Goal: Task Accomplishment & Management: Complete application form

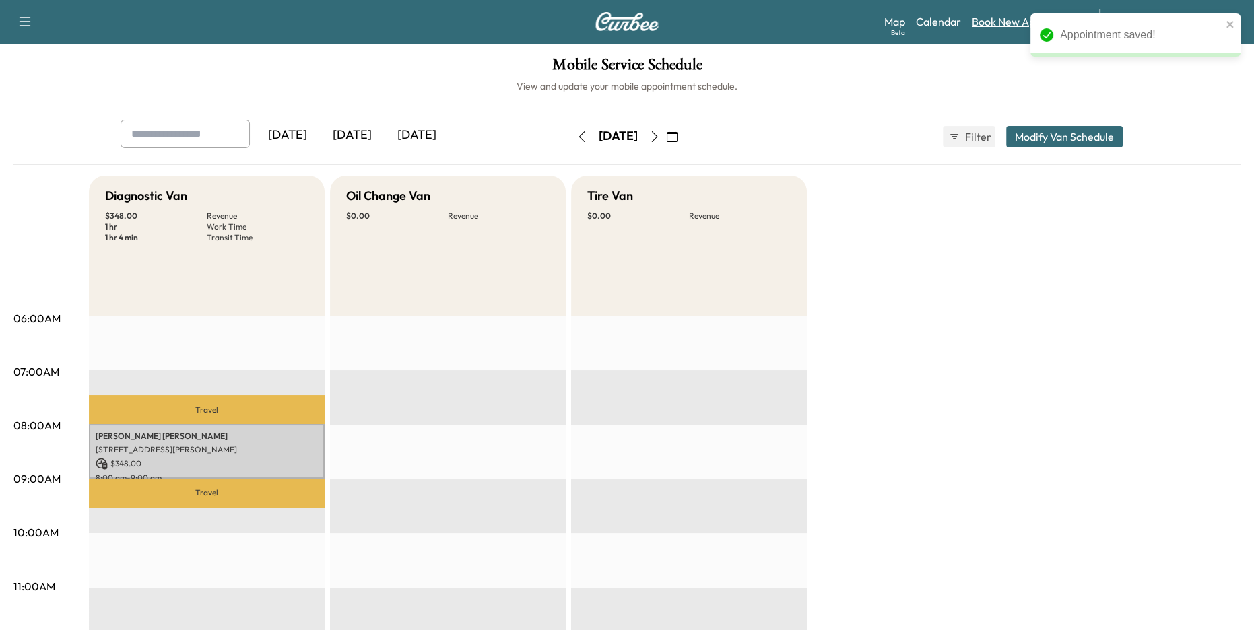
click at [999, 22] on link "Book New Appointment" at bounding box center [1029, 21] width 114 height 16
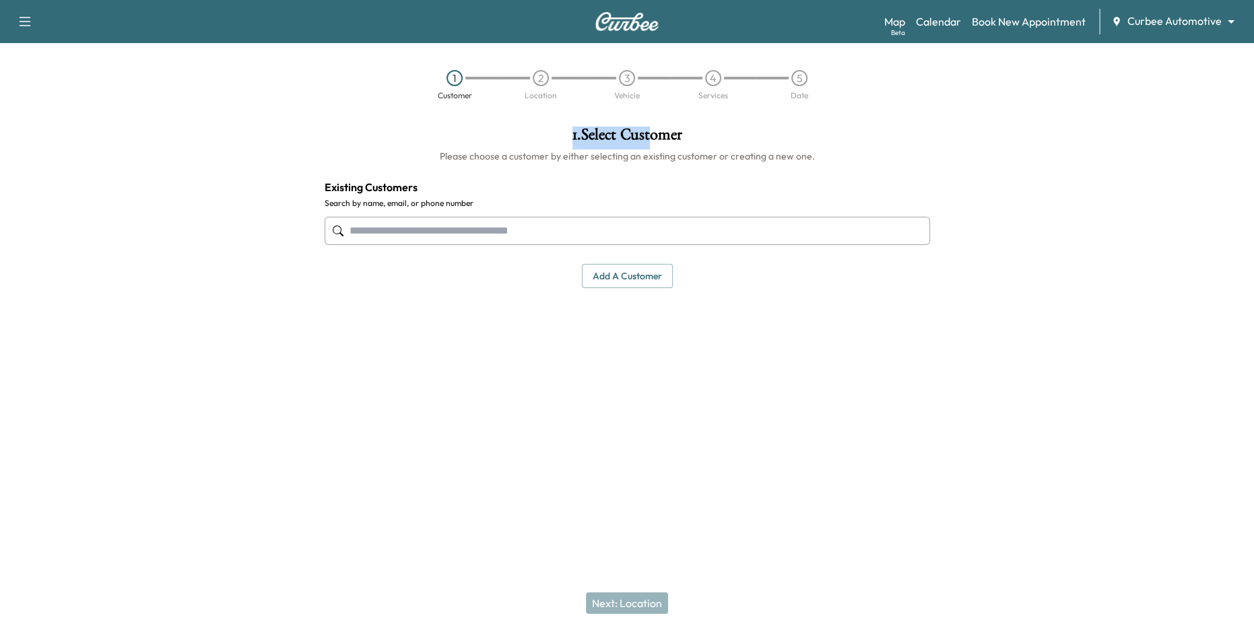
drag, startPoint x: 547, startPoint y: 131, endPoint x: 653, endPoint y: 149, distance: 108.0
click at [653, 148] on h1 "1 . Select Customer" at bounding box center [627, 138] width 605 height 23
click at [510, 162] on h6 "Please choose a customer by either selecting an existing customer or creating a…" at bounding box center [627, 156] width 605 height 13
drag, startPoint x: 429, startPoint y: 79, endPoint x: 797, endPoint y: 87, distance: 368.5
click at [797, 87] on div "1 Customer 2 Location 3 Vehicle 4 Services 5 Date" at bounding box center [627, 85] width 431 height 30
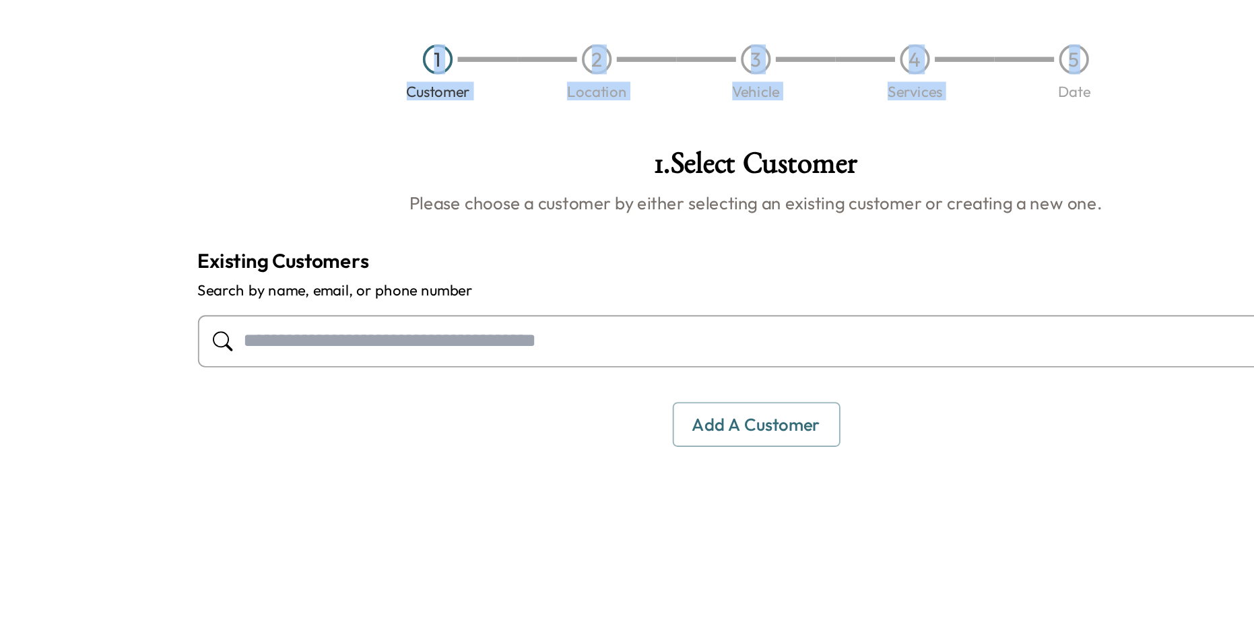
click at [542, 110] on div "1 Customer 2 Location 3 Vehicle 4 Services 5 Date" at bounding box center [627, 85] width 1254 height 62
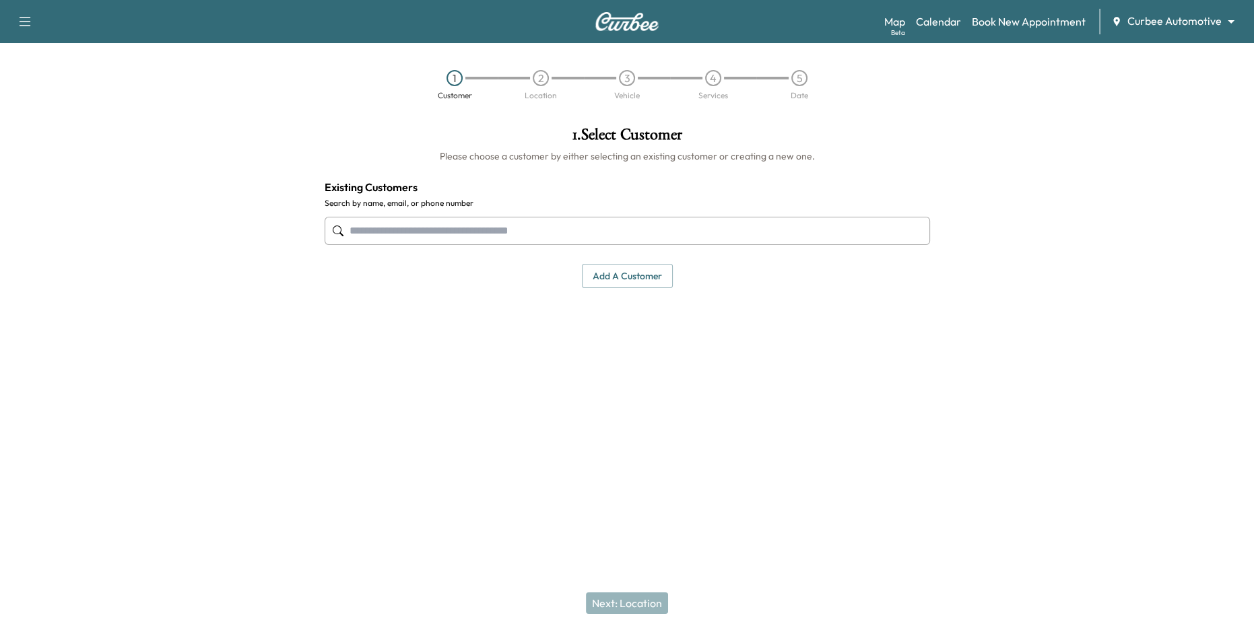
click at [614, 274] on button "Add a customer" at bounding box center [627, 276] width 91 height 25
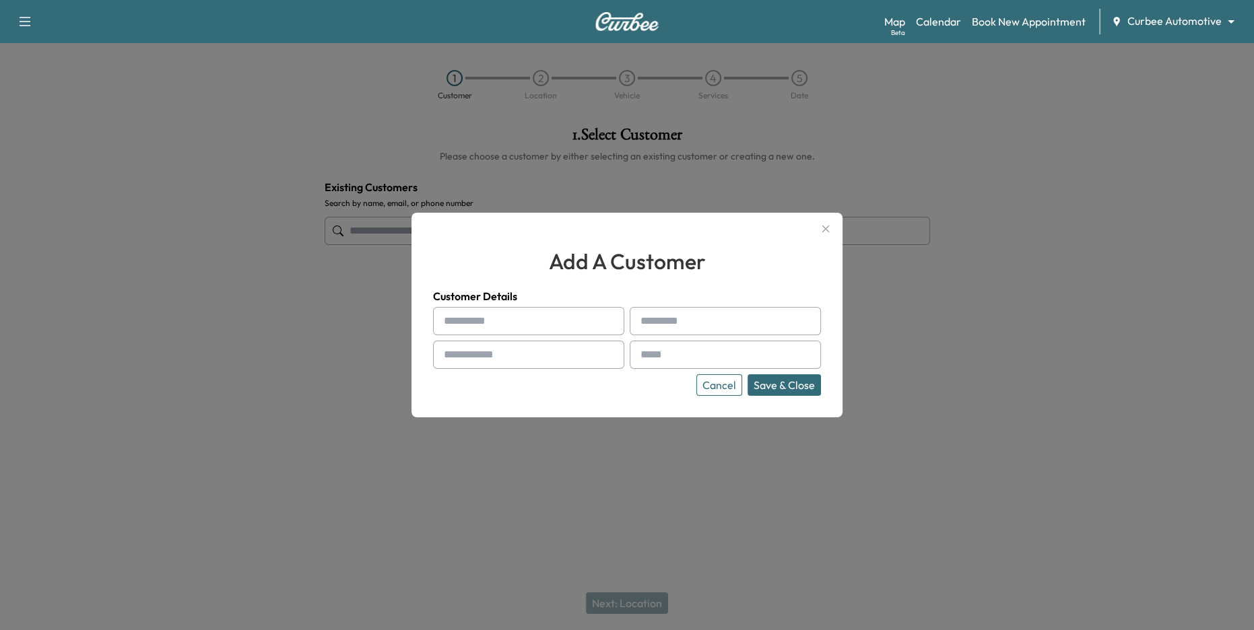
click at [483, 315] on input "text" at bounding box center [528, 321] width 191 height 28
type input "***"
type input "*****"
click at [525, 356] on input "text" at bounding box center [528, 355] width 191 height 28
type input "**********"
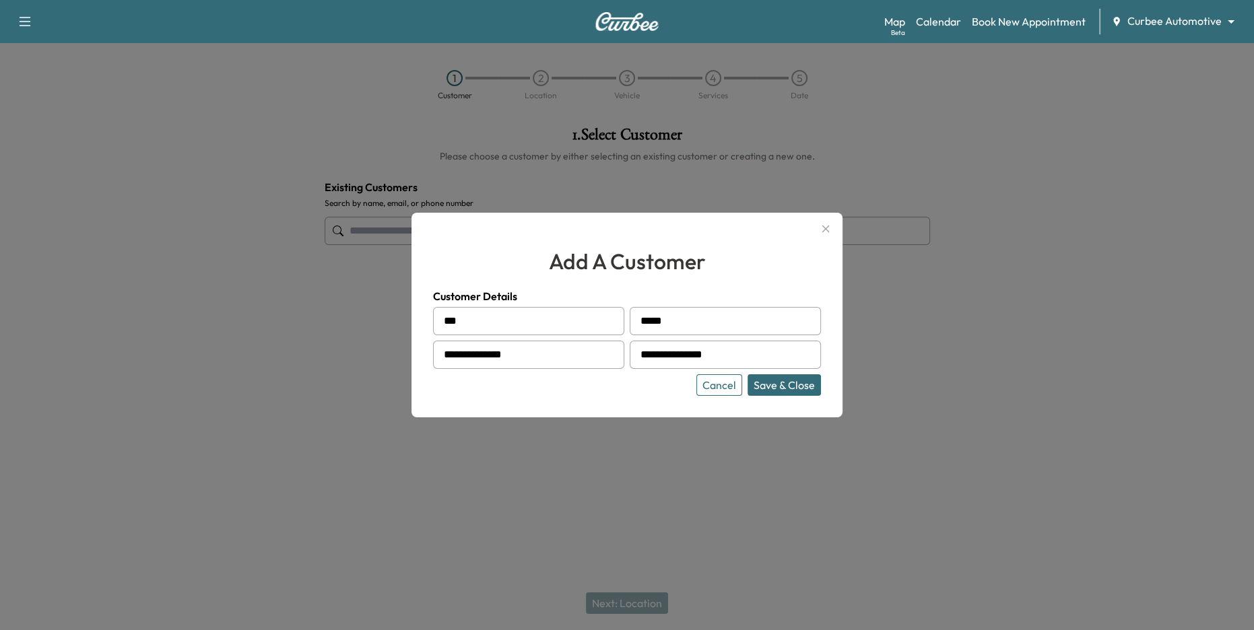
type input "**********"
click at [781, 387] on button "Save & Close" at bounding box center [784, 385] width 73 height 22
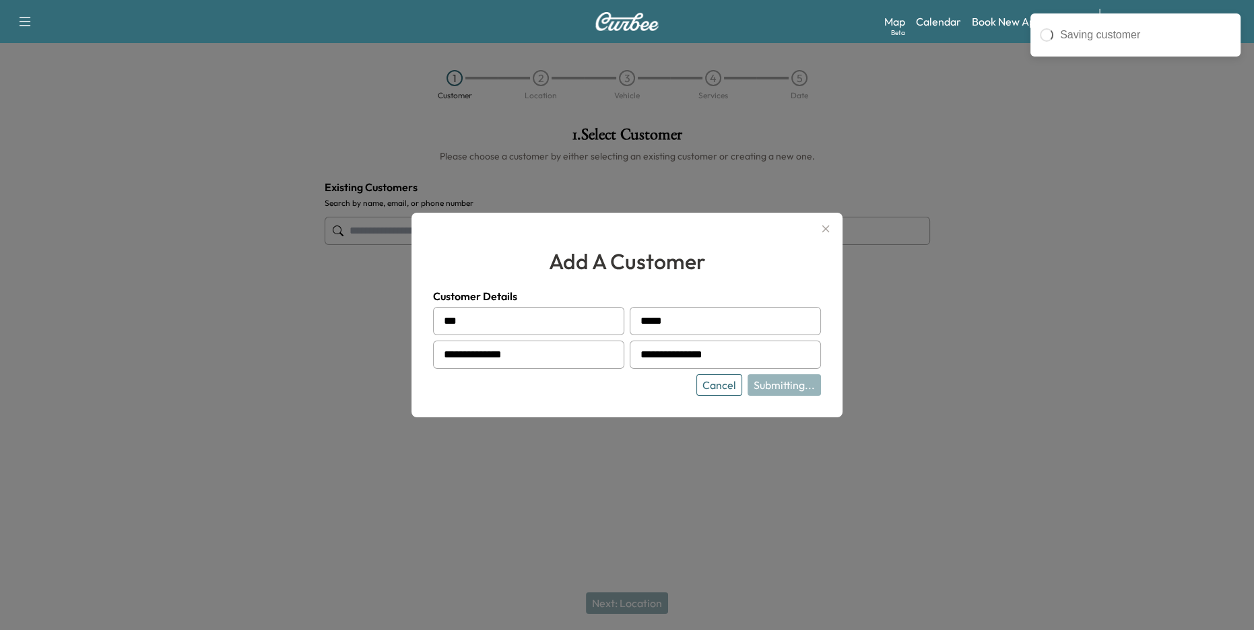
type input "*********"
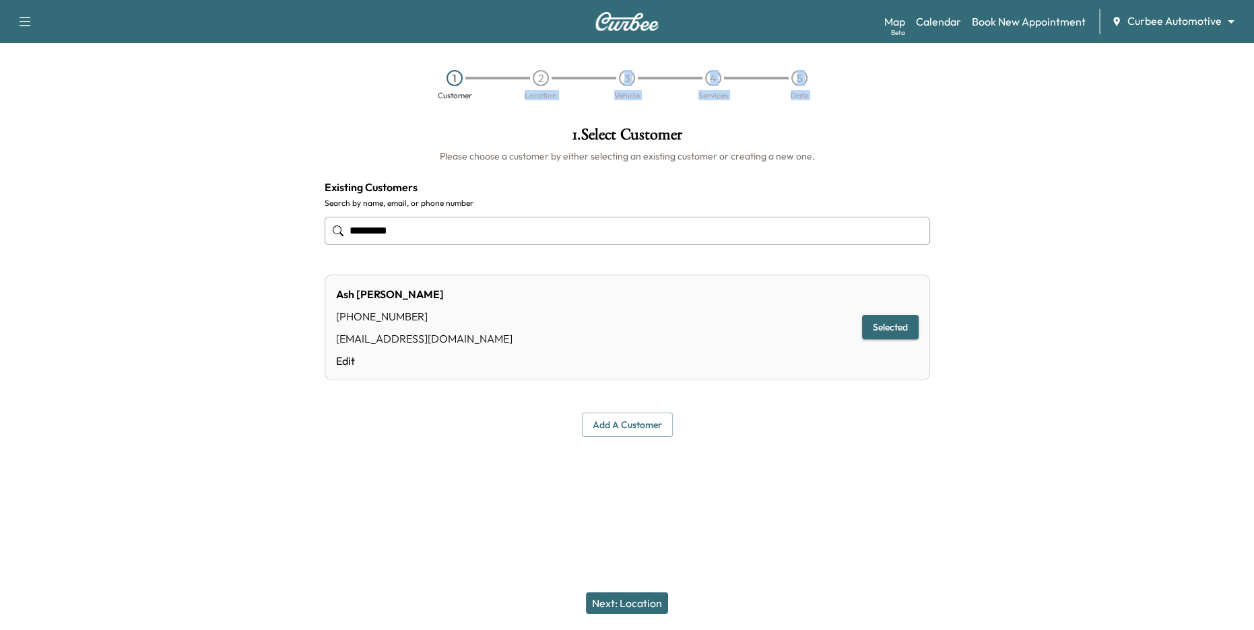
drag, startPoint x: 535, startPoint y: 137, endPoint x: 518, endPoint y: 98, distance: 43.2
click at [518, 98] on div "**********" at bounding box center [627, 315] width 1254 height 630
click at [434, 124] on div "**********" at bounding box center [627, 282] width 627 height 332
click at [638, 605] on button "Next: Location" at bounding box center [627, 604] width 82 height 22
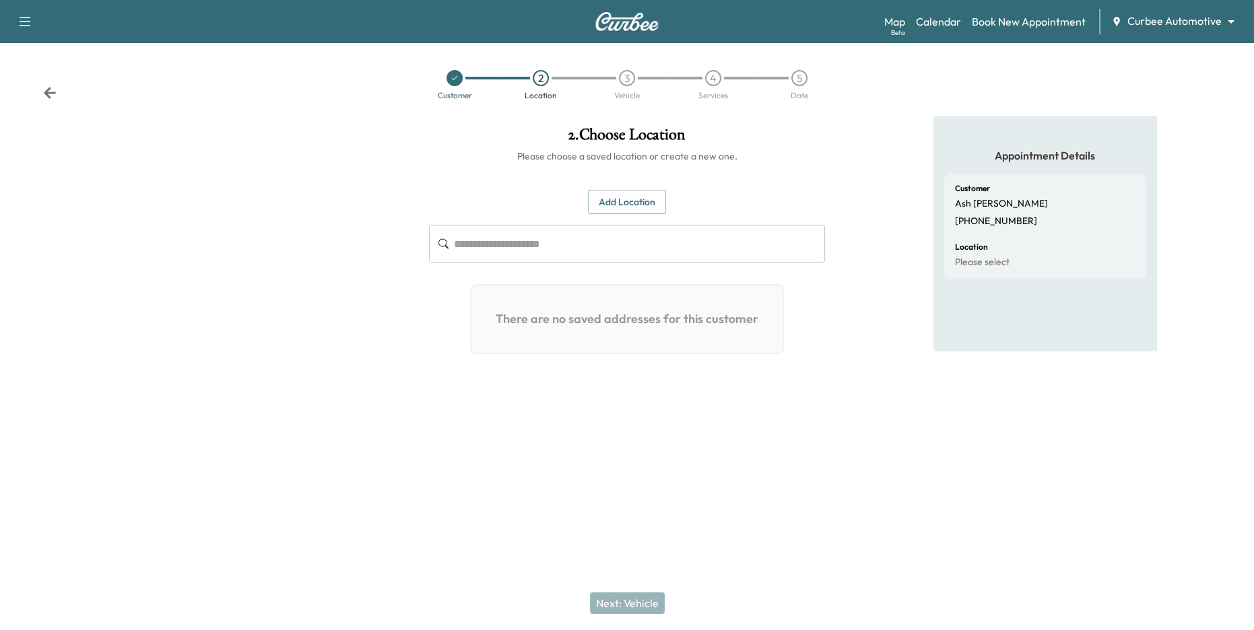
click at [632, 204] on button "Add Location" at bounding box center [627, 202] width 78 height 25
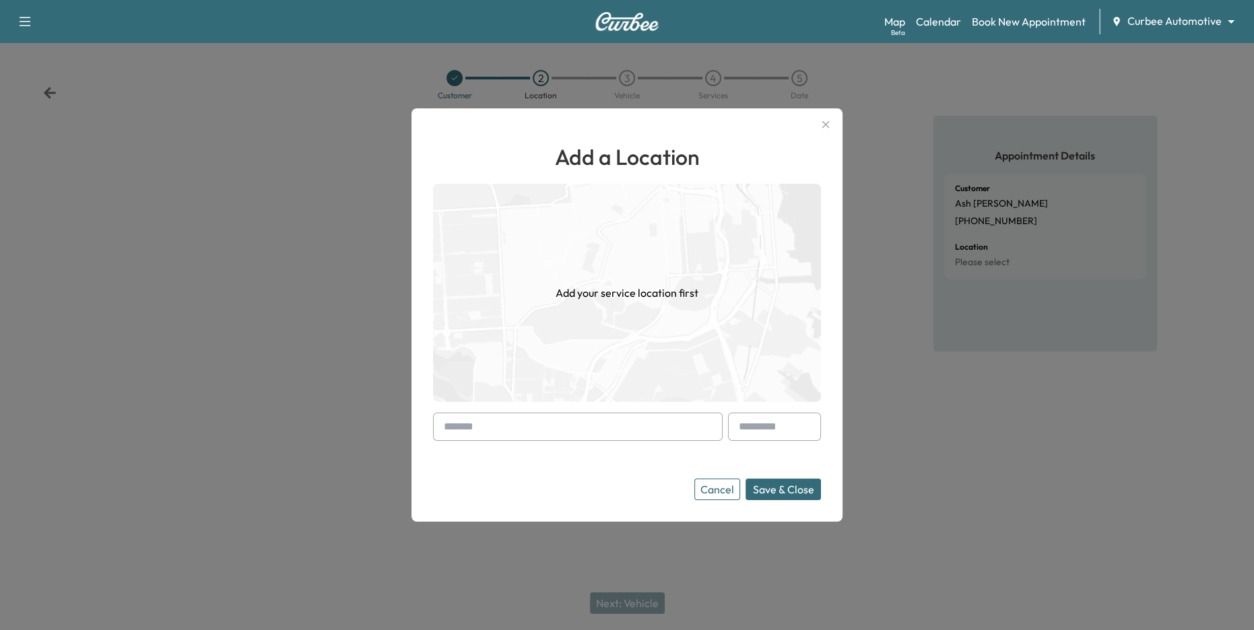
click at [517, 430] on input "text" at bounding box center [578, 427] width 290 height 28
click at [547, 430] on input "text" at bounding box center [578, 427] width 290 height 28
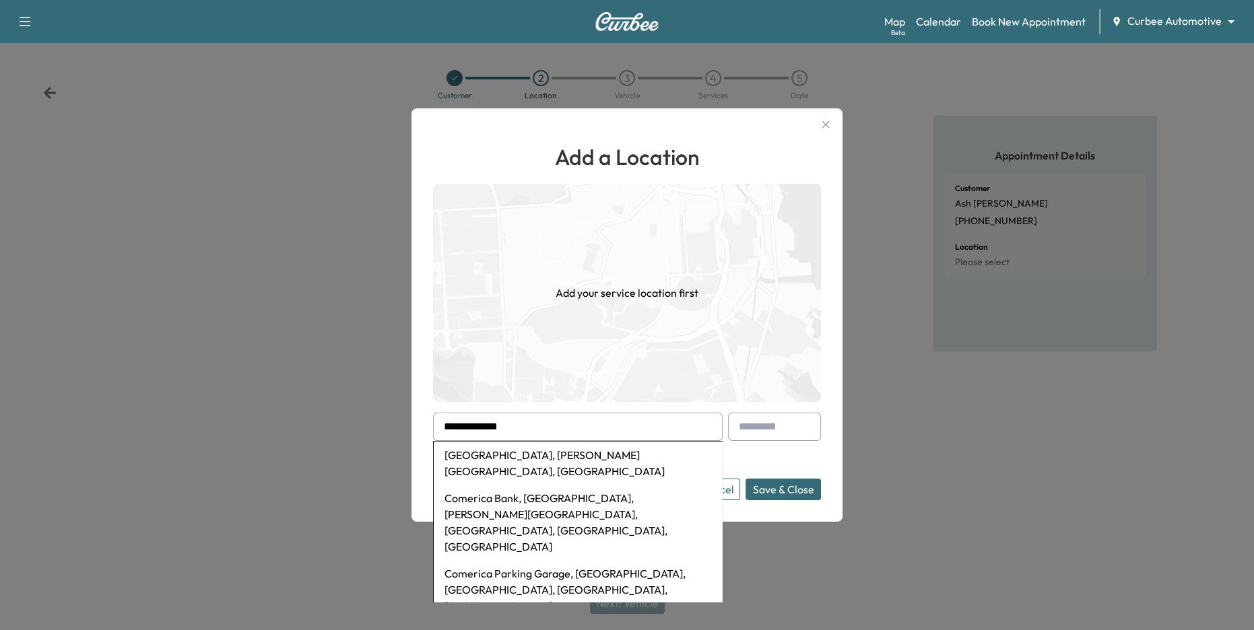
click at [581, 461] on li "Comerica Park, Woodward Avenue, Detroit, MI, USA" at bounding box center [578, 463] width 288 height 43
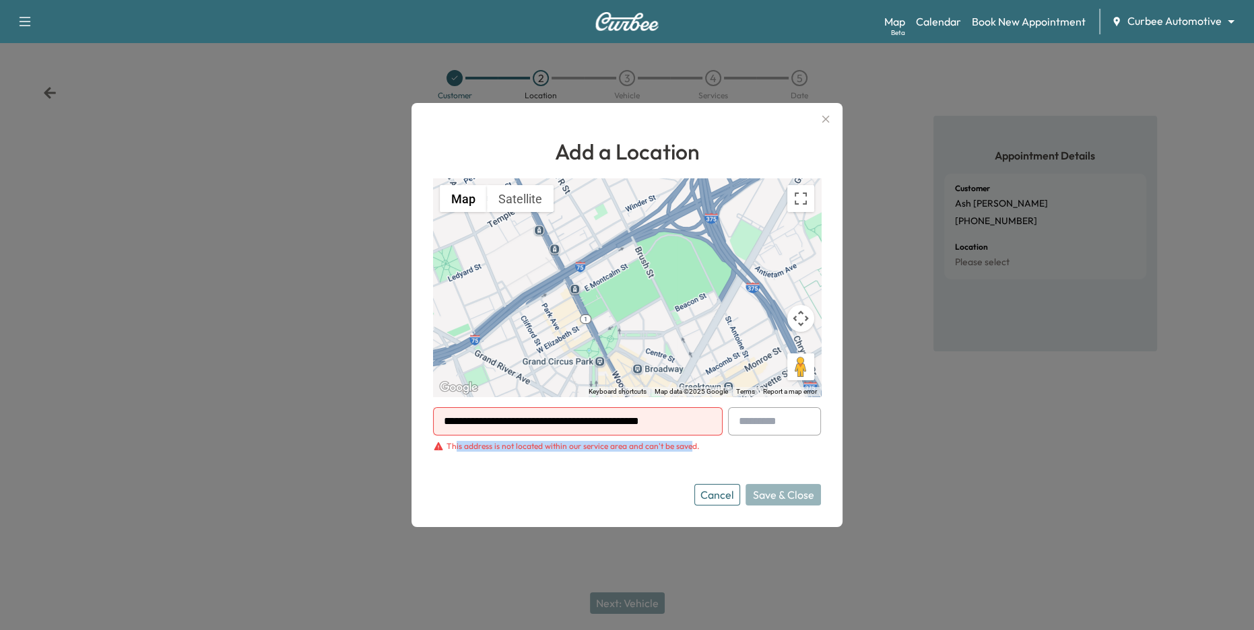
drag, startPoint x: 455, startPoint y: 446, endPoint x: 690, endPoint y: 447, distance: 235.1
click at [690, 447] on div "This address is not located within our service area and can't be saved." at bounding box center [573, 446] width 253 height 11
click at [661, 480] on form "**********" at bounding box center [627, 456] width 388 height 98
click at [666, 424] on input "**********" at bounding box center [578, 421] width 290 height 28
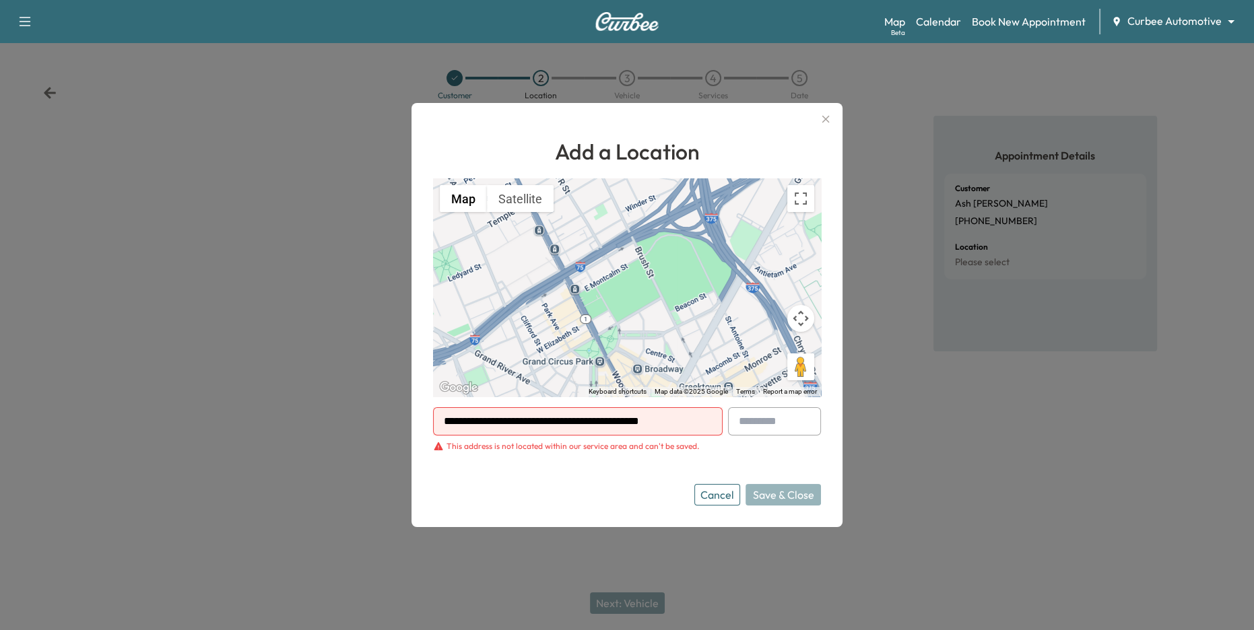
click at [666, 424] on input "**********" at bounding box center [578, 421] width 290 height 28
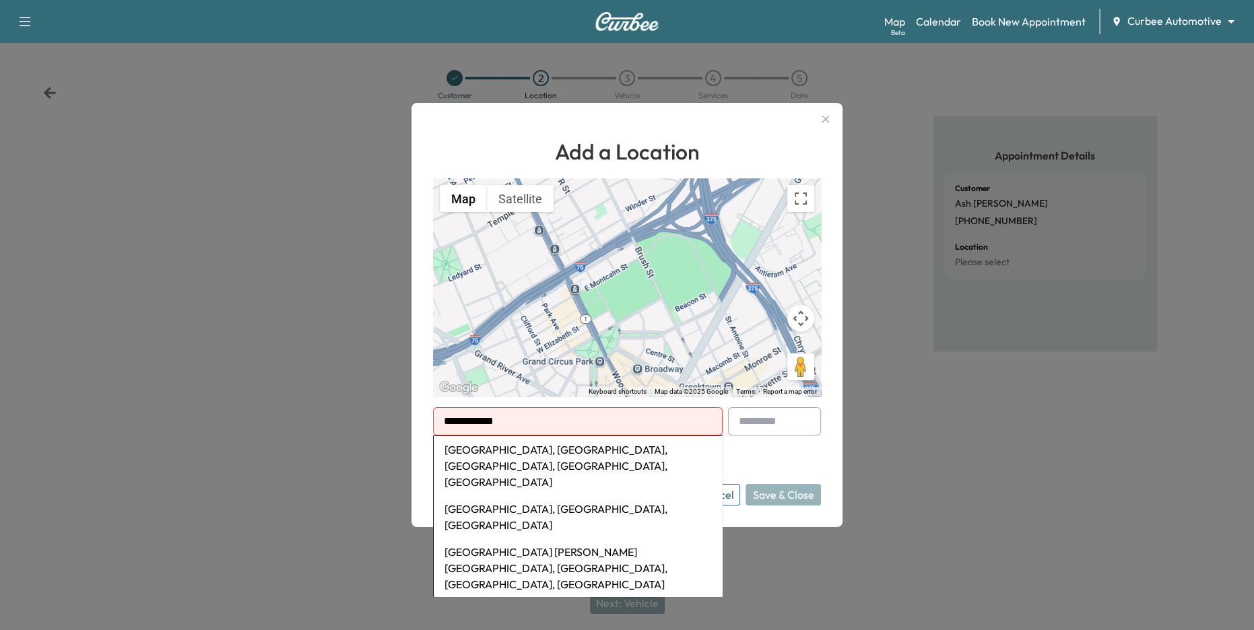
click at [681, 457] on li "Camden Yards, West Camden Street, Baltimore, MD, USA" at bounding box center [578, 465] width 288 height 59
type input "**********"
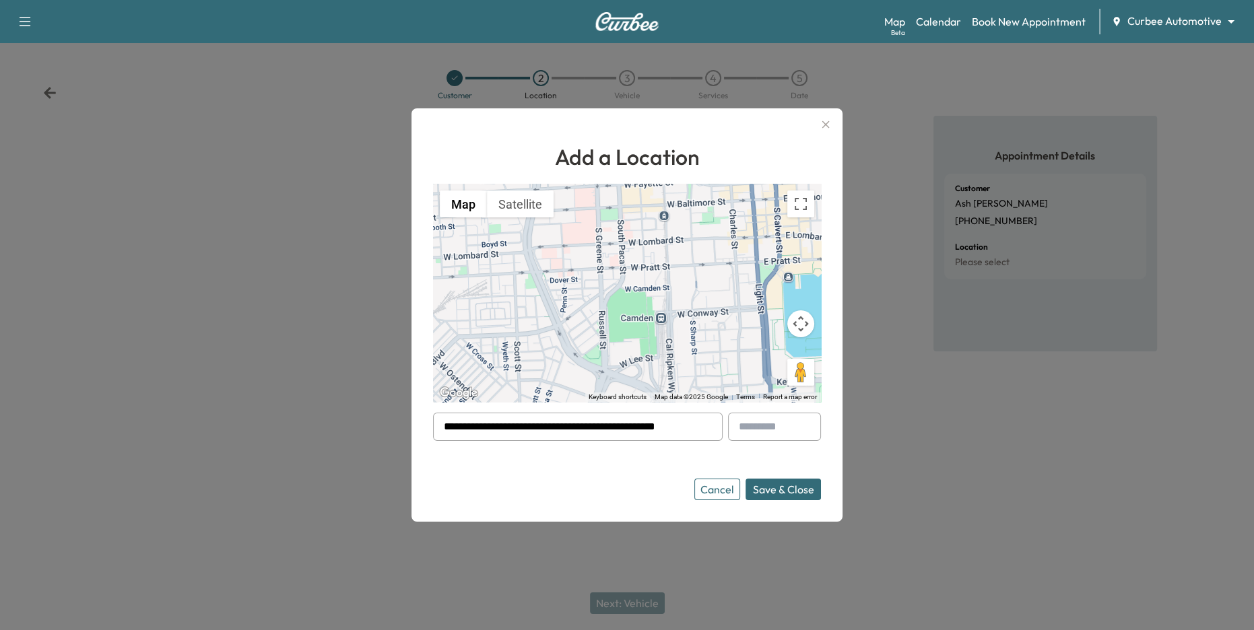
click at [790, 492] on button "Save & Close" at bounding box center [783, 490] width 75 height 22
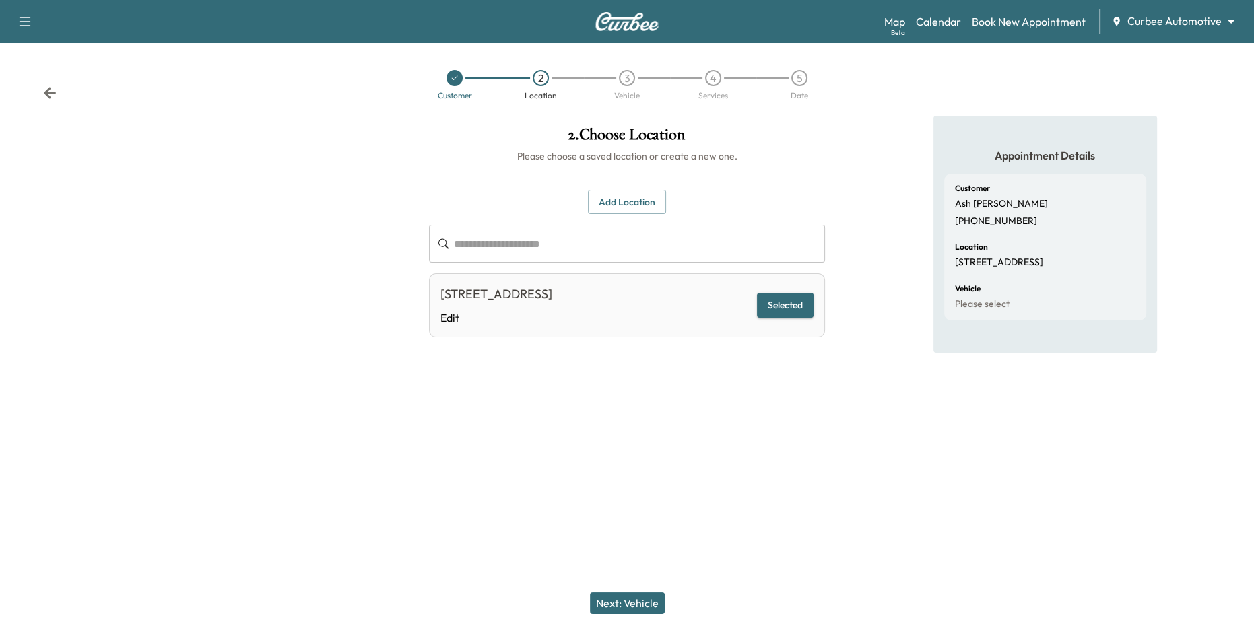
click at [634, 600] on button "Next: Vehicle" at bounding box center [627, 604] width 75 height 22
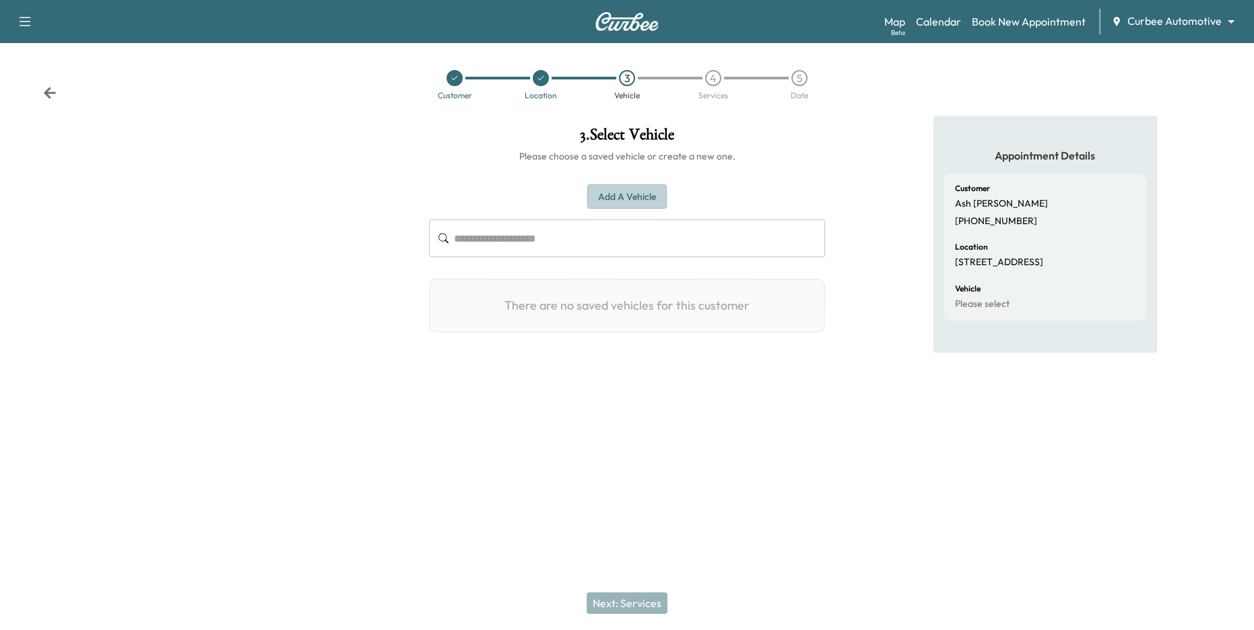
click at [612, 202] on button "Add a Vehicle" at bounding box center [626, 197] width 79 height 25
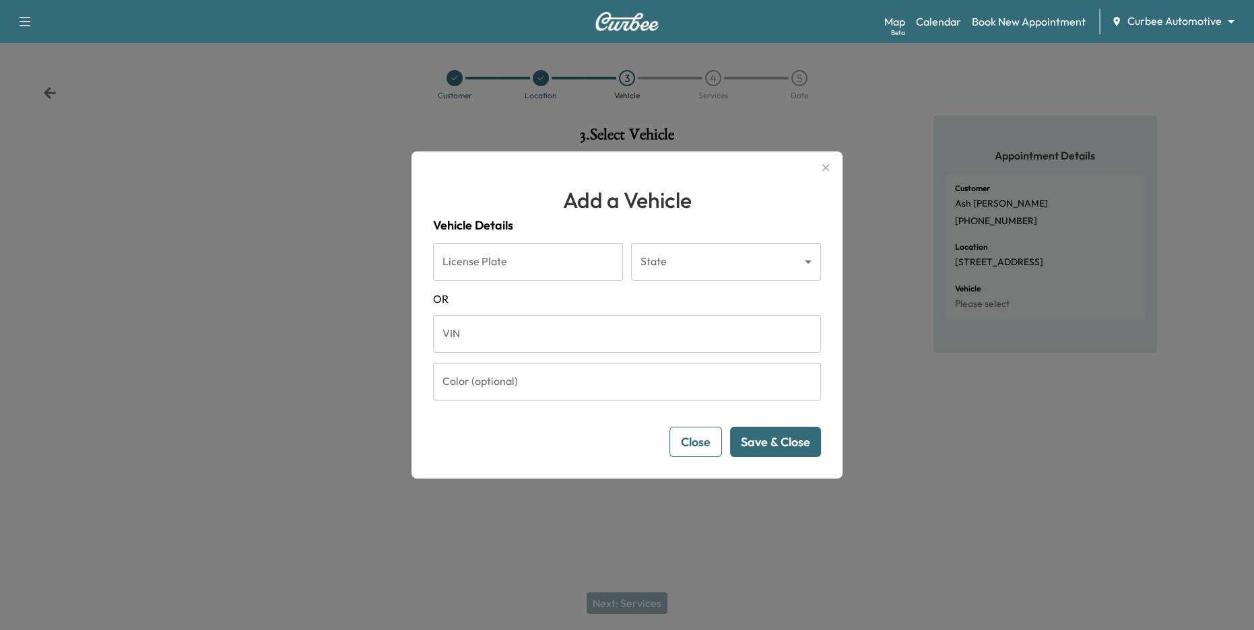
click at [527, 257] on input "License Plate" at bounding box center [528, 262] width 190 height 38
type input "*******"
click at [703, 244] on body "Support Log Out Map Beta Calendar Book New Appointment Curbee Automotive ******…" at bounding box center [627, 315] width 1254 height 630
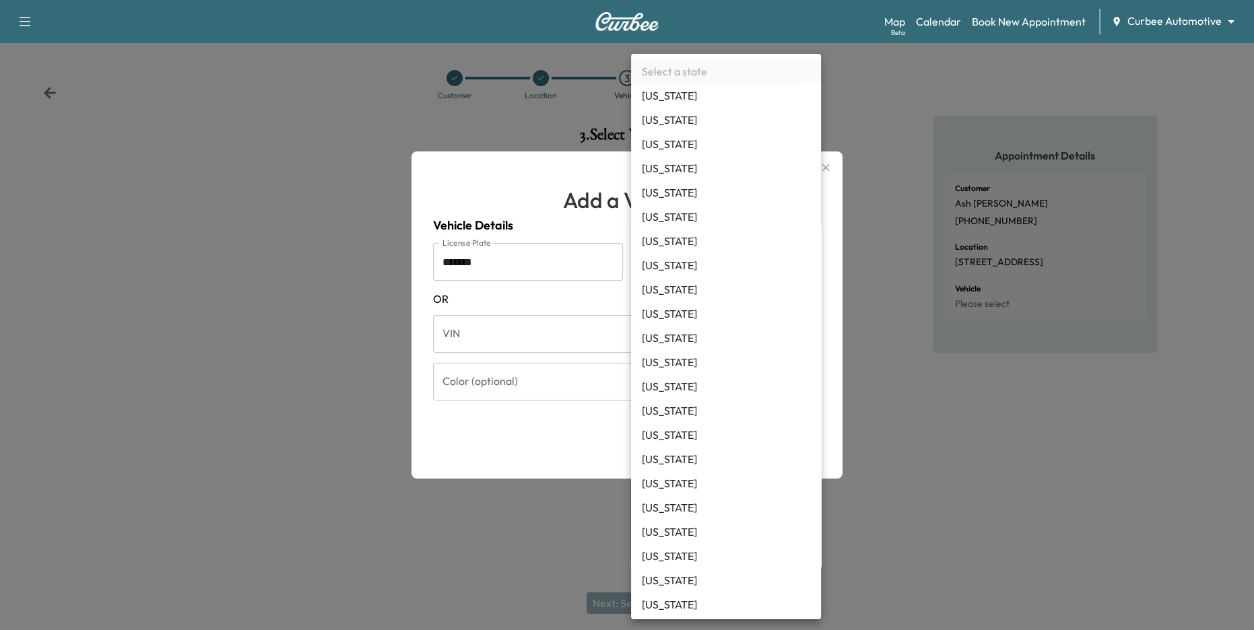
click at [692, 218] on li "California" at bounding box center [726, 217] width 190 height 24
type input "**"
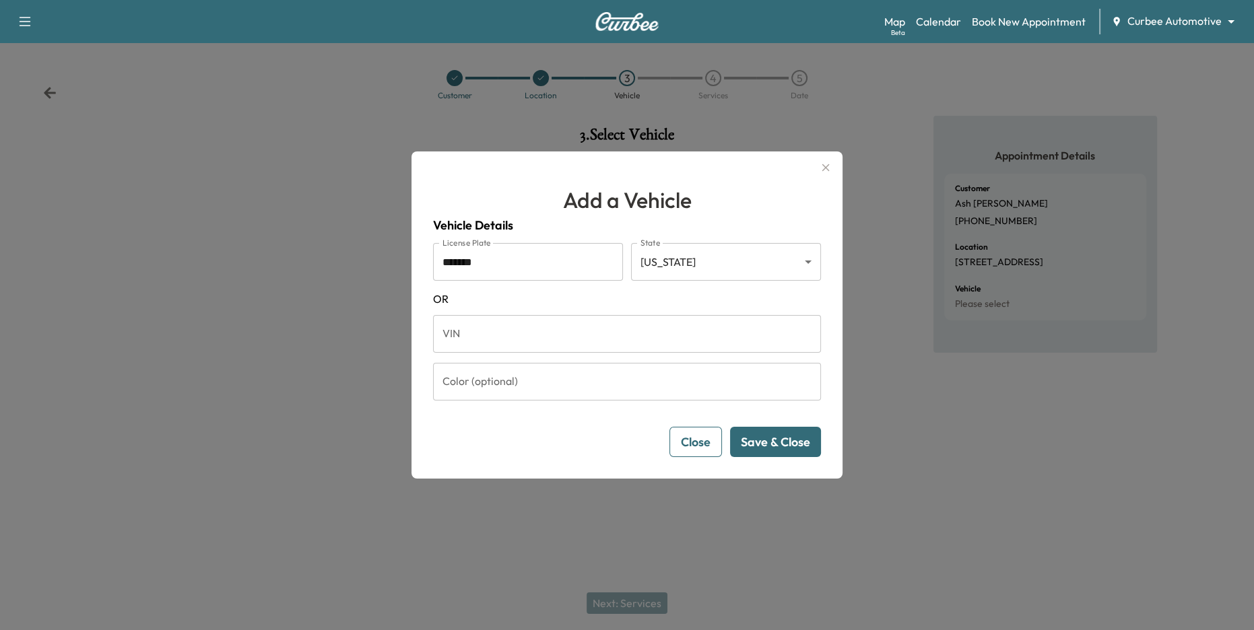
click at [785, 438] on button "Save & Close" at bounding box center [775, 442] width 91 height 30
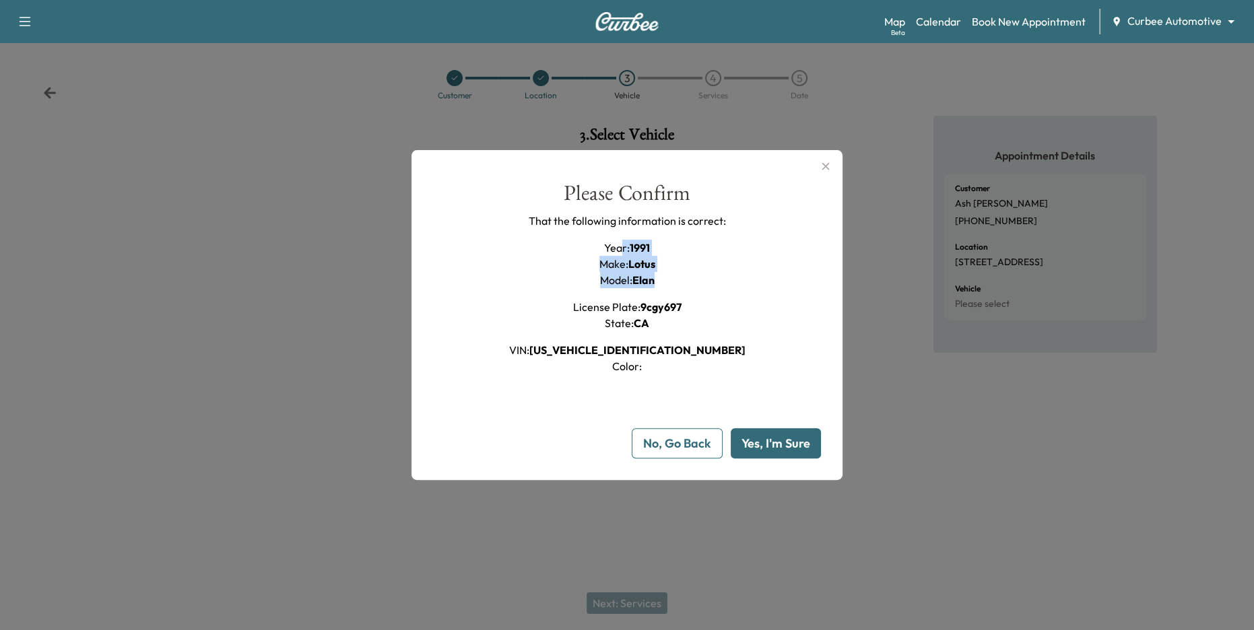
drag, startPoint x: 659, startPoint y: 283, endPoint x: 618, endPoint y: 239, distance: 60.5
click at [618, 240] on div "Year : 1991 Make : Lotus Model : Elan License Plate : 9cgy697 State : CA VIN : …" at bounding box center [627, 307] width 236 height 135
click at [691, 247] on div "Year : 1991 Make : Lotus Model : Elan License Plate : 9cgy697 State : CA VIN : …" at bounding box center [627, 307] width 236 height 135
drag, startPoint x: 657, startPoint y: 282, endPoint x: 638, endPoint y: 261, distance: 28.6
click at [638, 261] on div "Year : 1991 Make : Lotus Model : Elan License Plate : 9cgy697 State : CA VIN : …" at bounding box center [627, 307] width 236 height 135
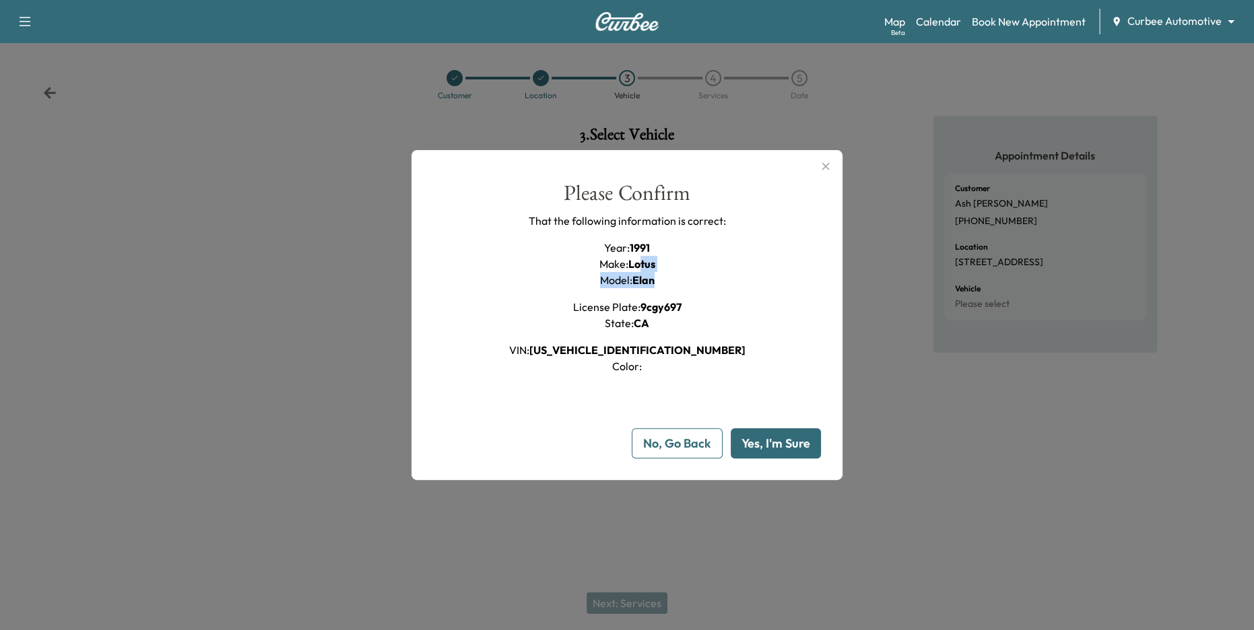
click at [687, 262] on div "Year : 1991 Make : Lotus Model : Elan License Plate : 9cgy697 State : CA VIN : …" at bounding box center [627, 307] width 236 height 135
click at [773, 437] on button "Yes, I'm Sure" at bounding box center [776, 443] width 90 height 30
type input "**"
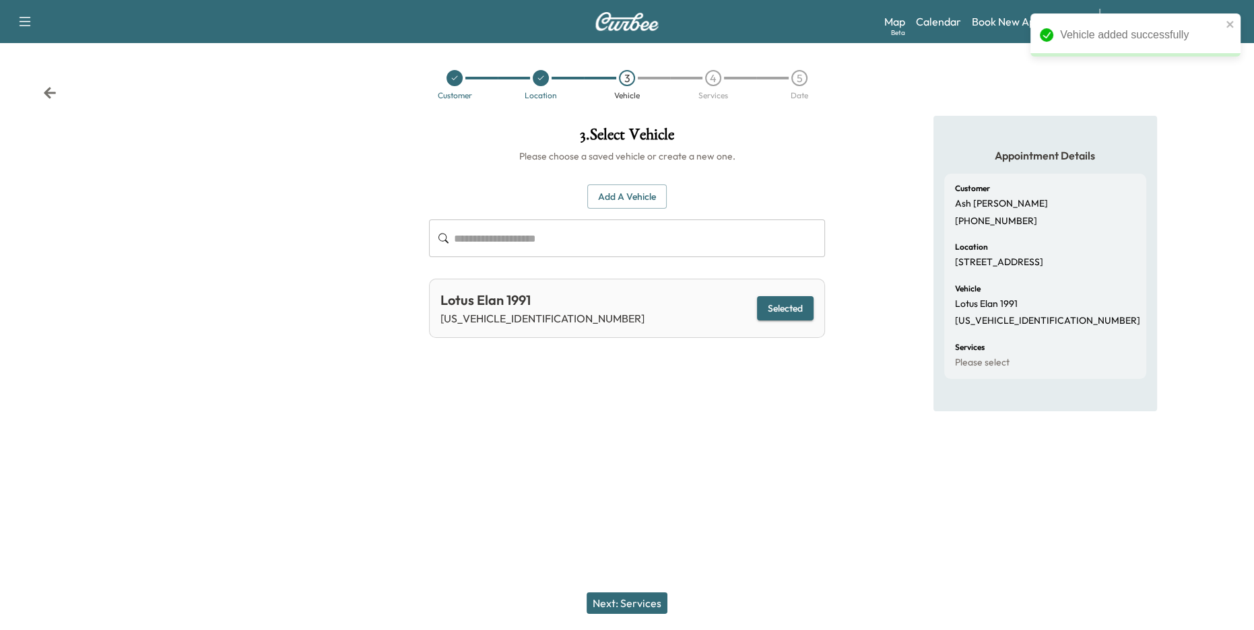
click at [644, 608] on button "Next: Services" at bounding box center [627, 604] width 81 height 22
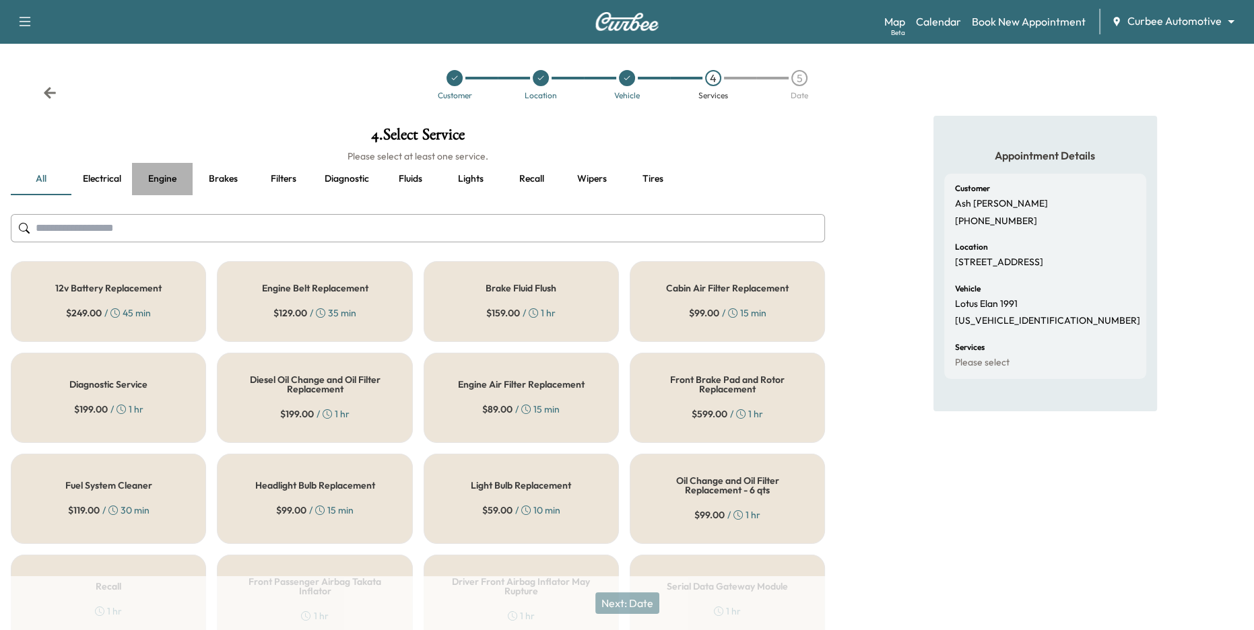
click at [174, 175] on button "Engine" at bounding box center [162, 179] width 61 height 32
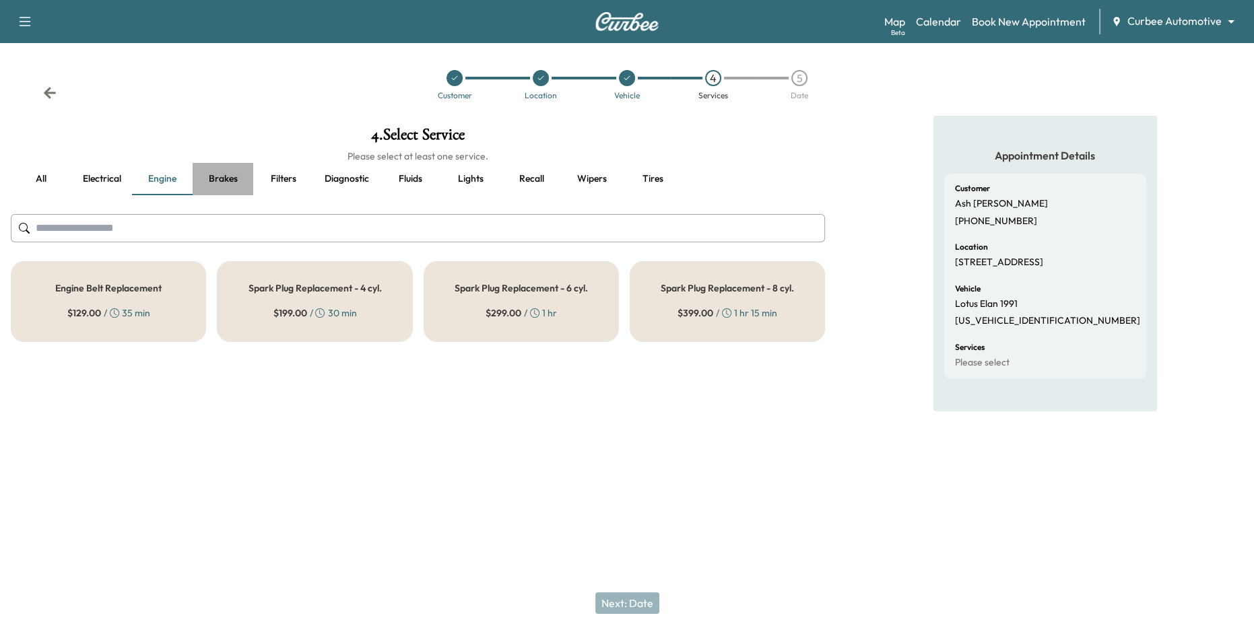
click at [232, 178] on button "Brakes" at bounding box center [223, 179] width 61 height 32
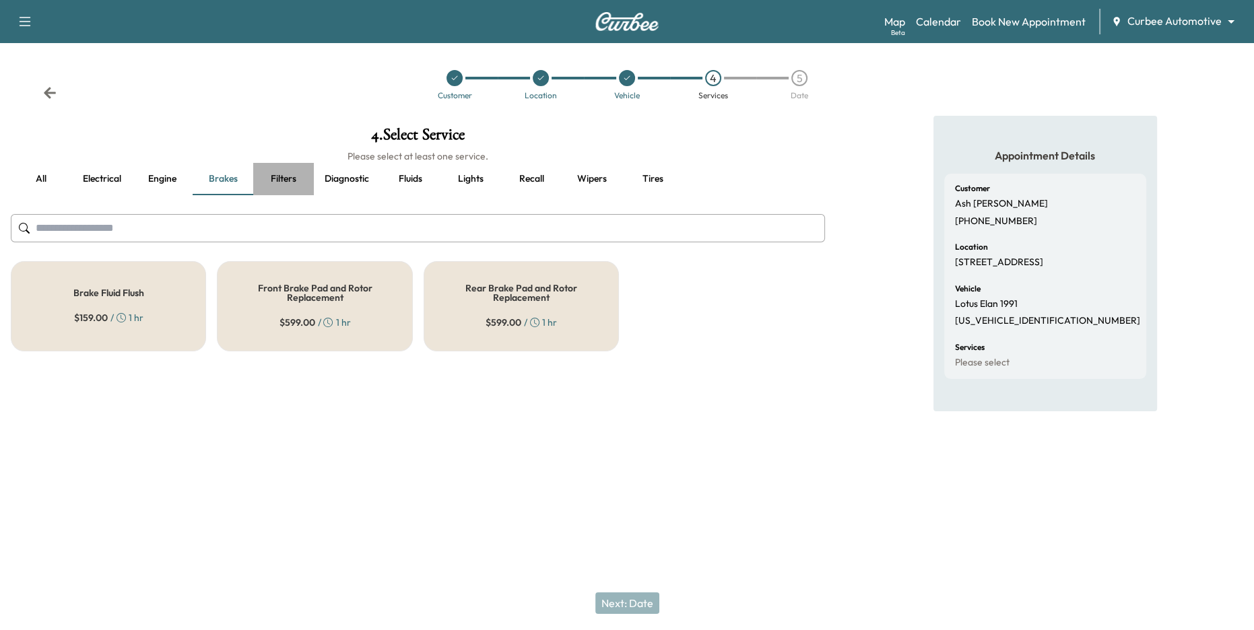
click at [279, 178] on button "Filters" at bounding box center [283, 179] width 61 height 32
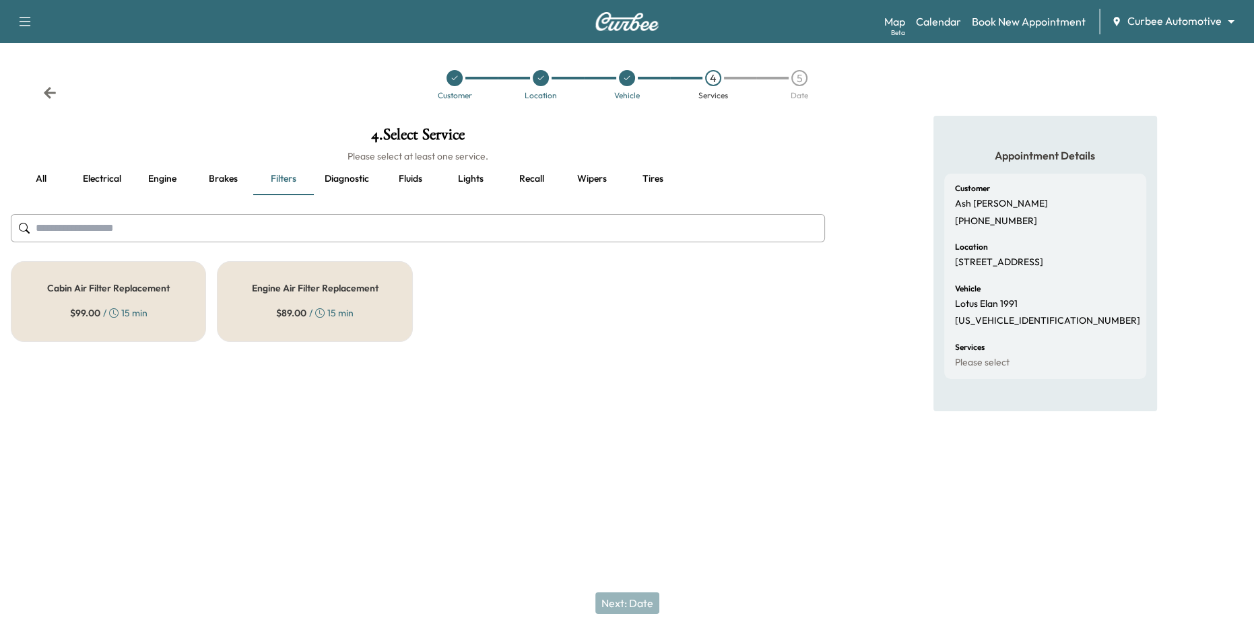
click at [362, 178] on button "Diagnostic" at bounding box center [347, 179] width 66 height 32
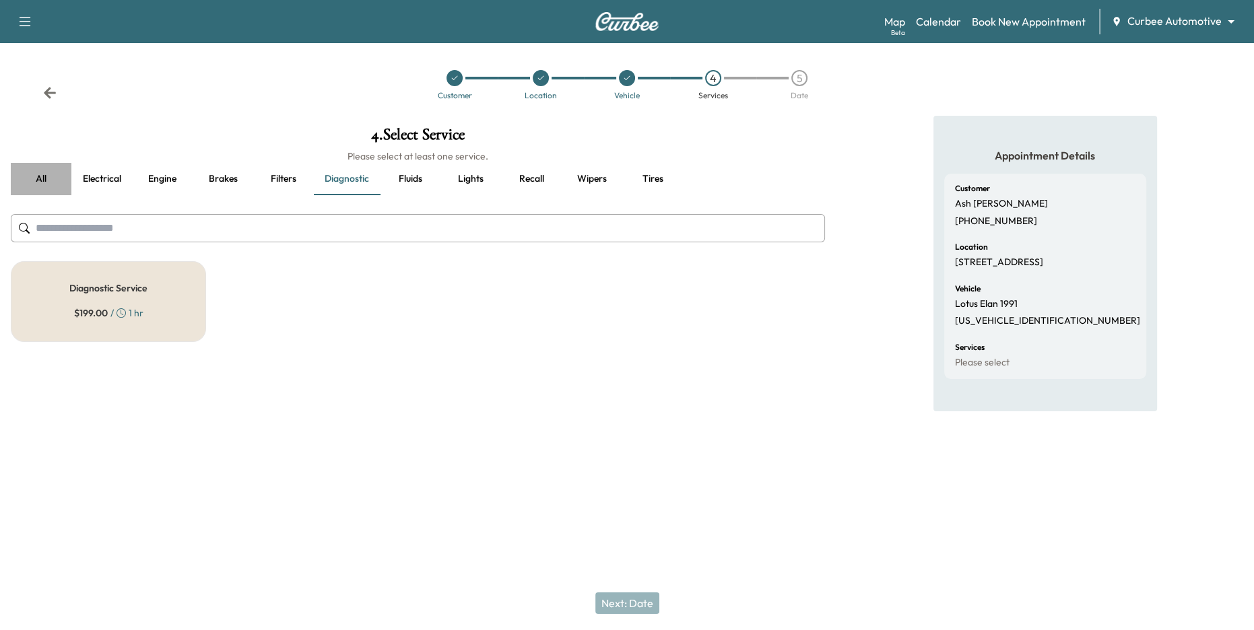
click at [49, 178] on button "all" at bounding box center [41, 179] width 61 height 32
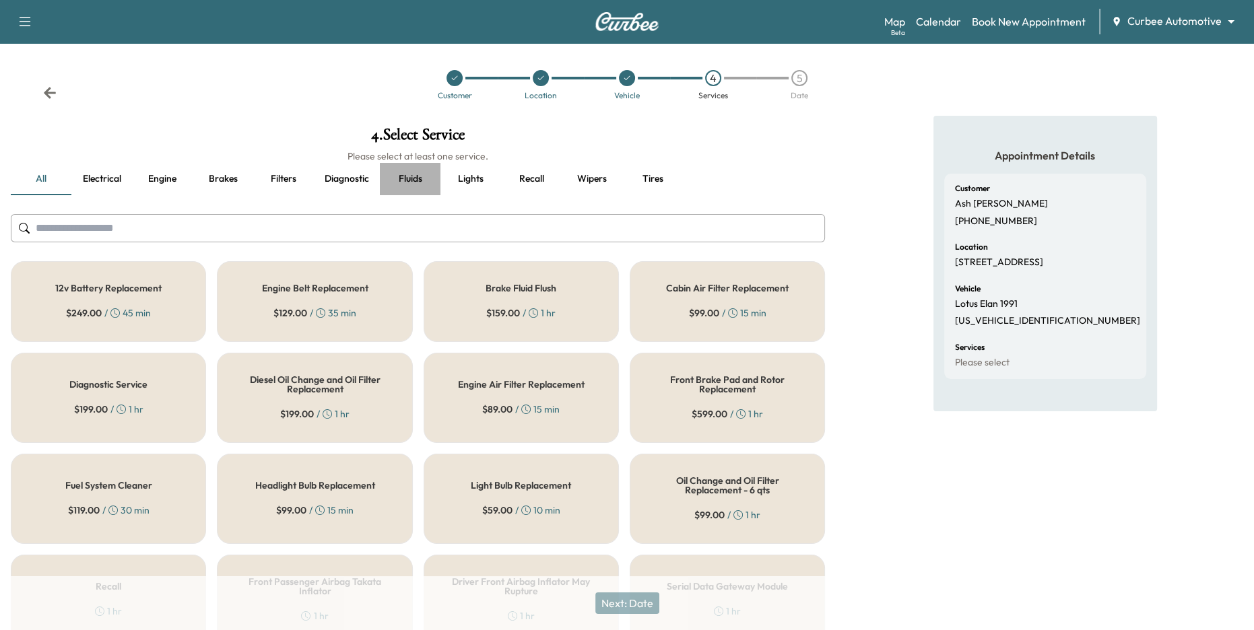
click at [402, 181] on button "Fluids" at bounding box center [410, 179] width 61 height 32
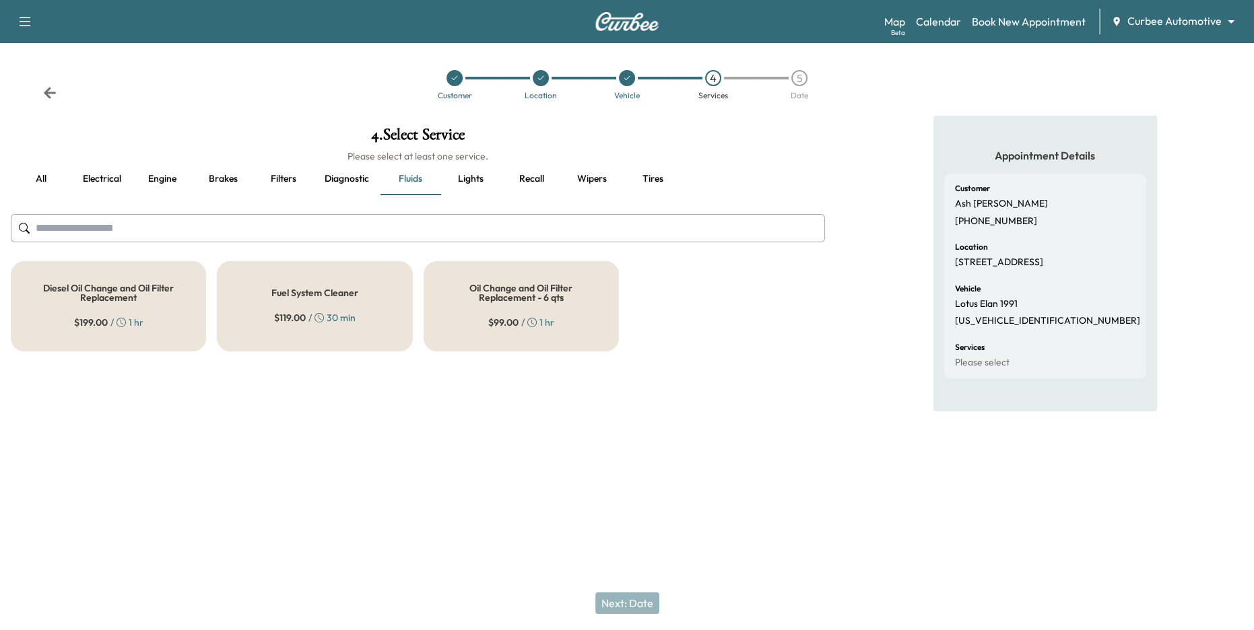
click at [511, 292] on h5 "Oil Change and Oil Filter Replacement - 6 qts" at bounding box center [521, 293] width 151 height 19
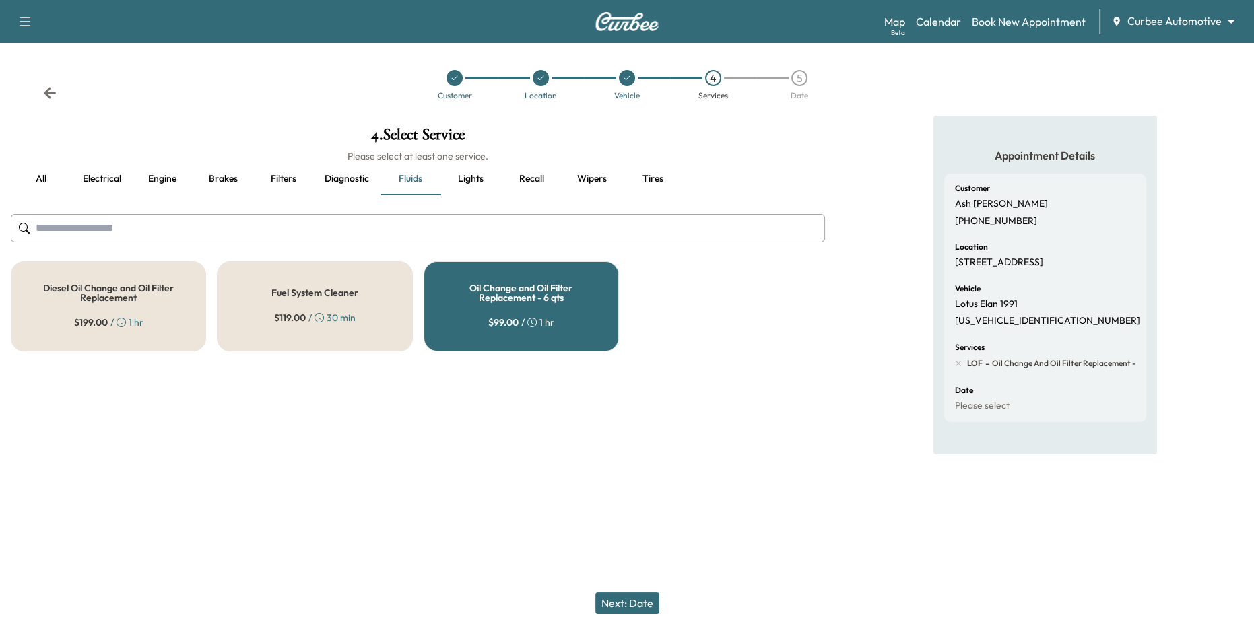
click at [46, 178] on button "all" at bounding box center [41, 179] width 61 height 32
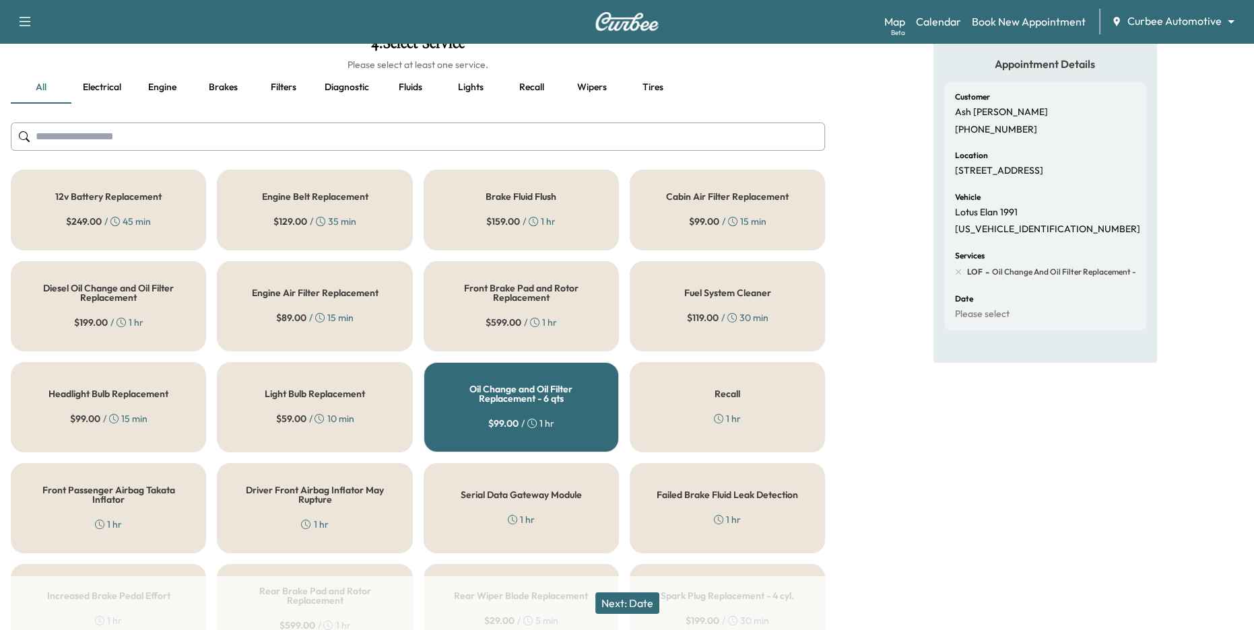
scroll to position [259, 0]
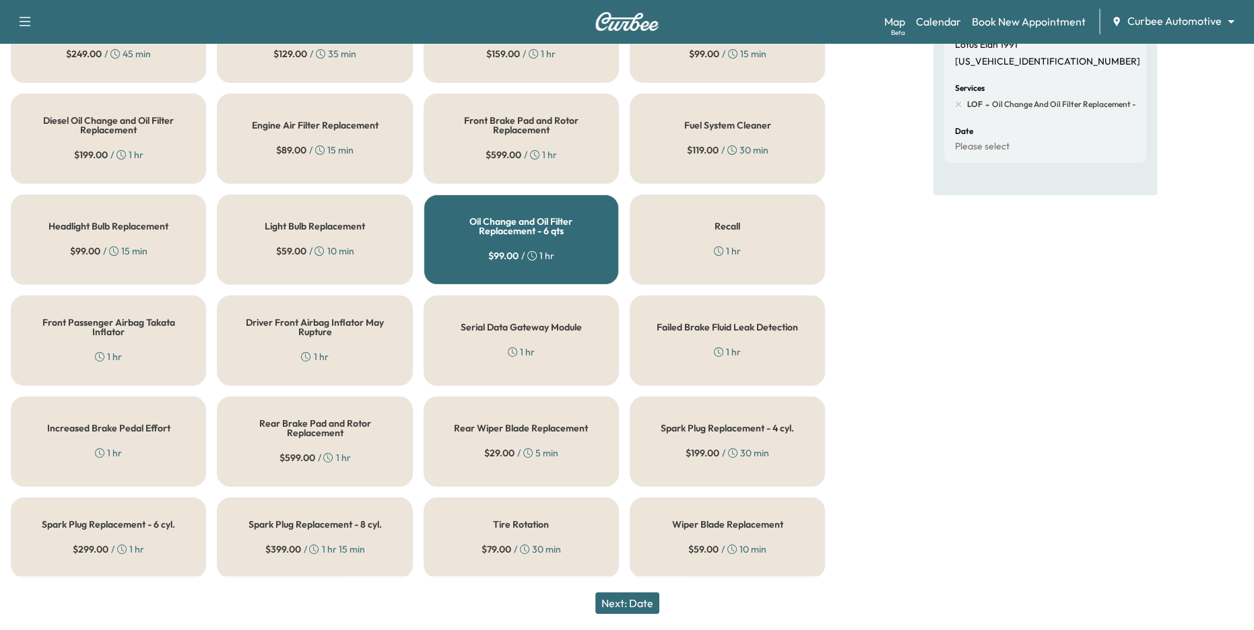
click at [694, 226] on div "Recall 1 hr" at bounding box center [727, 240] width 195 height 90
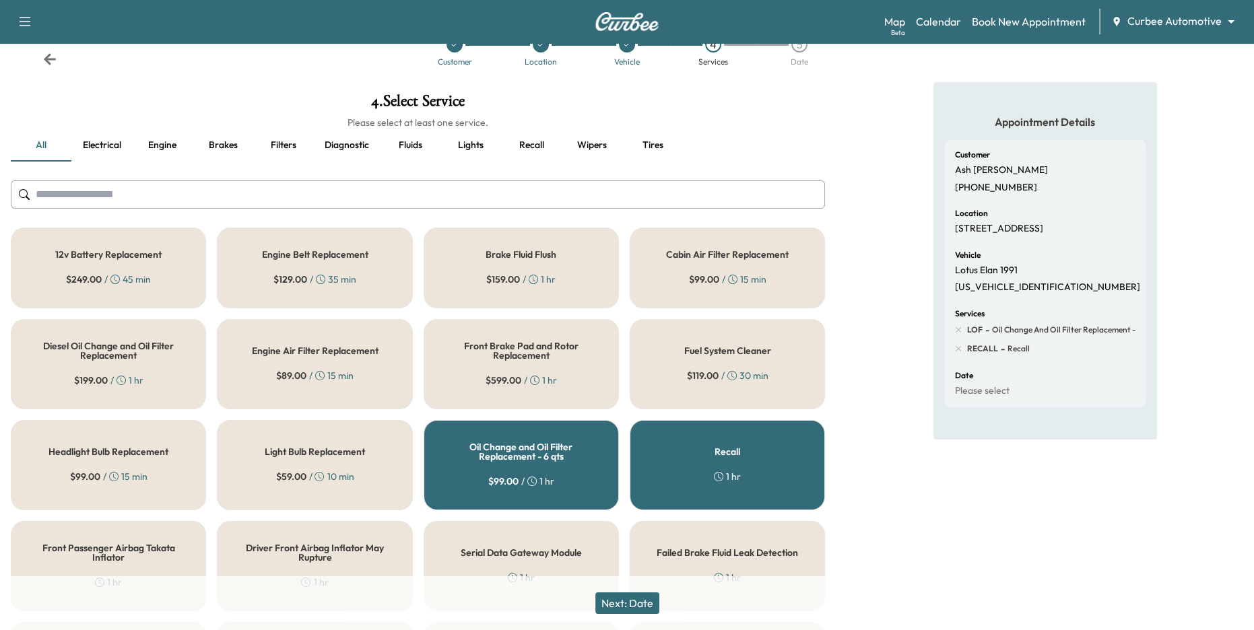
scroll to position [30, 0]
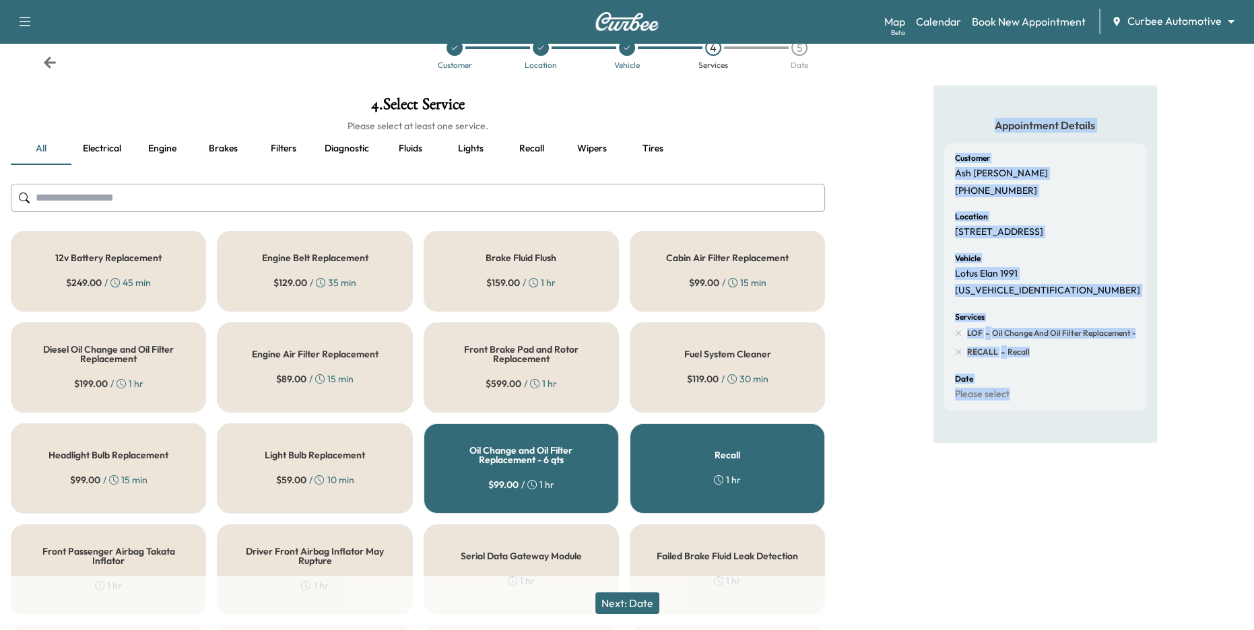
drag, startPoint x: 944, startPoint y: 102, endPoint x: 1047, endPoint y: 414, distance: 328.2
click at [1047, 414] on div "Appointment Details Customer Ash Kifle (650) 383-7274 Location 333 W Camden St,…" at bounding box center [1045, 265] width 224 height 358
click at [638, 601] on button "Next: Date" at bounding box center [627, 604] width 64 height 22
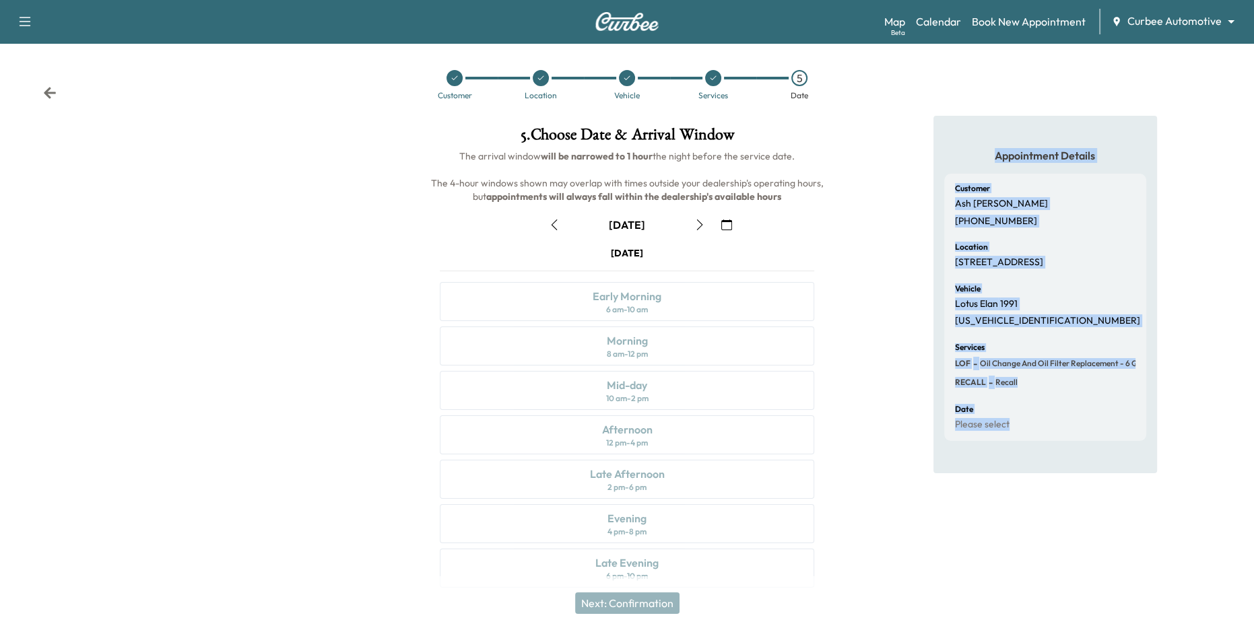
scroll to position [15, 0]
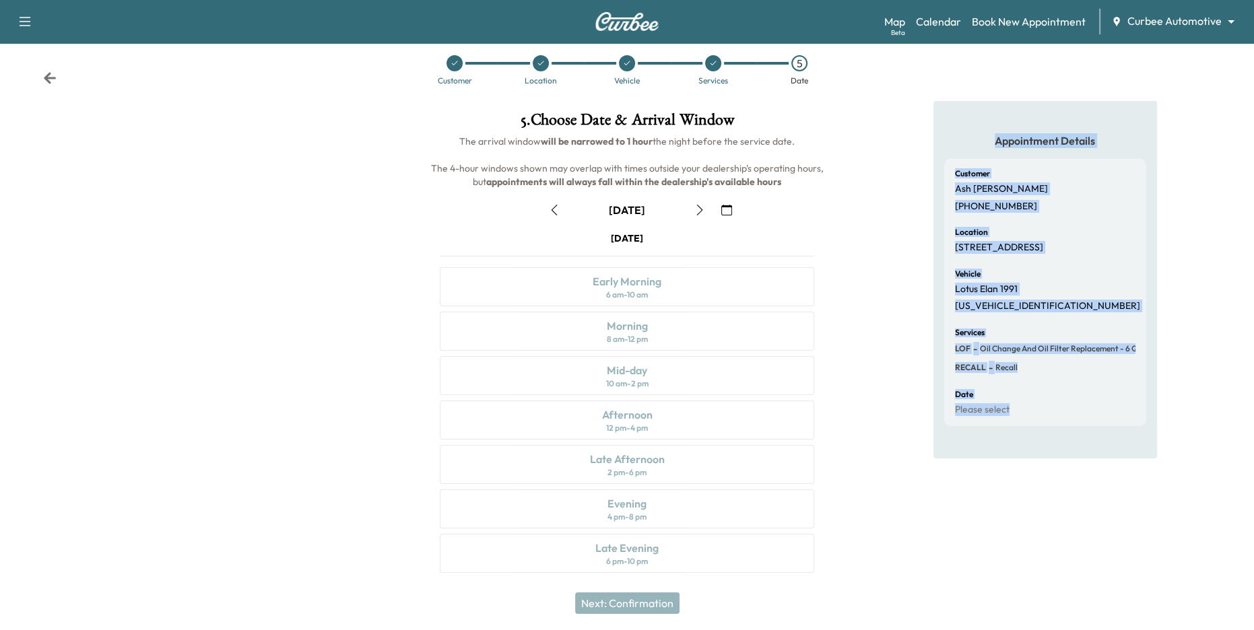
click at [699, 210] on icon "button" at bounding box center [699, 210] width 11 height 11
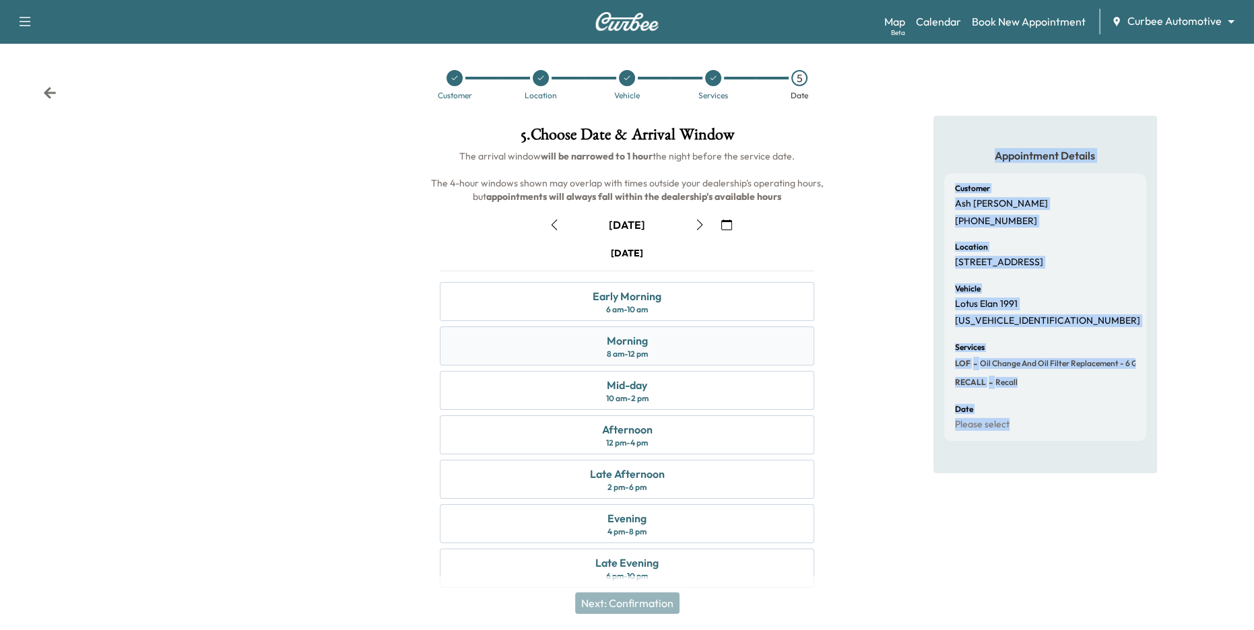
click at [683, 349] on div "Morning 8 am - 12 pm" at bounding box center [627, 346] width 375 height 39
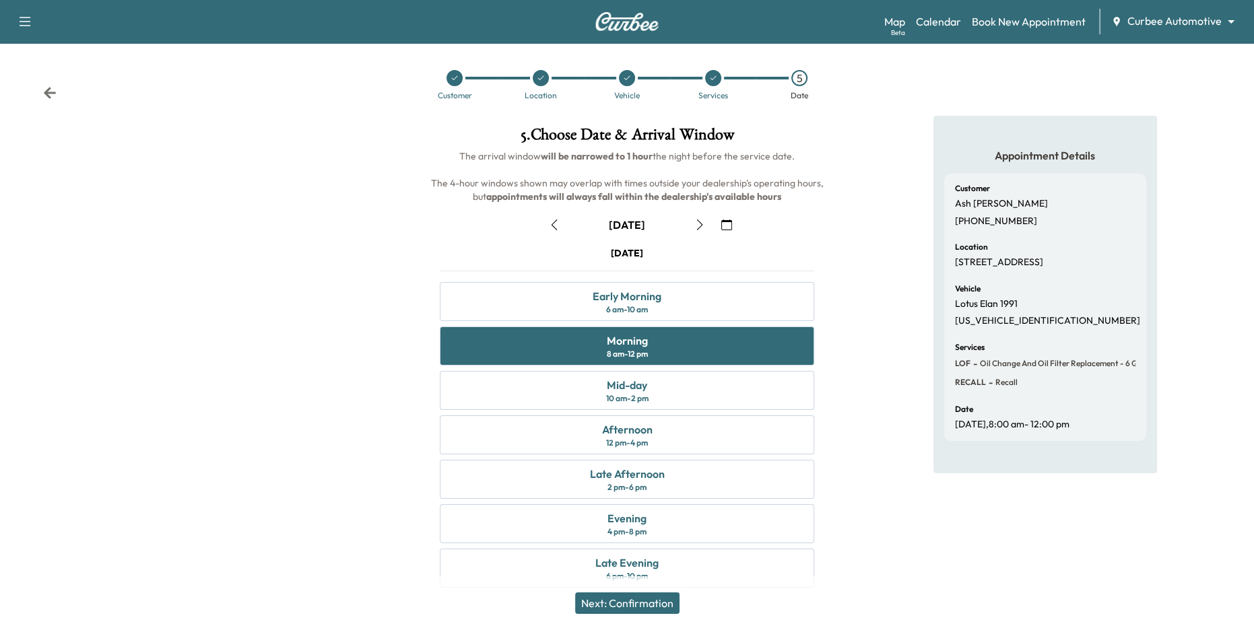
click at [917, 357] on div "Appointment Details Customer Ash Kifle (650) 383-7274 Location 333 W Camden St,…" at bounding box center [1045, 360] width 418 height 488
click at [714, 80] on icon at bounding box center [713, 78] width 8 height 8
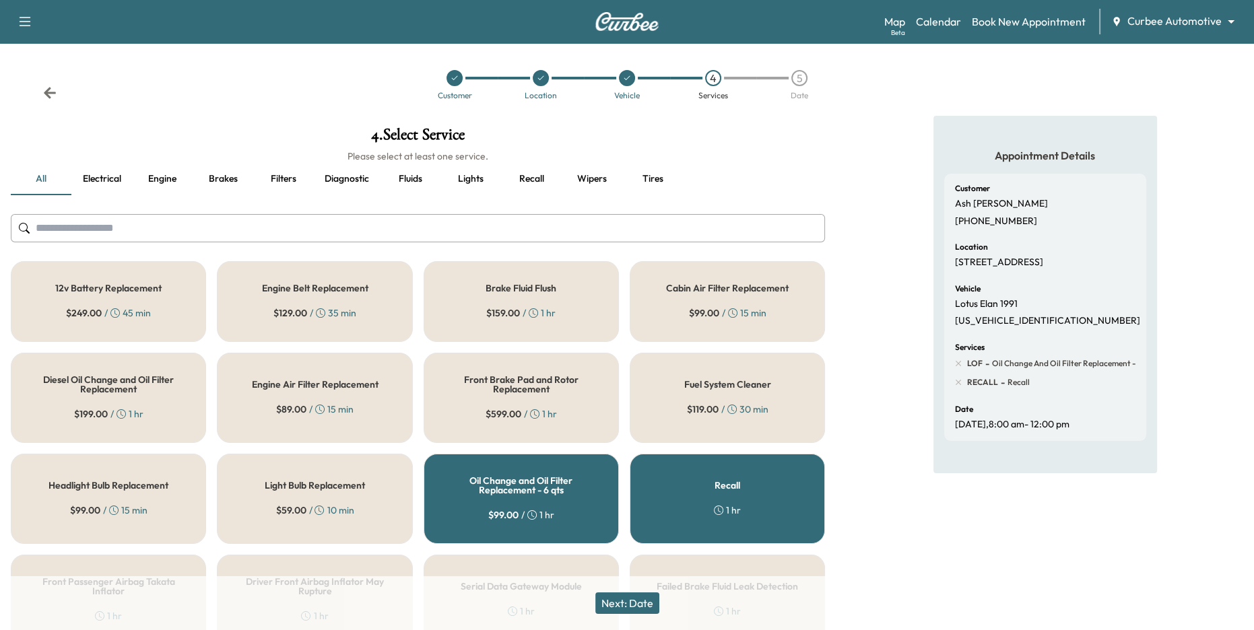
click at [582, 488] on h5 "Oil Change and Oil Filter Replacement - 6 qts" at bounding box center [521, 485] width 151 height 19
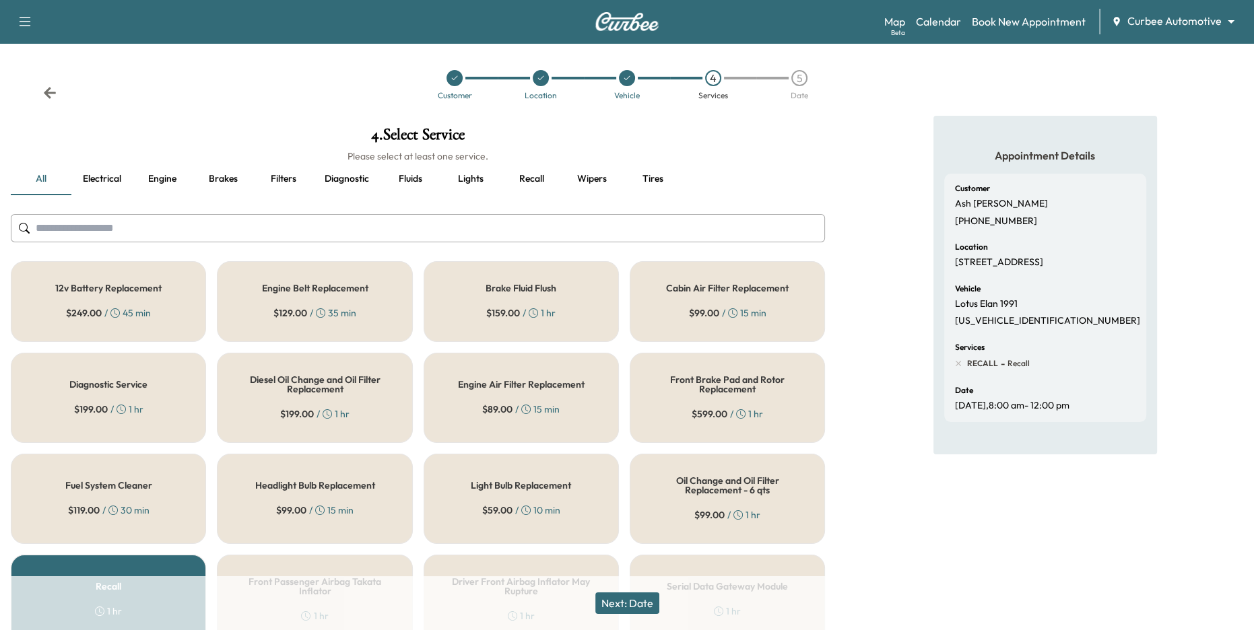
drag, startPoint x: 630, startPoint y: 603, endPoint x: 521, endPoint y: 463, distance: 177.7
click at [521, 463] on div "4 . Select Service Please select at least one service. all Electrical Engine Br…" at bounding box center [418, 574] width 836 height 916
click at [135, 300] on div "12v Battery Replacement $ 249.00 / 45 min" at bounding box center [108, 301] width 195 height 81
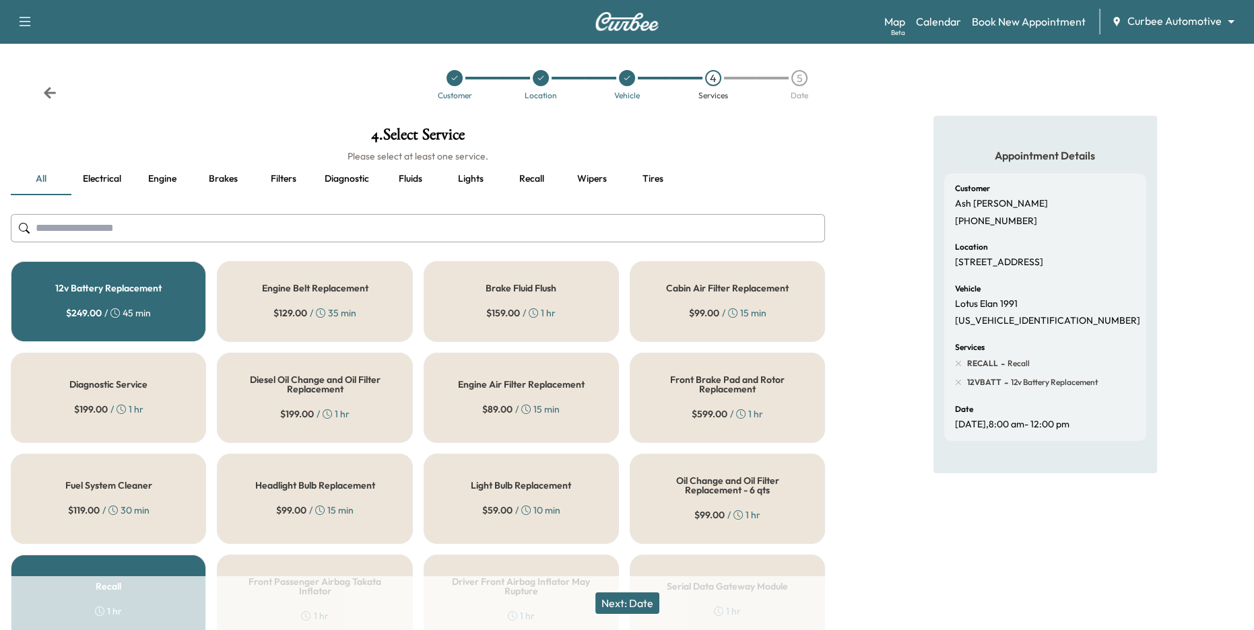
click at [647, 612] on button "Next: Date" at bounding box center [627, 604] width 64 height 22
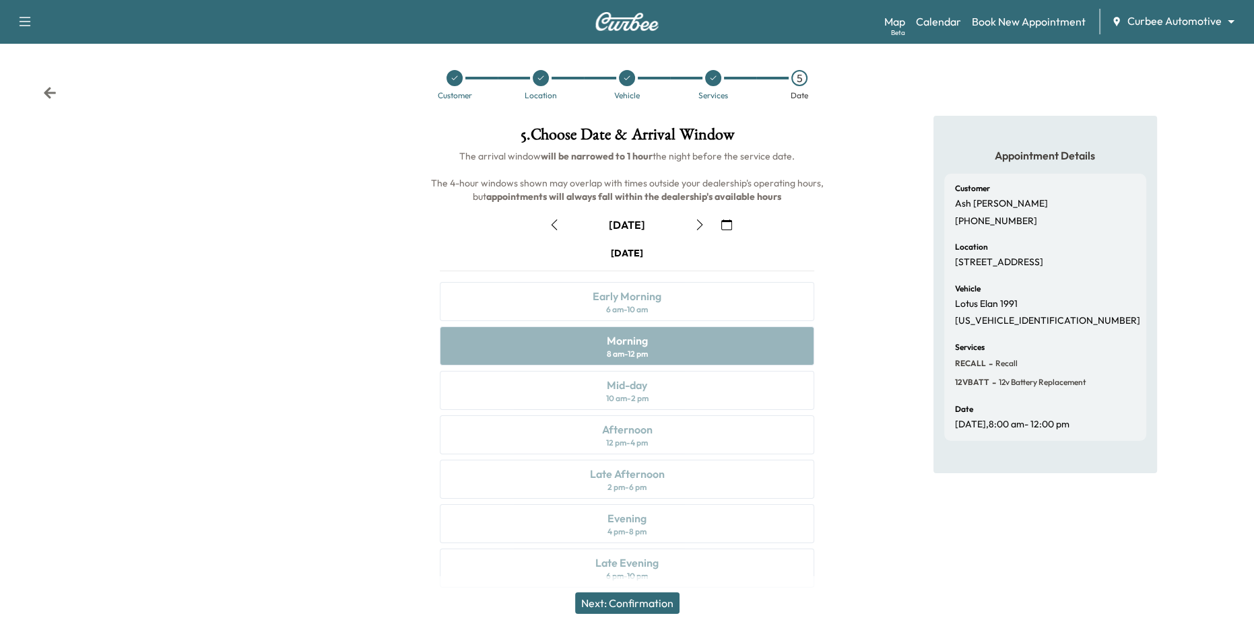
scroll to position [15, 0]
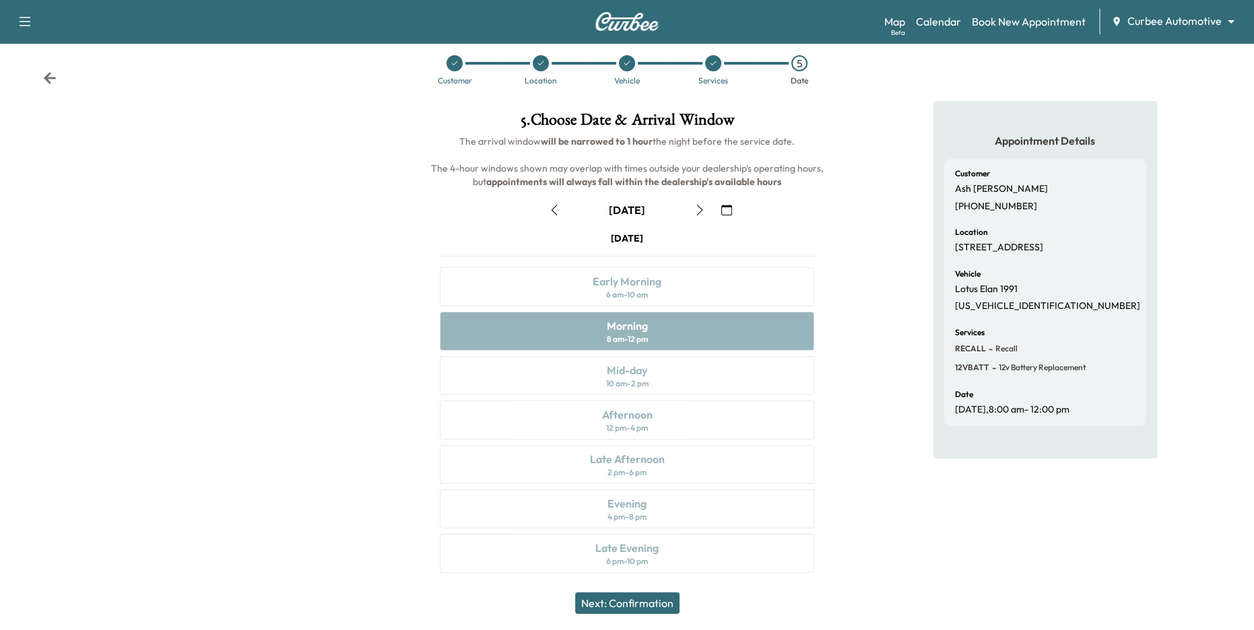
click at [553, 213] on icon "button" at bounding box center [554, 210] width 11 height 11
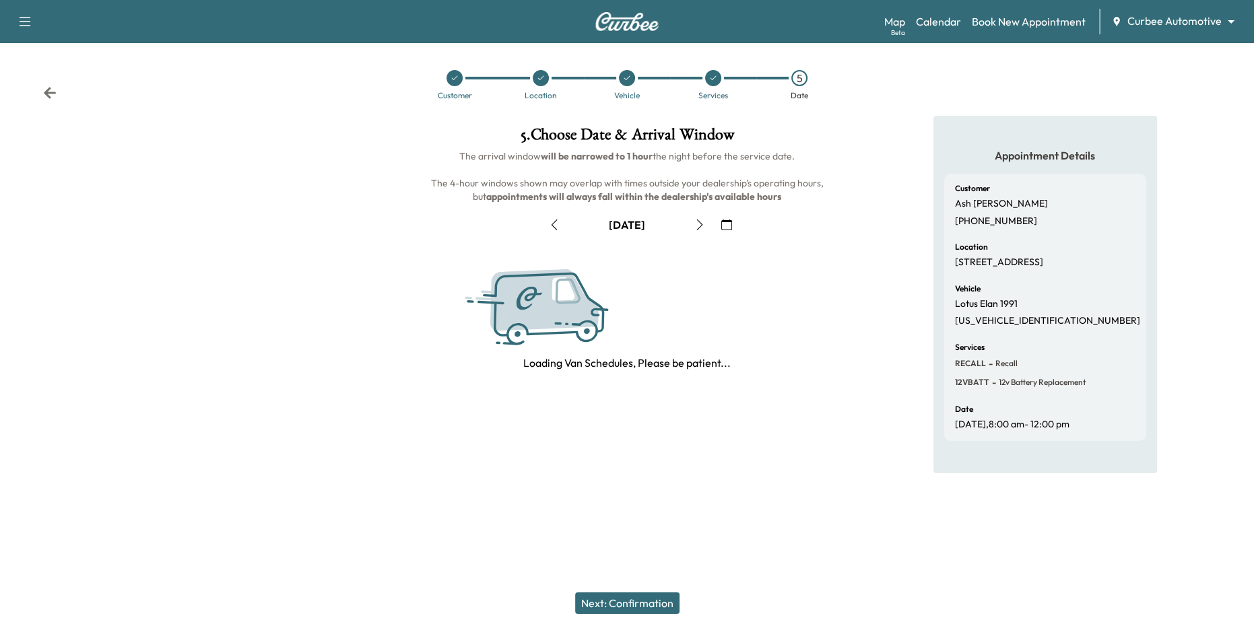
scroll to position [0, 0]
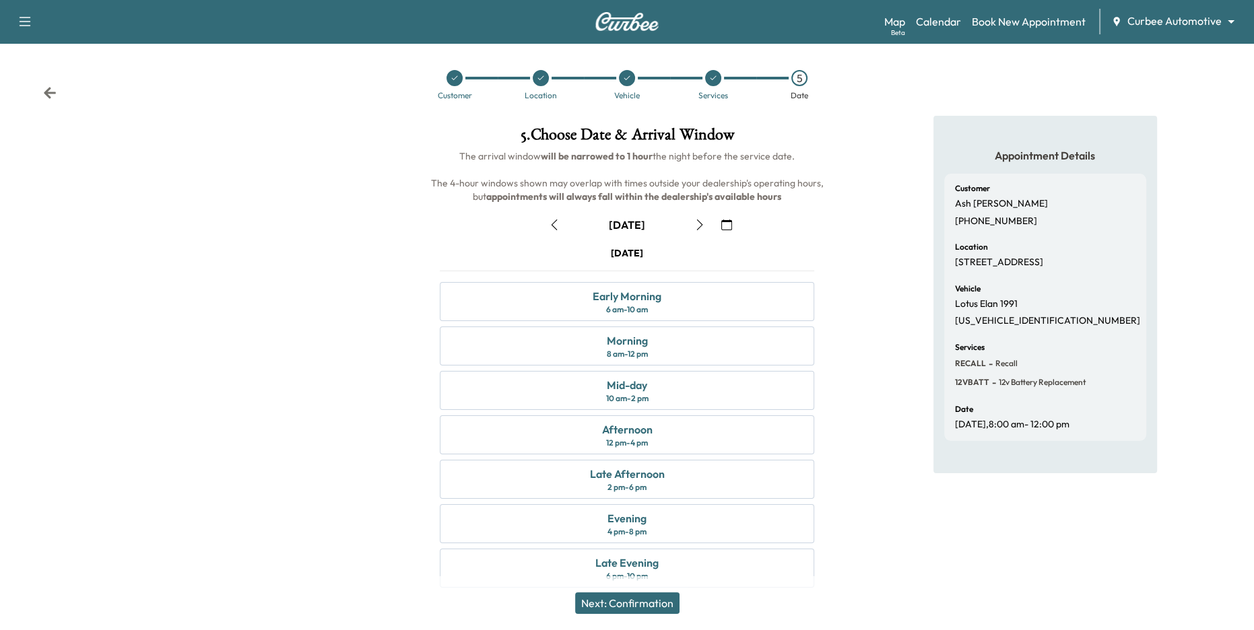
click at [699, 229] on icon "button" at bounding box center [699, 225] width 11 height 11
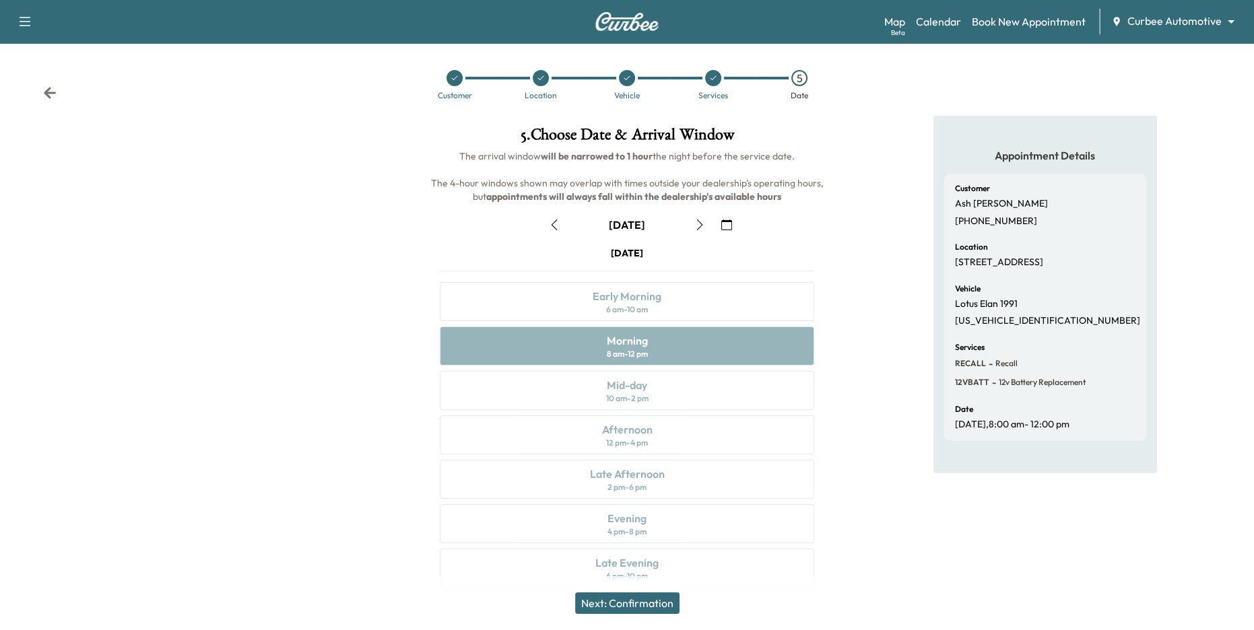
click at [557, 230] on button "button" at bounding box center [554, 225] width 23 height 22
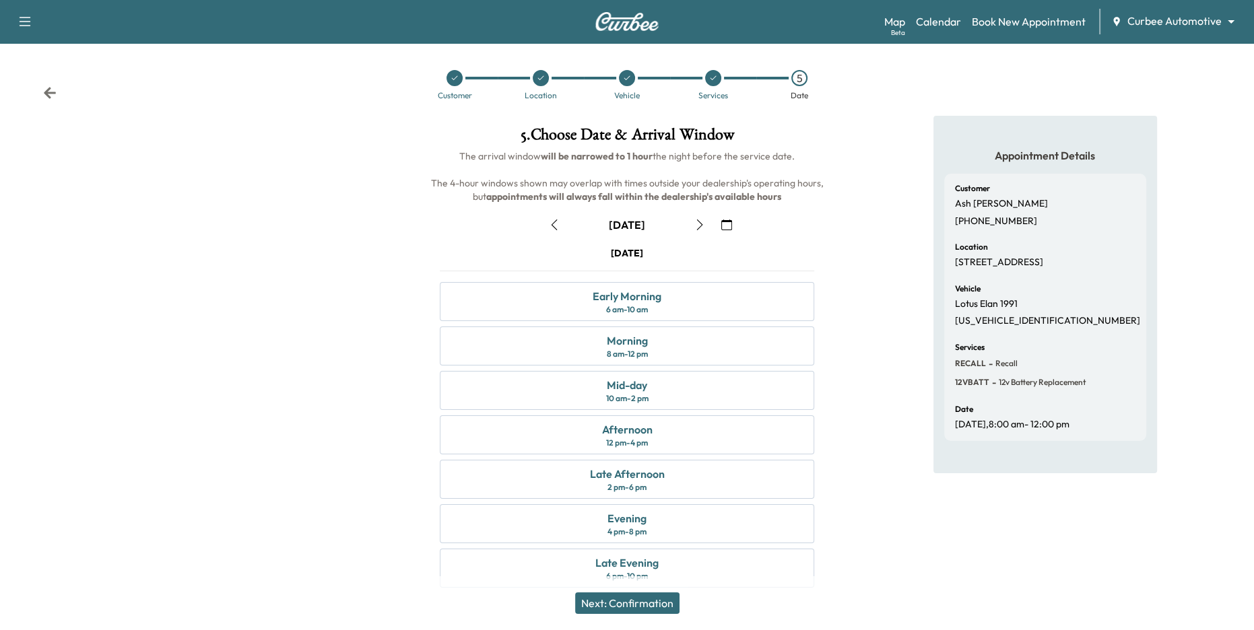
click at [555, 226] on icon "button" at bounding box center [554, 225] width 11 height 11
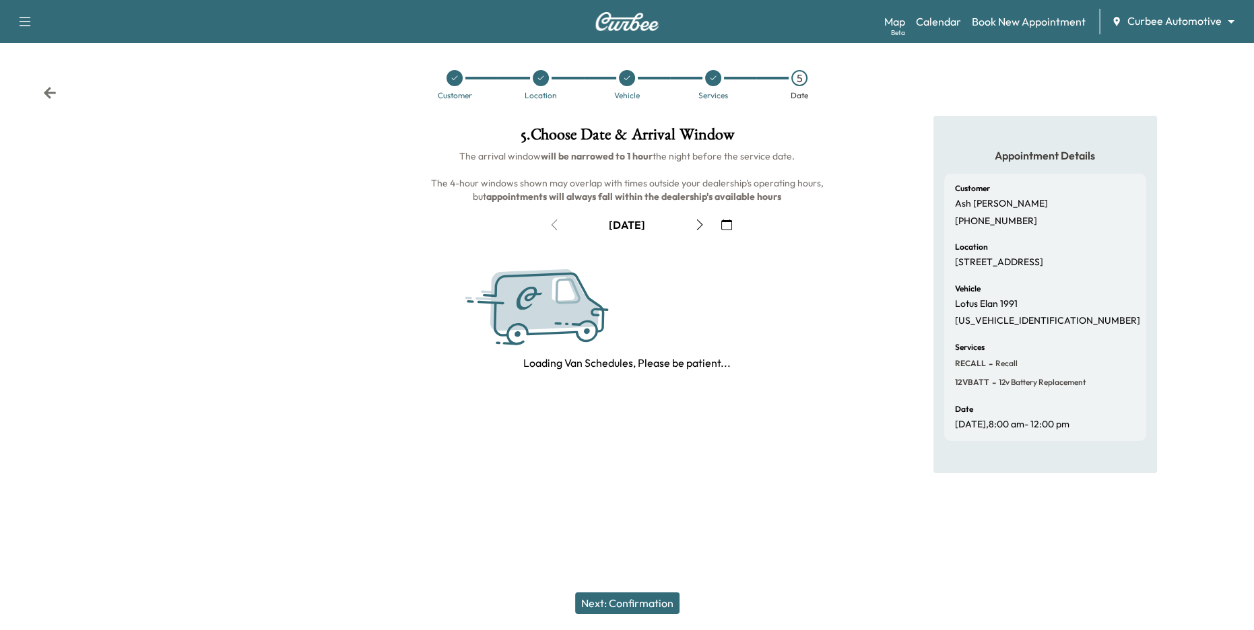
click at [698, 226] on icon "button" at bounding box center [699, 225] width 11 height 11
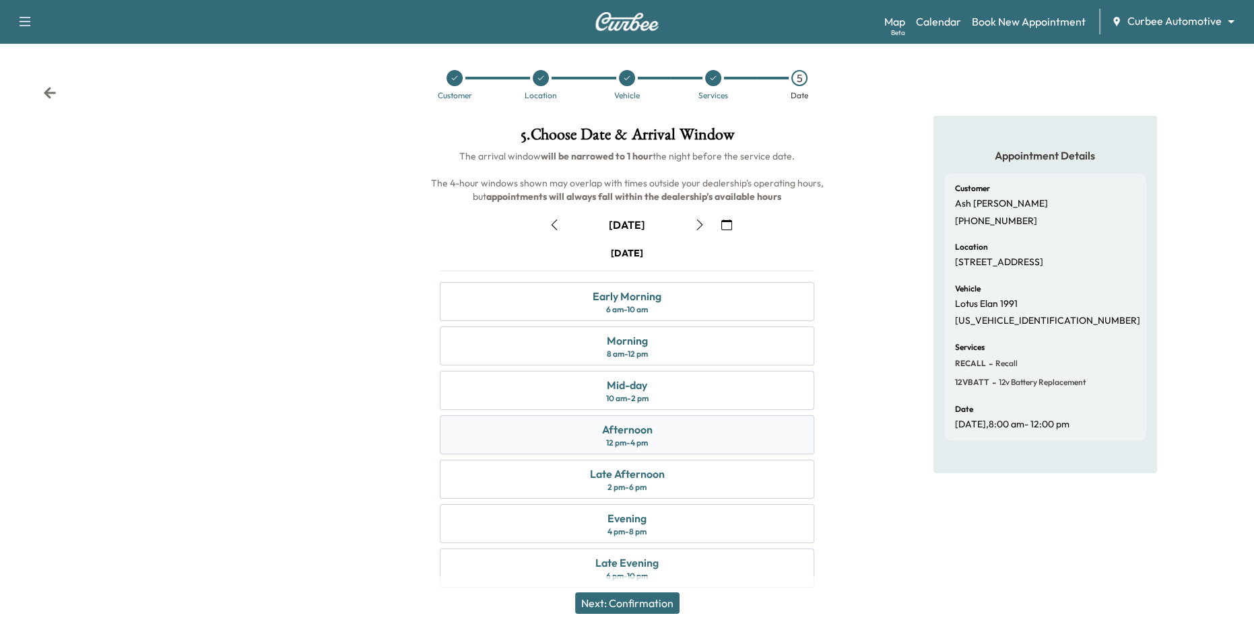
scroll to position [15, 0]
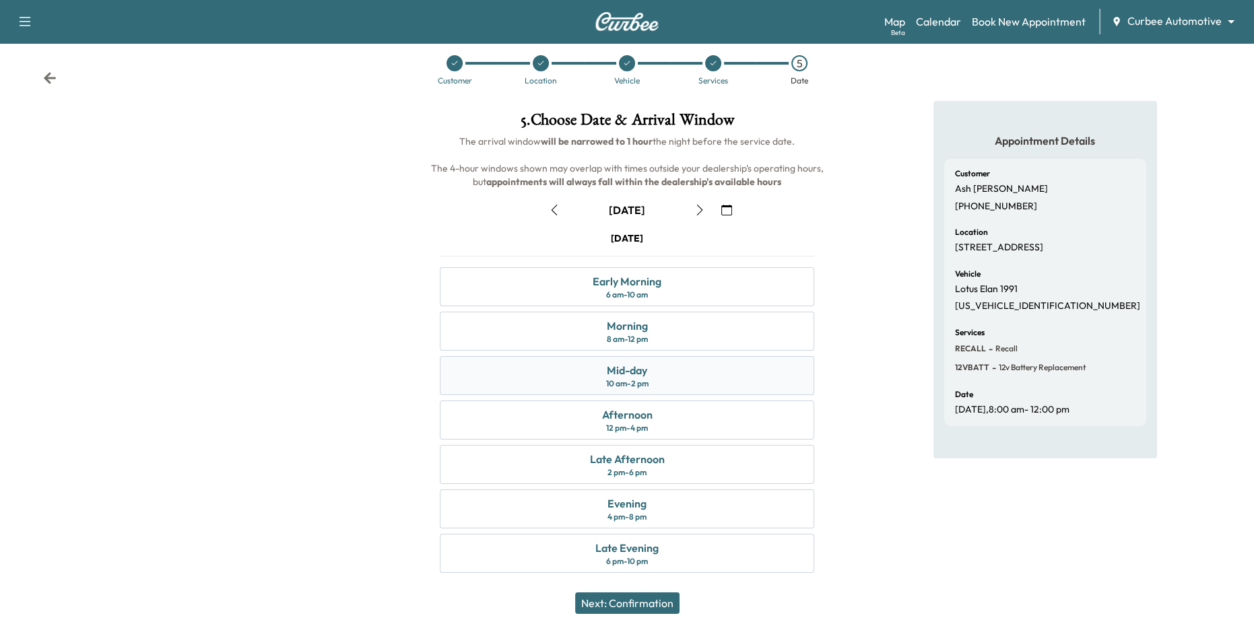
click at [684, 385] on div "Mid-day 10 am - 2 pm" at bounding box center [627, 375] width 375 height 39
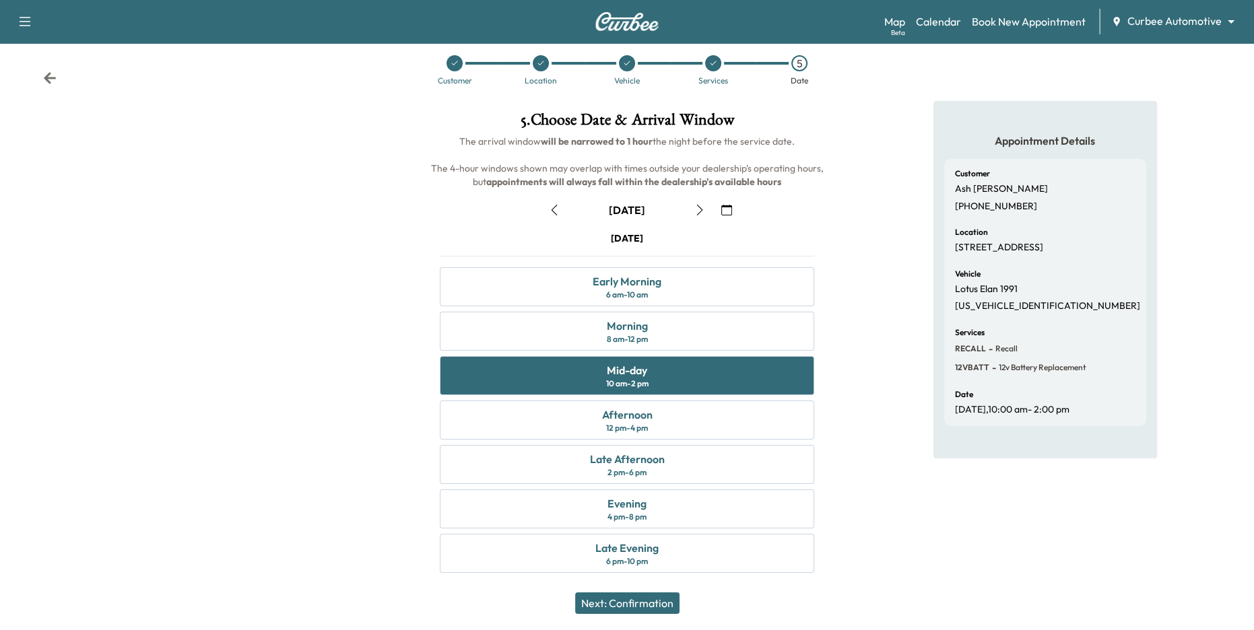
click at [630, 603] on button "Next: Confirmation" at bounding box center [627, 604] width 104 height 22
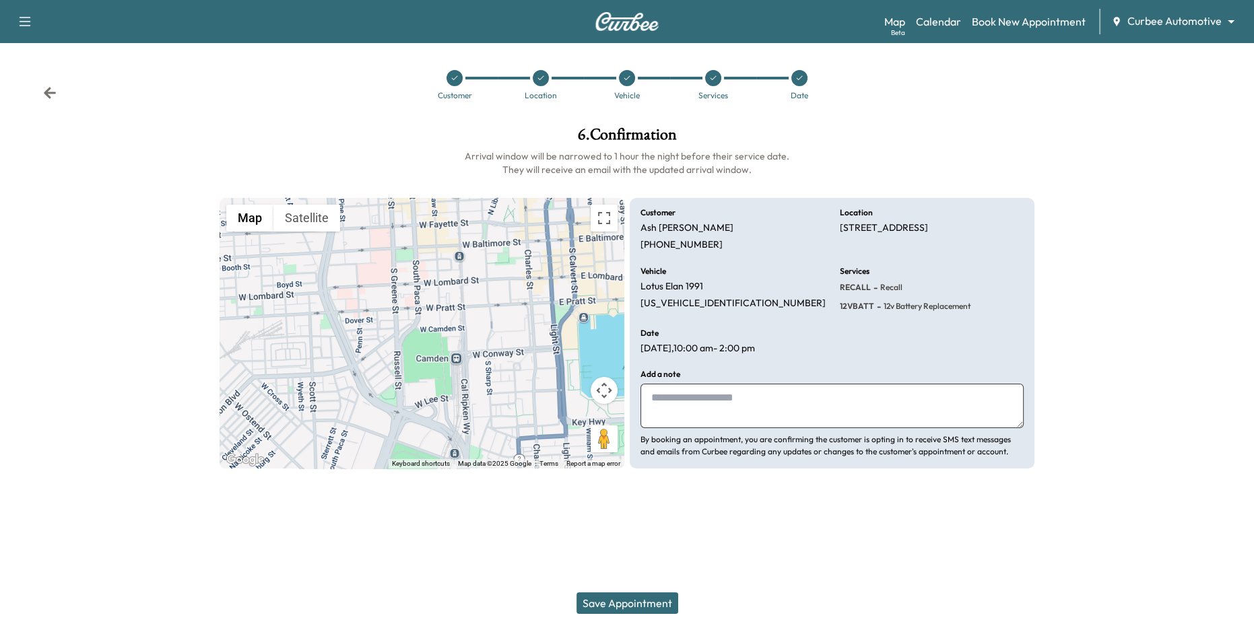
click at [707, 399] on textarea at bounding box center [832, 406] width 383 height 44
type textarea "**********"
click at [649, 602] on button "Save Appointment" at bounding box center [628, 604] width 102 height 22
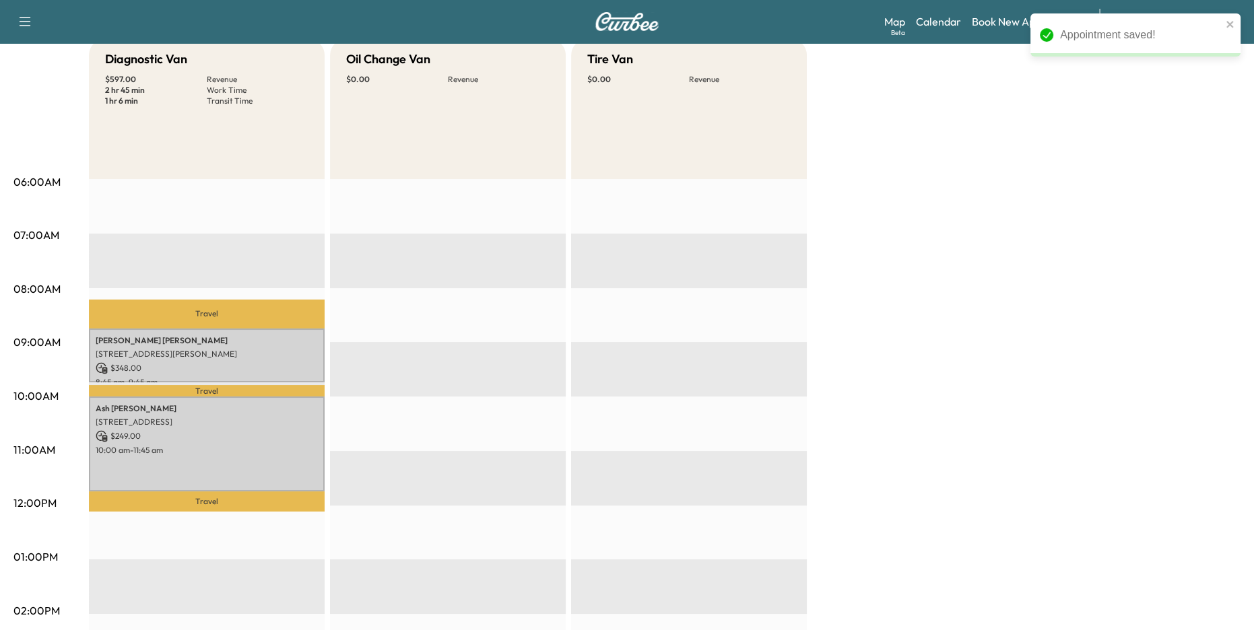
scroll to position [144, 0]
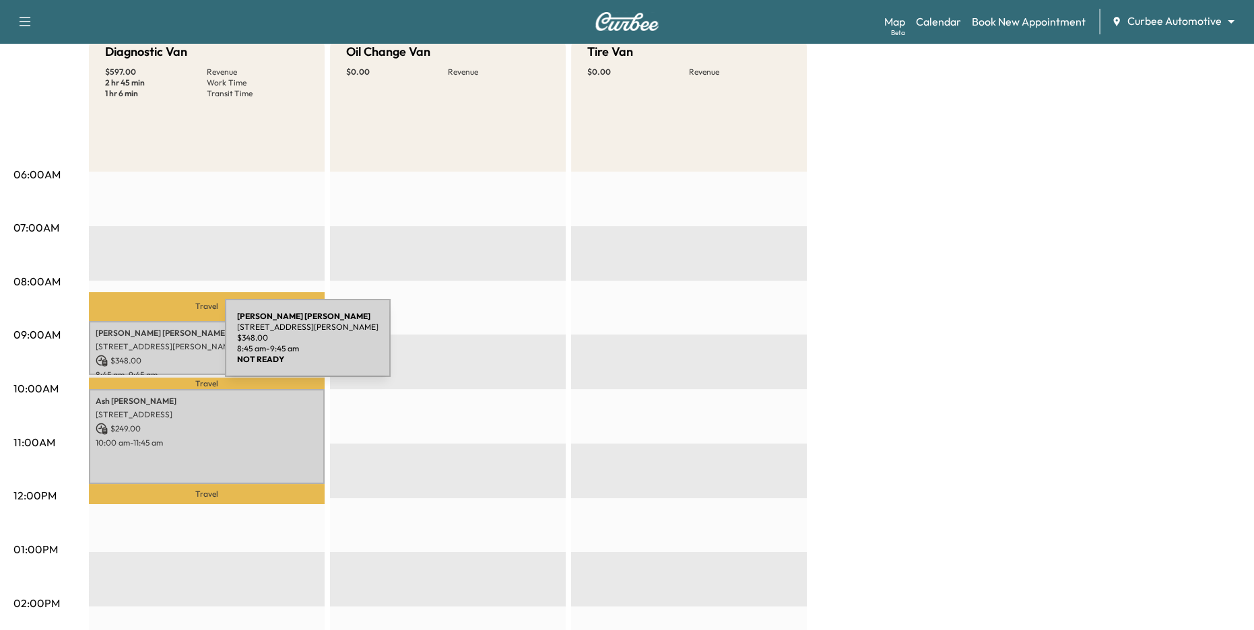
click at [124, 346] on p "3120 St Paul St, Baltimore, MD 21218, USA" at bounding box center [207, 346] width 222 height 11
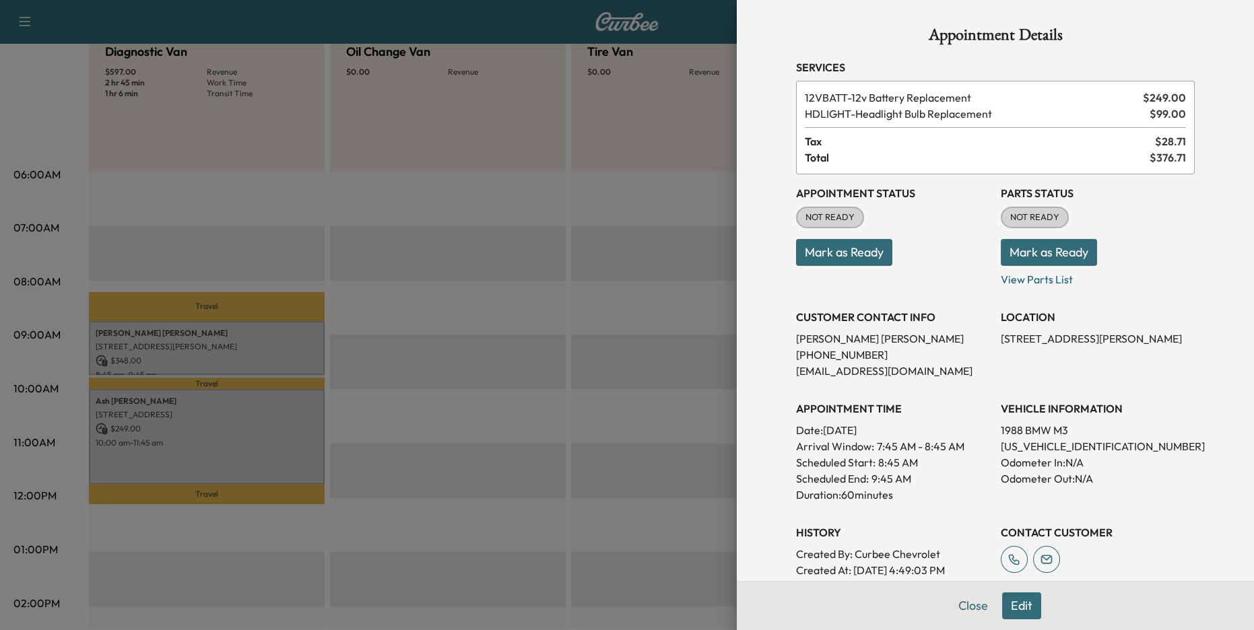
click at [259, 415] on div at bounding box center [627, 315] width 1254 height 630
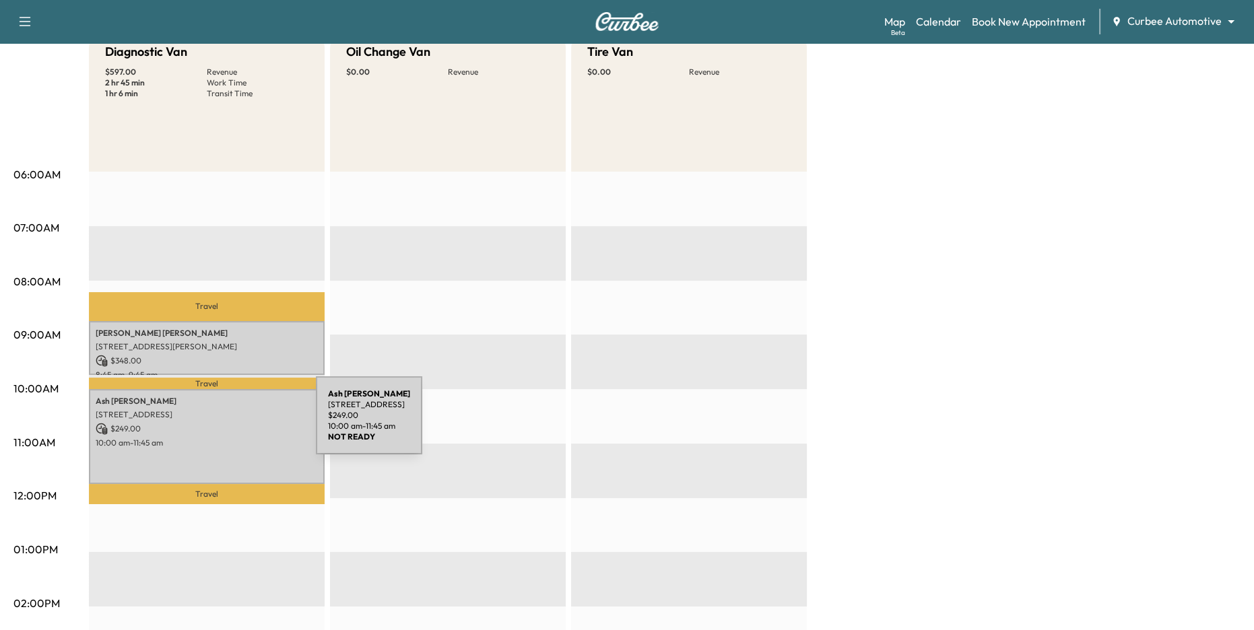
click at [215, 424] on p "$ 249.00" at bounding box center [207, 429] width 222 height 12
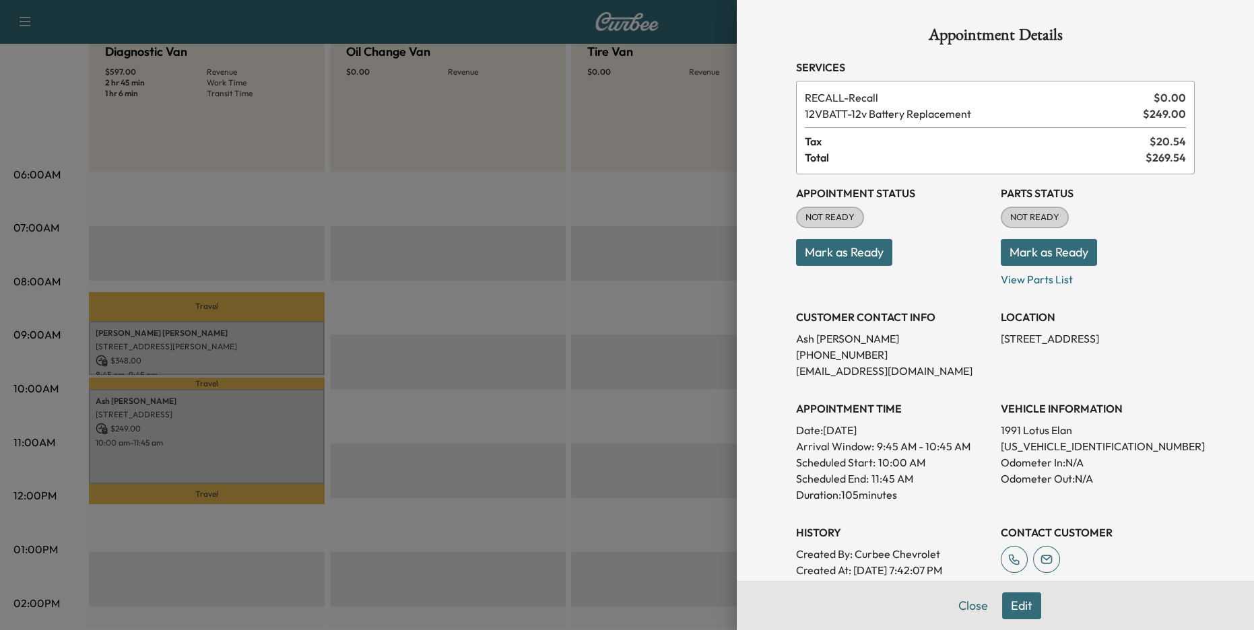
click at [340, 430] on div at bounding box center [627, 315] width 1254 height 630
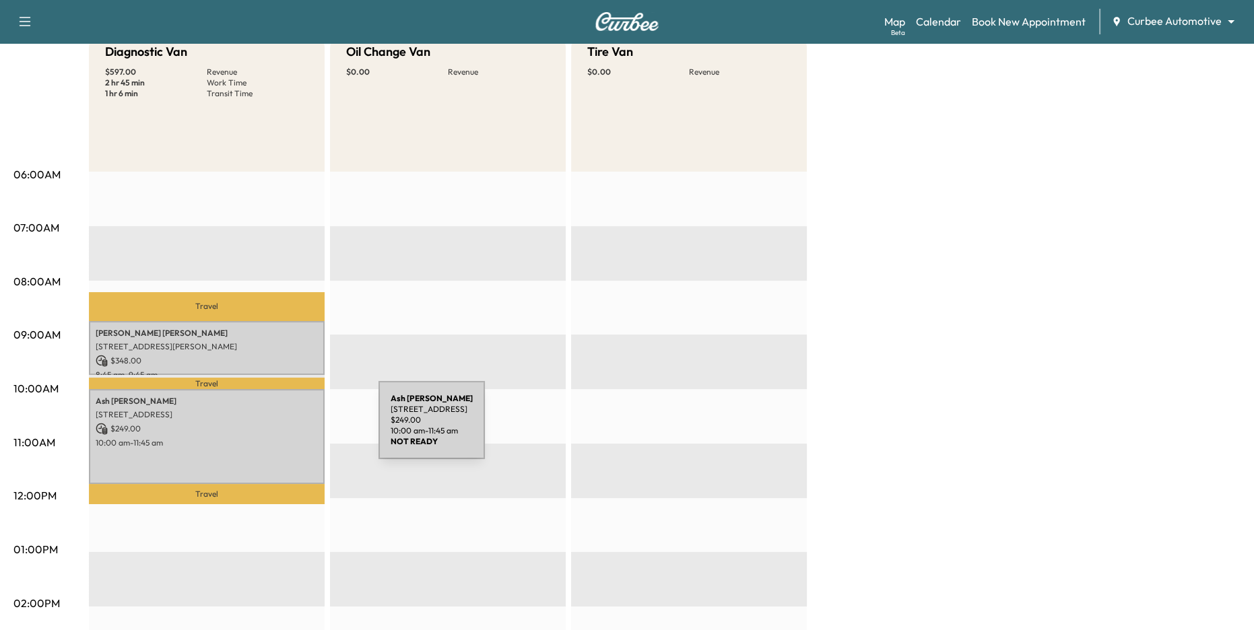
click at [277, 428] on p "$ 249.00" at bounding box center [207, 429] width 222 height 12
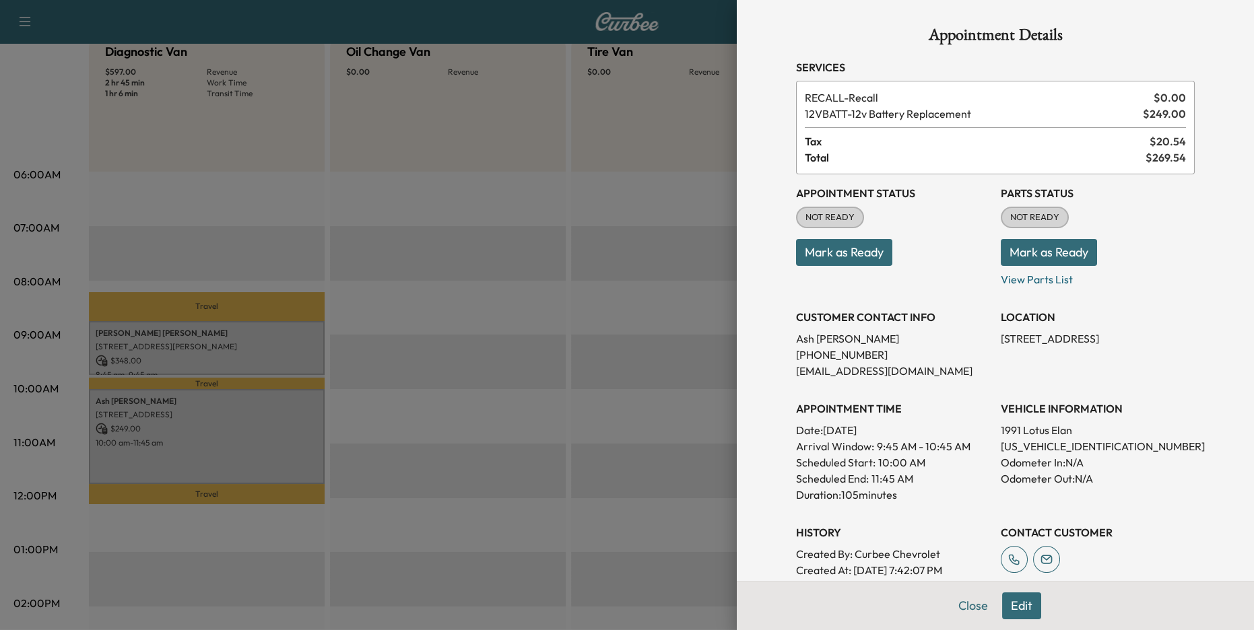
click at [1020, 603] on button "Edit" at bounding box center [1021, 606] width 39 height 27
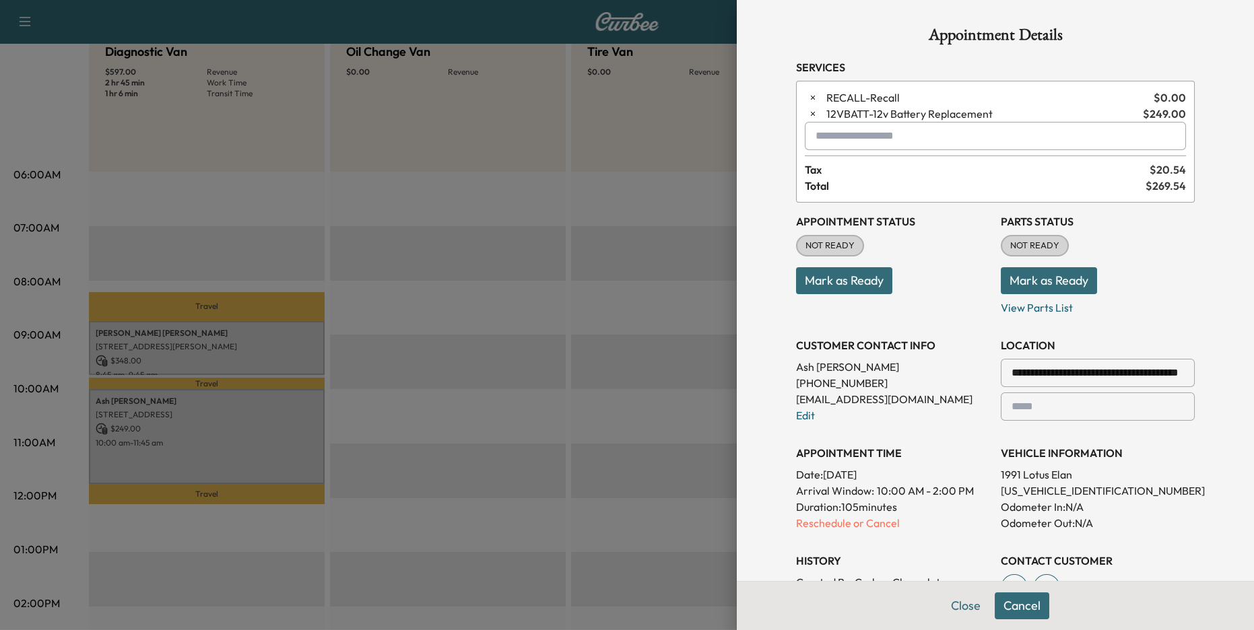
click at [842, 142] on input "text" at bounding box center [995, 136] width 381 height 28
drag, startPoint x: 853, startPoint y: 143, endPoint x: 756, endPoint y: 139, distance: 97.1
click at [756, 139] on div "**********" at bounding box center [995, 315] width 517 height 630
drag, startPoint x: 853, startPoint y: 137, endPoint x: 782, endPoint y: 137, distance: 70.7
click at [782, 137] on div "**********" at bounding box center [995, 453] width 431 height 906
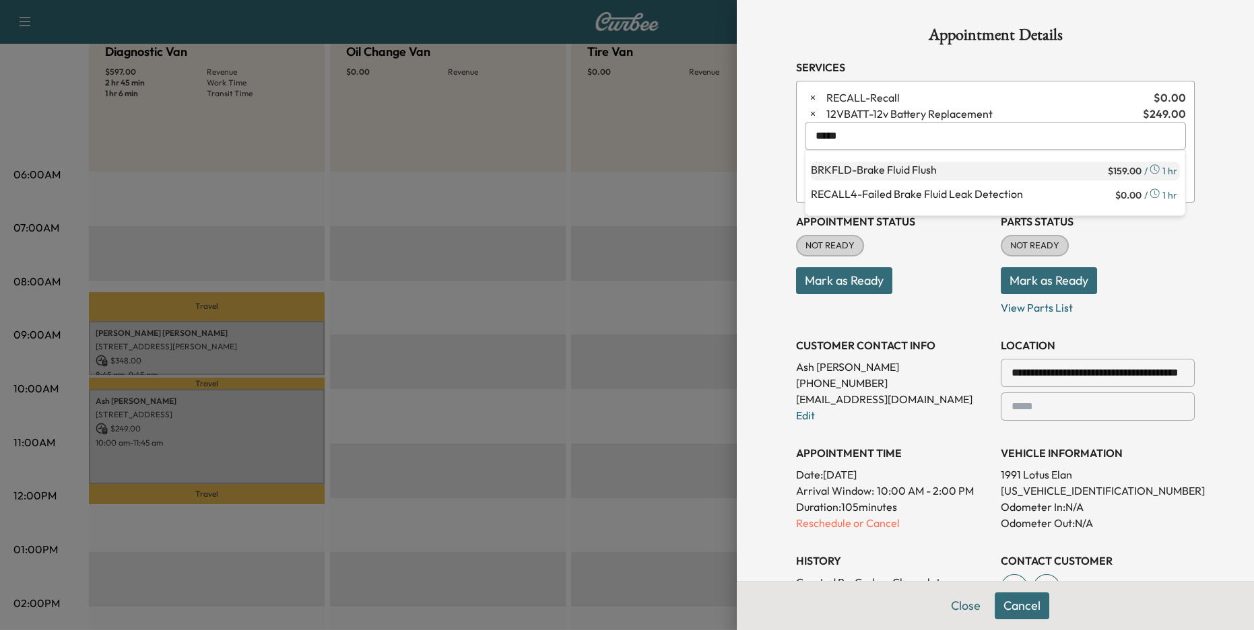
click at [892, 166] on p "BRKFLD - Brake Fluid Flush" at bounding box center [958, 171] width 294 height 19
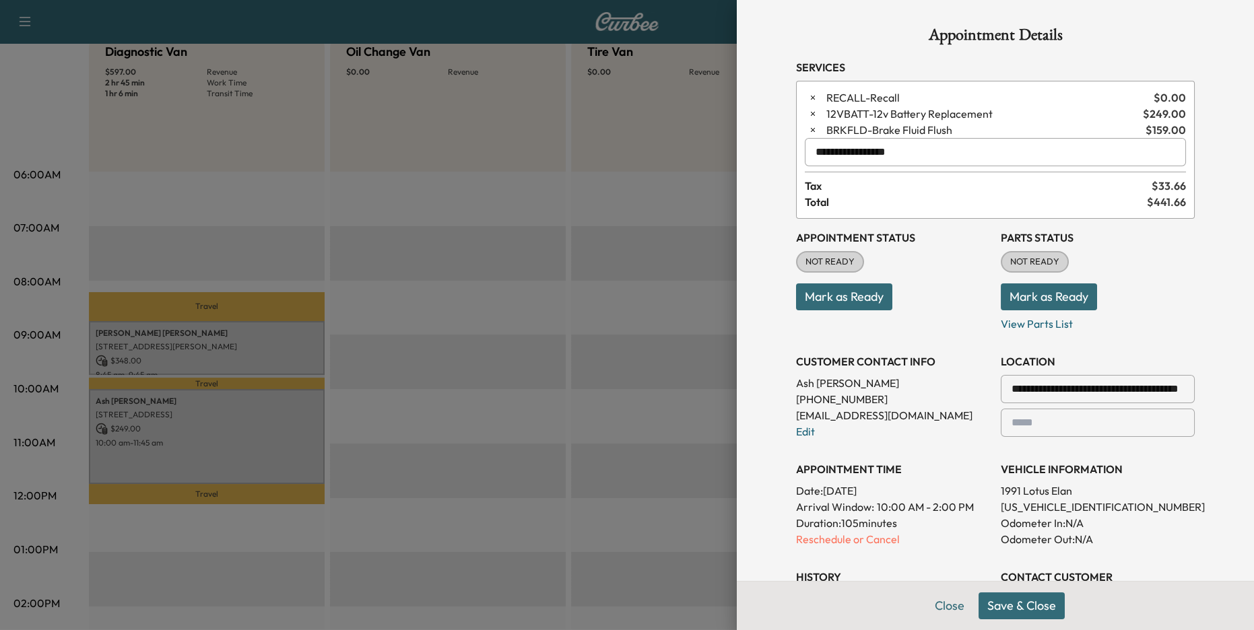
type input "**********"
click at [1032, 598] on button "Save & Close" at bounding box center [1022, 606] width 86 height 27
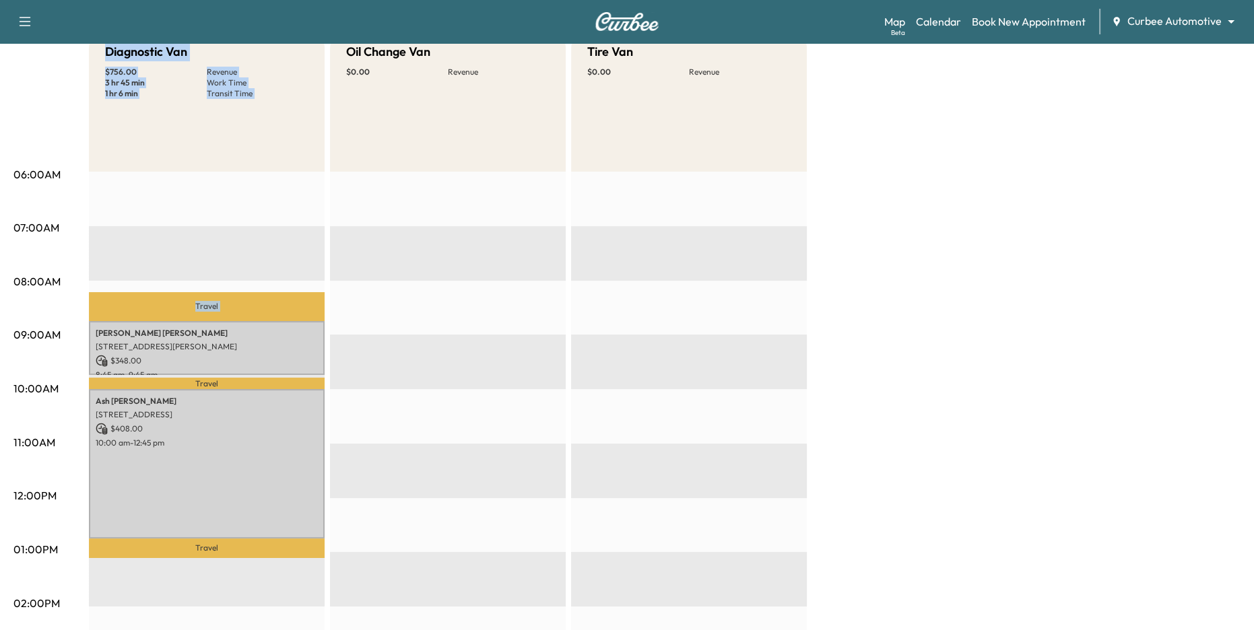
drag, startPoint x: 108, startPoint y: 50, endPoint x: 226, endPoint y: 242, distance: 225.6
click at [226, 242] on div "Diagnostic Van $ 756.00 Revenue 3 hr 45 min Work Time 1 hr 6 min Transit Time T…" at bounding box center [207, 537] width 236 height 1010
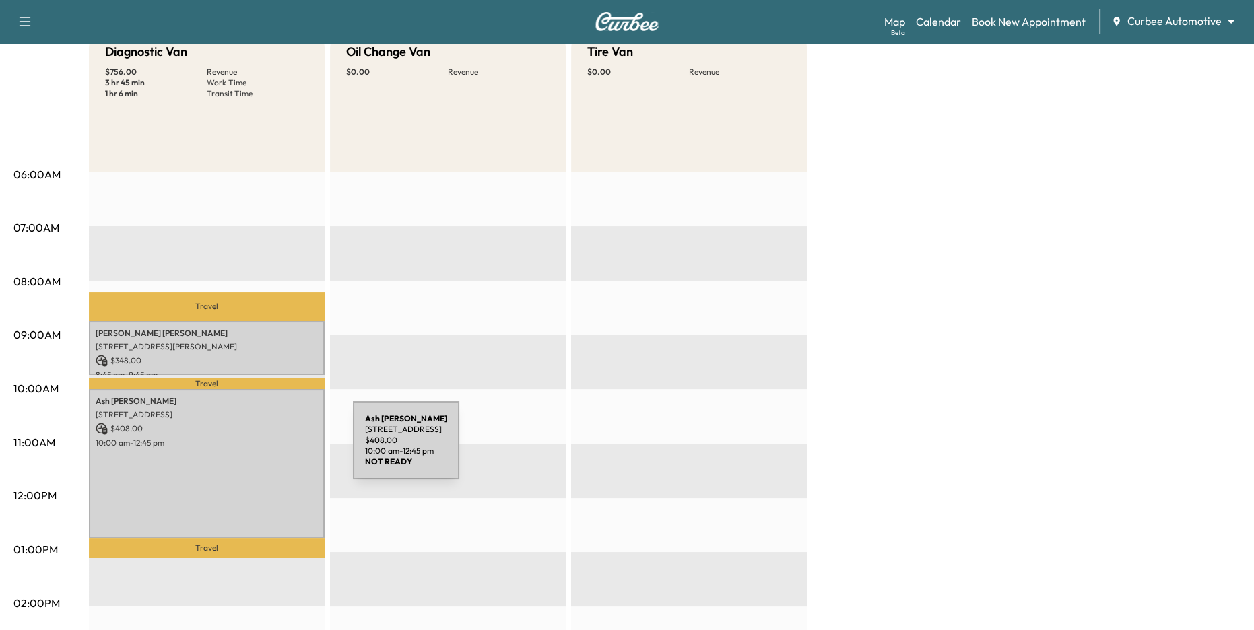
click at [252, 449] on div "Ash Kifle 333 W Camden St, Baltimore, MD 21201, USA $ 408.00 10:00 am - 12:45 pm" at bounding box center [207, 464] width 236 height 150
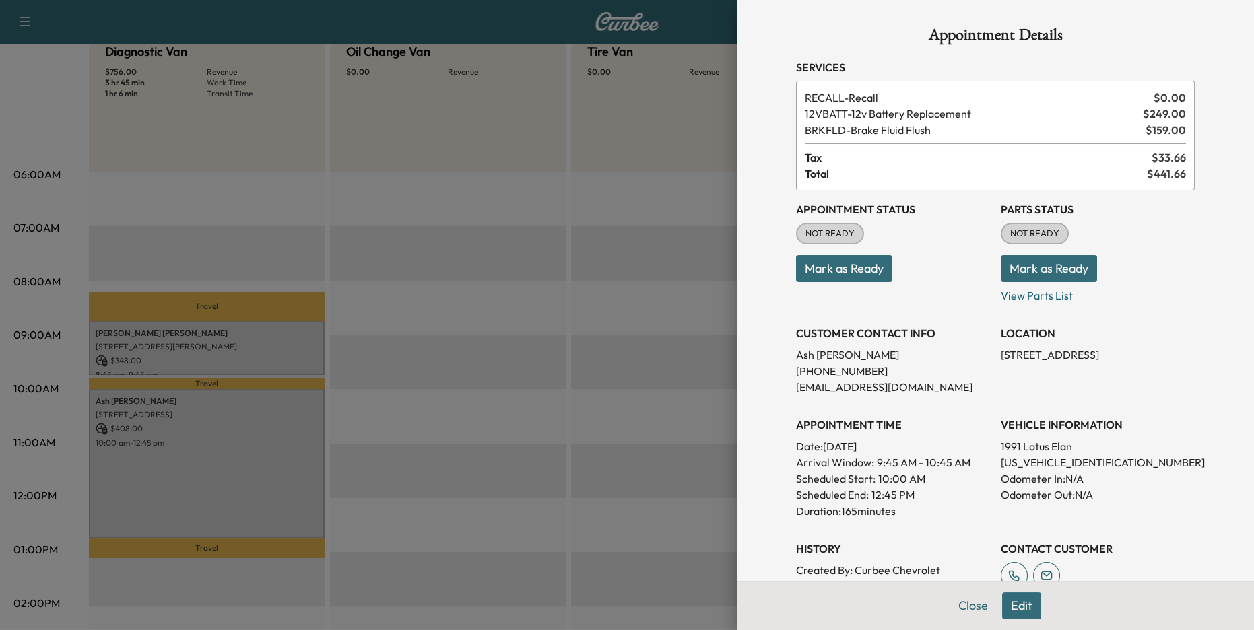
click at [1016, 607] on button "Edit" at bounding box center [1021, 606] width 39 height 27
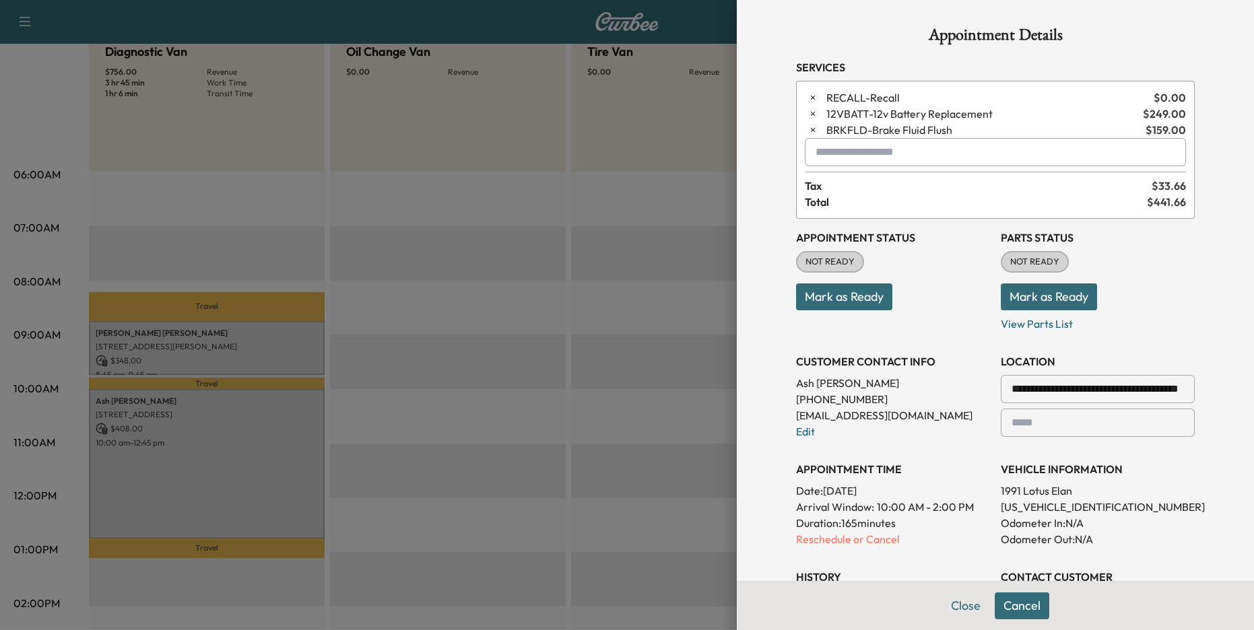
click at [861, 158] on input "text" at bounding box center [995, 152] width 381 height 28
type input "***"
click at [969, 603] on button "Close" at bounding box center [965, 606] width 47 height 27
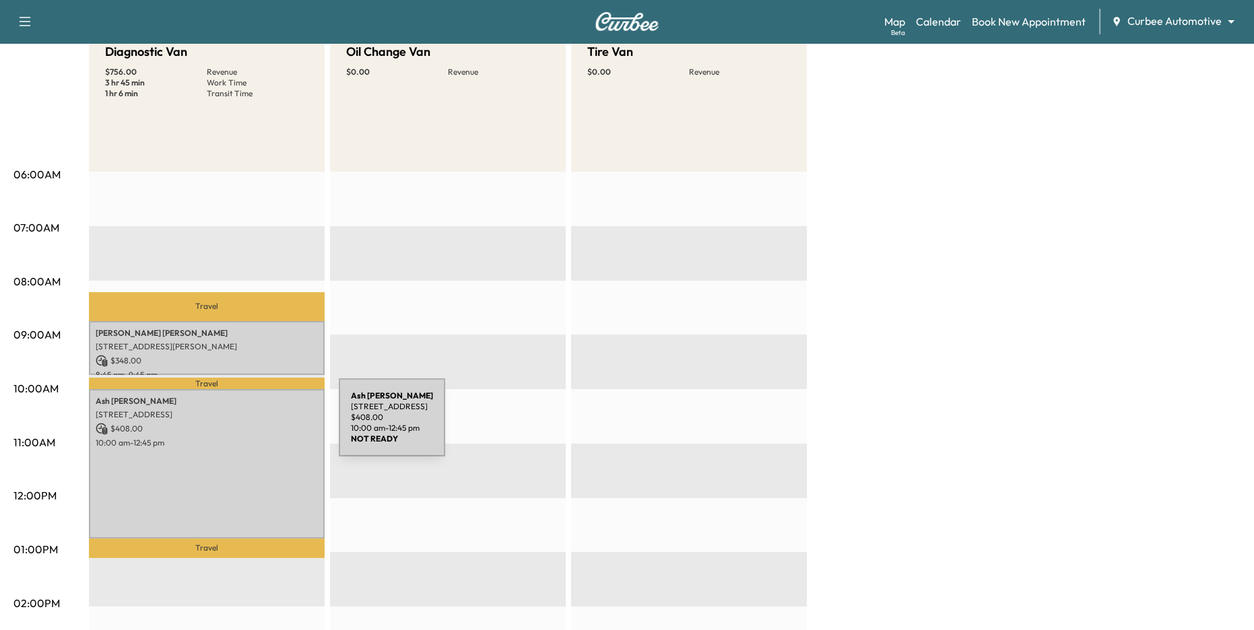
click at [238, 426] on p "$ 408.00" at bounding box center [207, 429] width 222 height 12
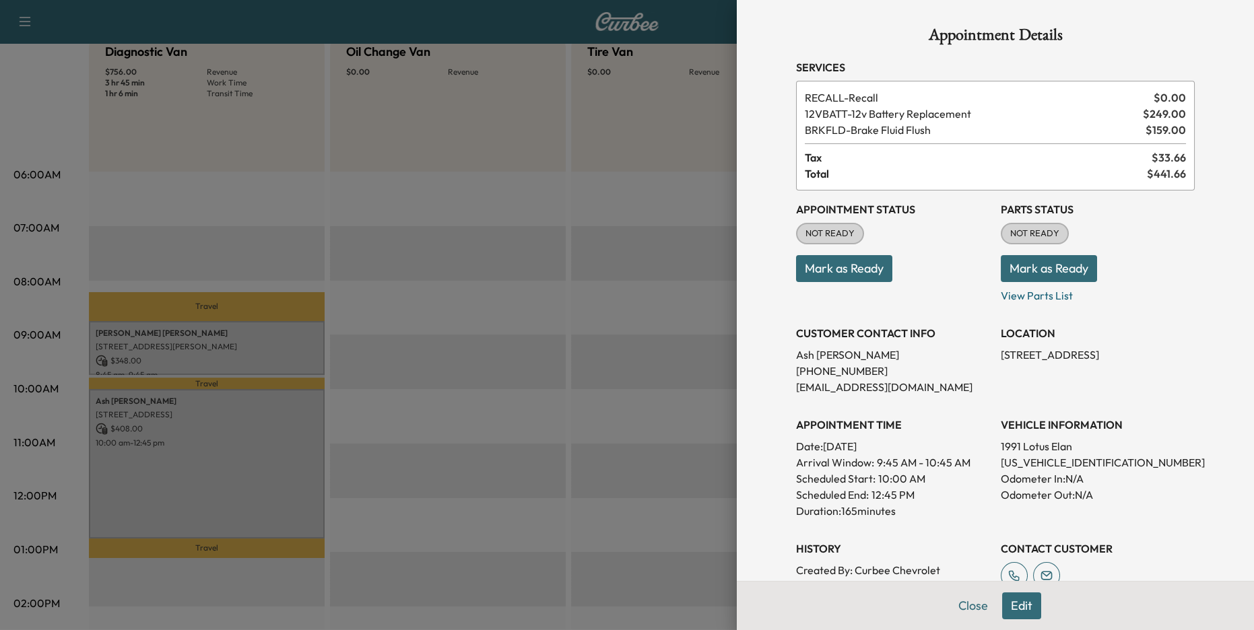
click at [236, 332] on div at bounding box center [627, 315] width 1254 height 630
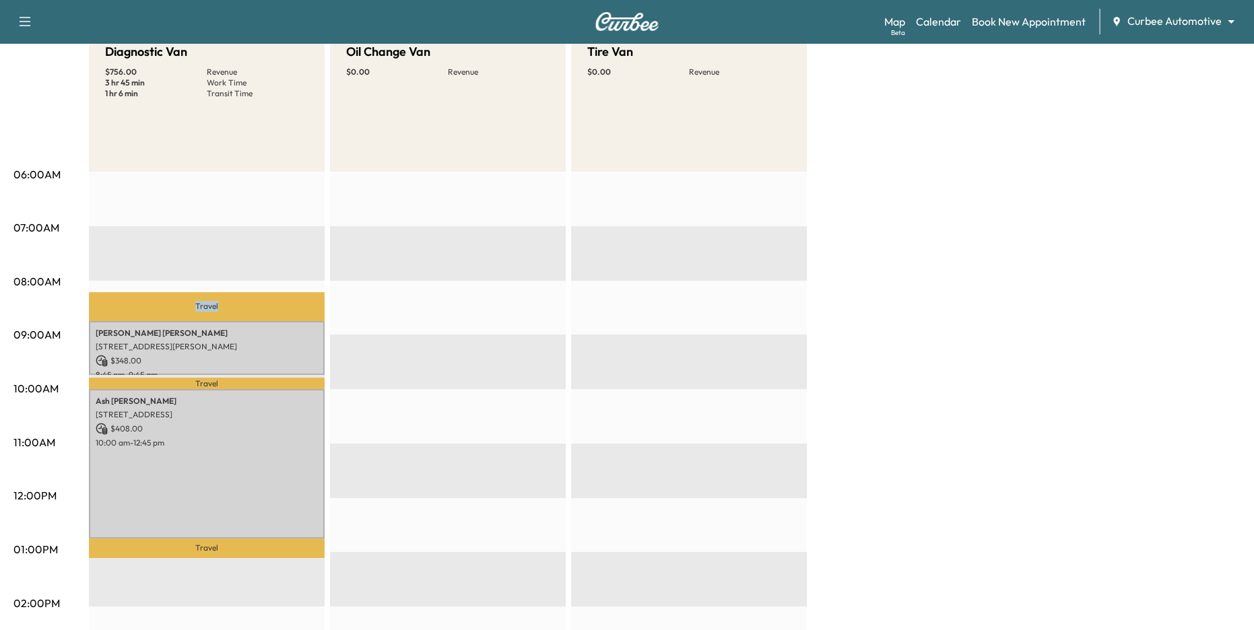
drag, startPoint x: 155, startPoint y: 301, endPoint x: 240, endPoint y: 305, distance: 85.0
click at [240, 305] on p "Travel" at bounding box center [207, 306] width 236 height 29
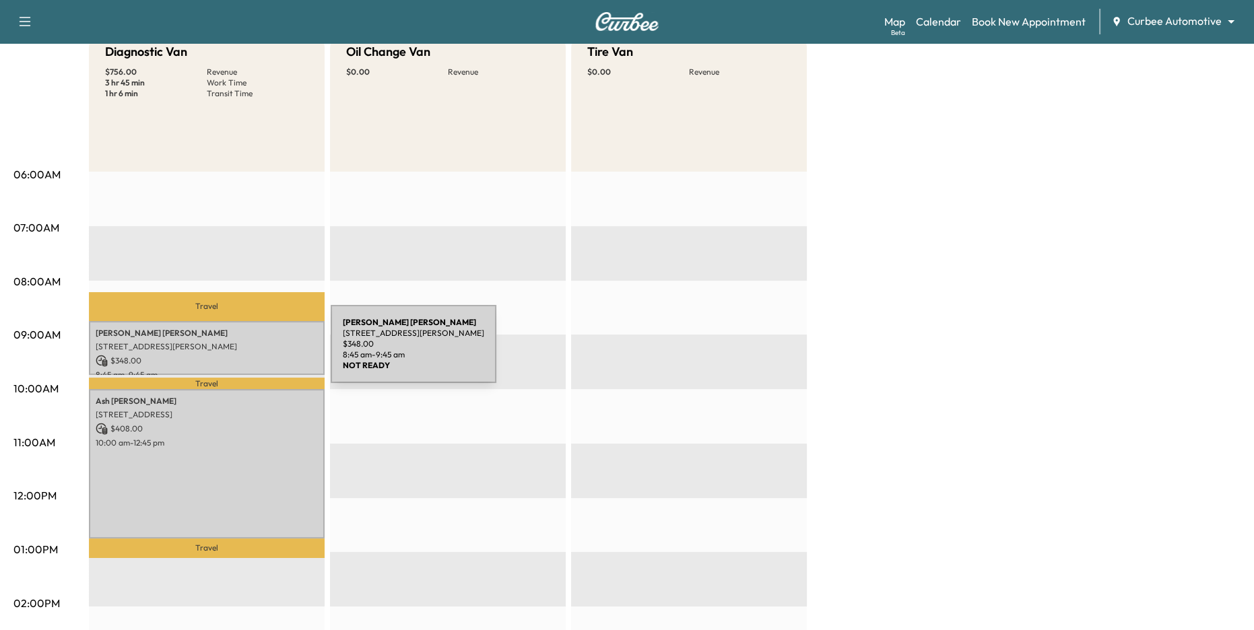
click at [230, 352] on div "Matt Schwartz 3120 St Paul St, Baltimore, MD 21218, USA $ 348.00 8:45 am - 9:45…" at bounding box center [207, 348] width 236 height 55
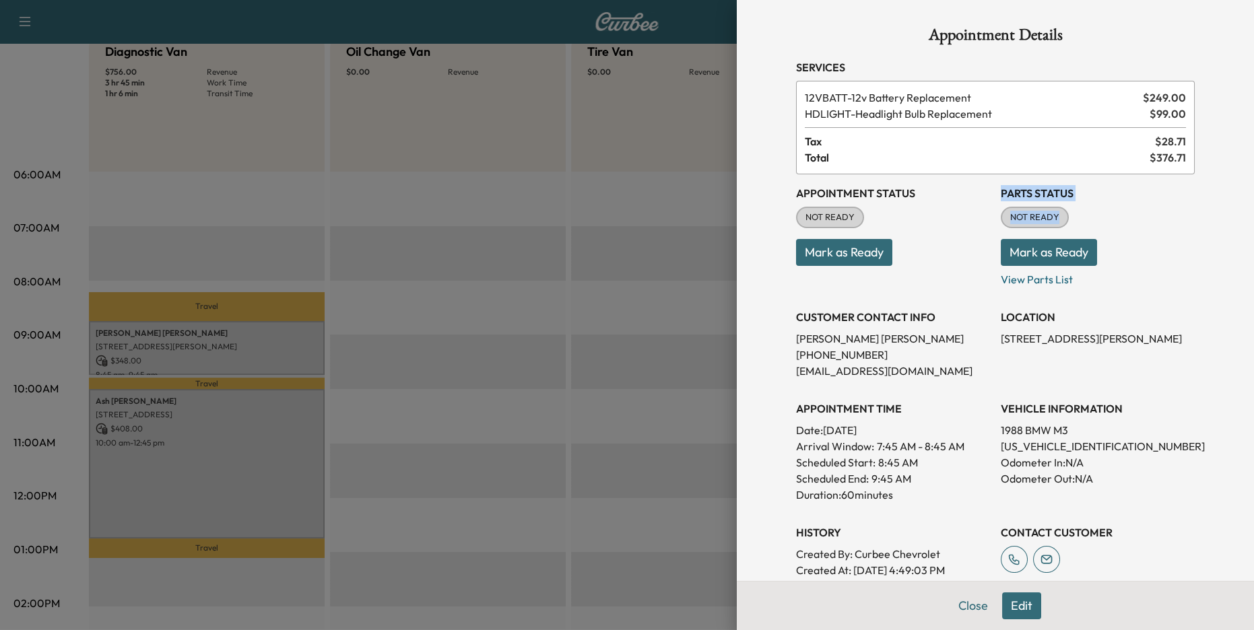
drag, startPoint x: 1004, startPoint y: 193, endPoint x: 1065, endPoint y: 247, distance: 81.7
click at [1065, 237] on div "Appointment Status NOT READY Mark as Ready Parts Status NOT READY Mark as Ready…" at bounding box center [995, 392] width 399 height 436
click at [1065, 259] on button "Mark as Ready" at bounding box center [1049, 252] width 96 height 27
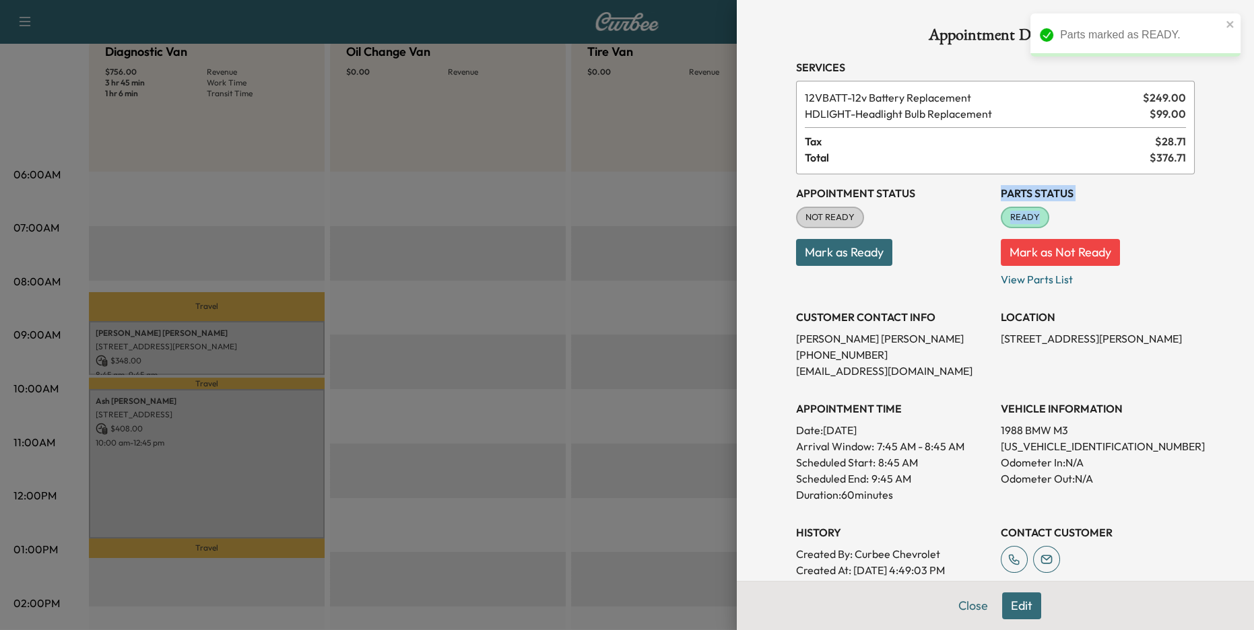
click at [867, 249] on button "Mark as Ready" at bounding box center [844, 252] width 96 height 27
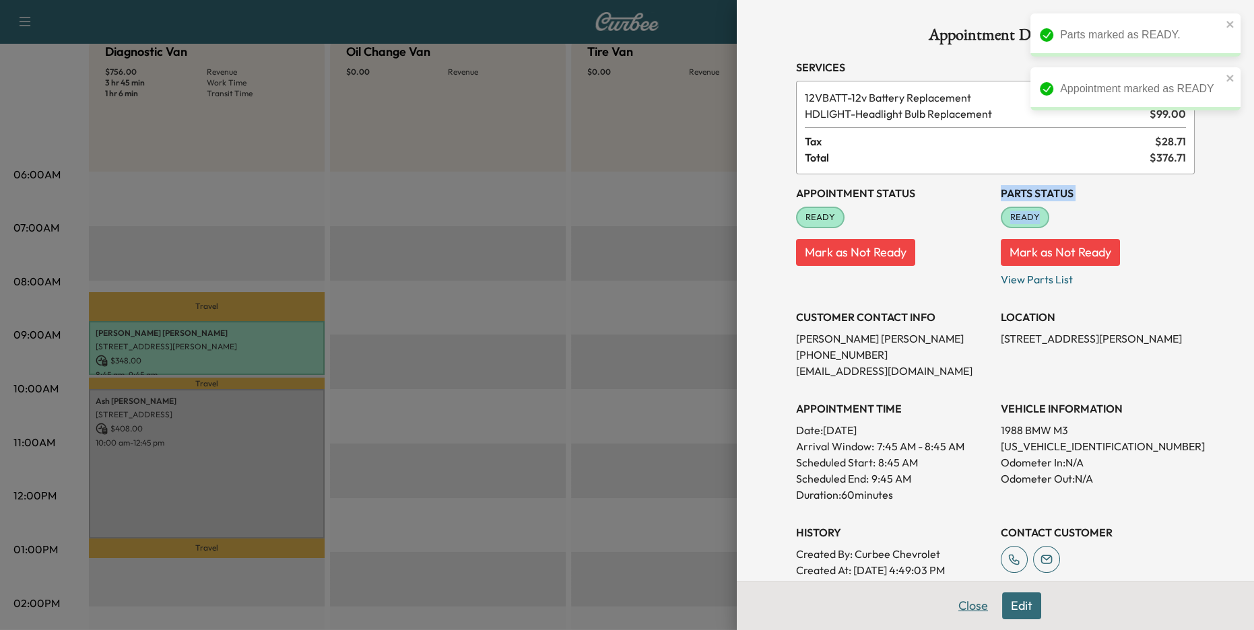
click at [975, 605] on button "Close" at bounding box center [973, 606] width 47 height 27
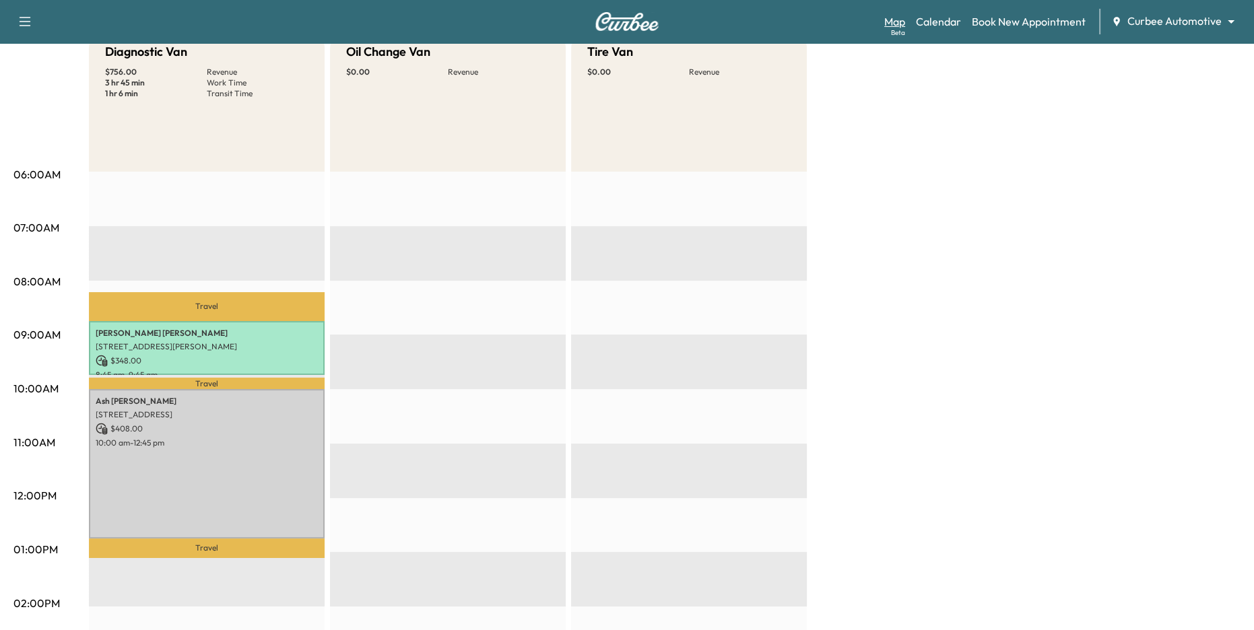
click at [901, 22] on link "Map Beta" at bounding box center [894, 21] width 21 height 16
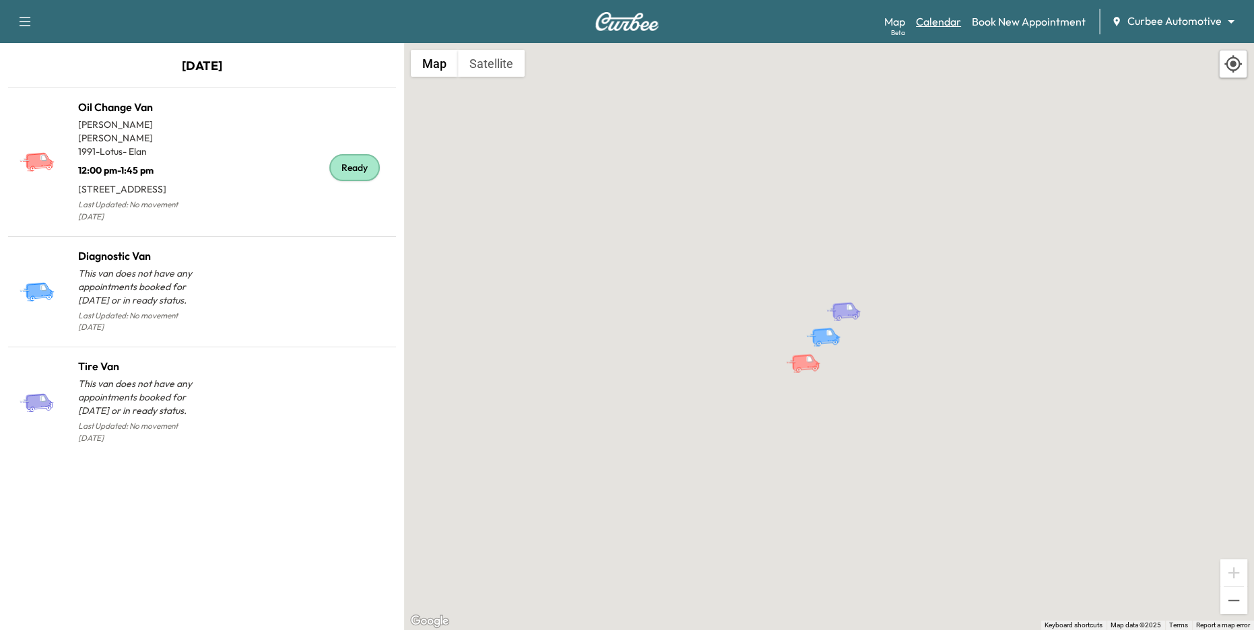
click at [954, 20] on link "Calendar" at bounding box center [938, 21] width 45 height 16
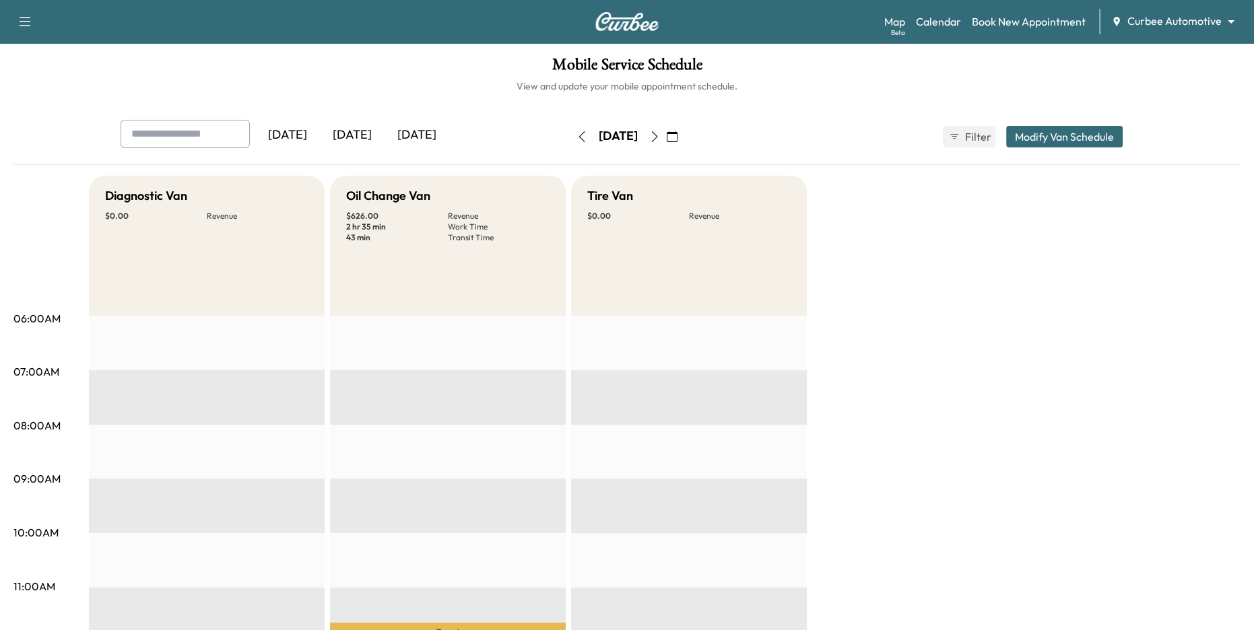
click at [1178, 18] on body "Support Log Out Map Beta Calendar Book New Appointment Curbee Automotive ******…" at bounding box center [627, 315] width 1254 height 630
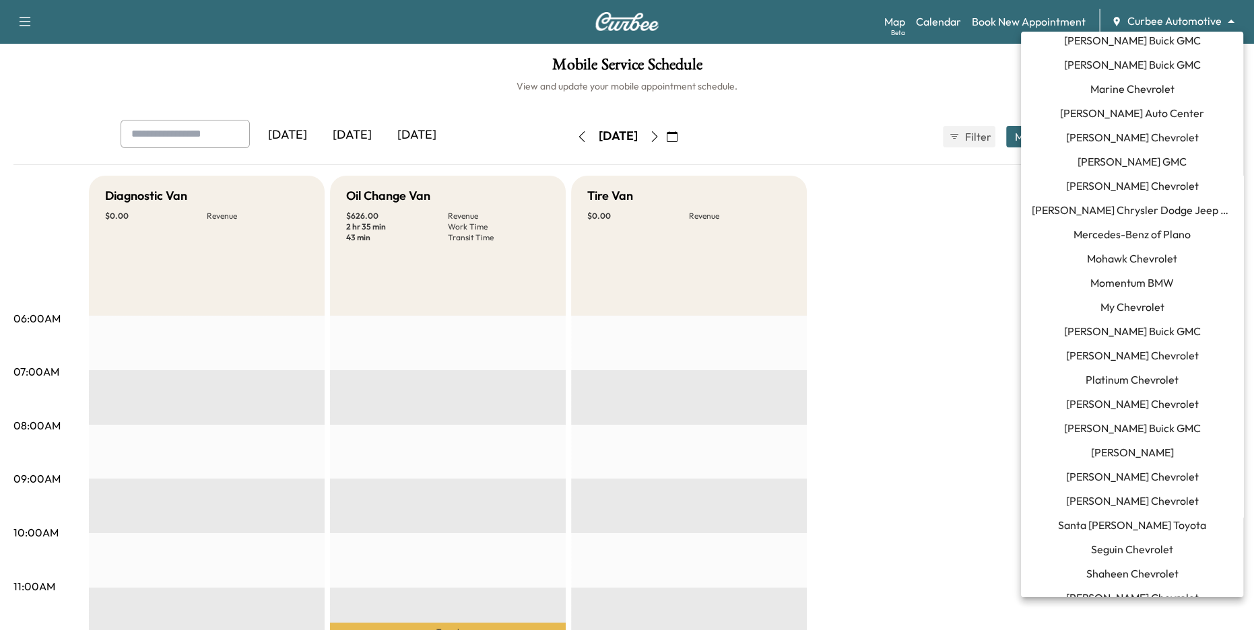
scroll to position [889, 0]
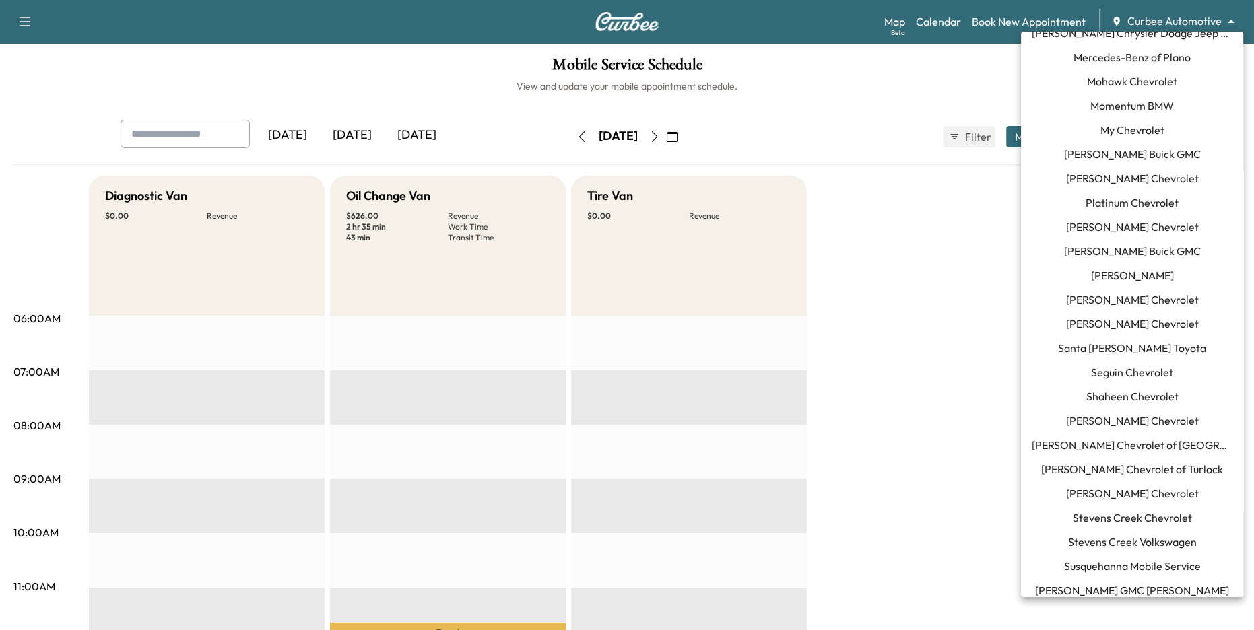
click at [1160, 349] on span "Santa Margarita Toyota" at bounding box center [1132, 348] width 148 height 16
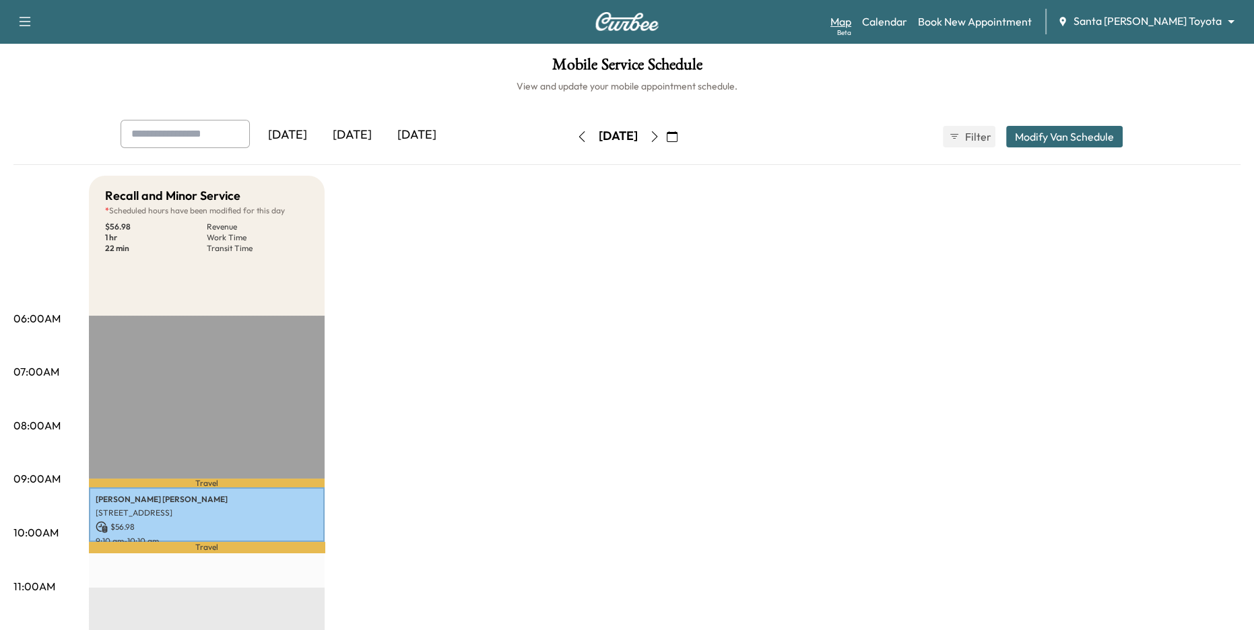
click at [851, 28] on div "Beta" at bounding box center [844, 33] width 14 height 10
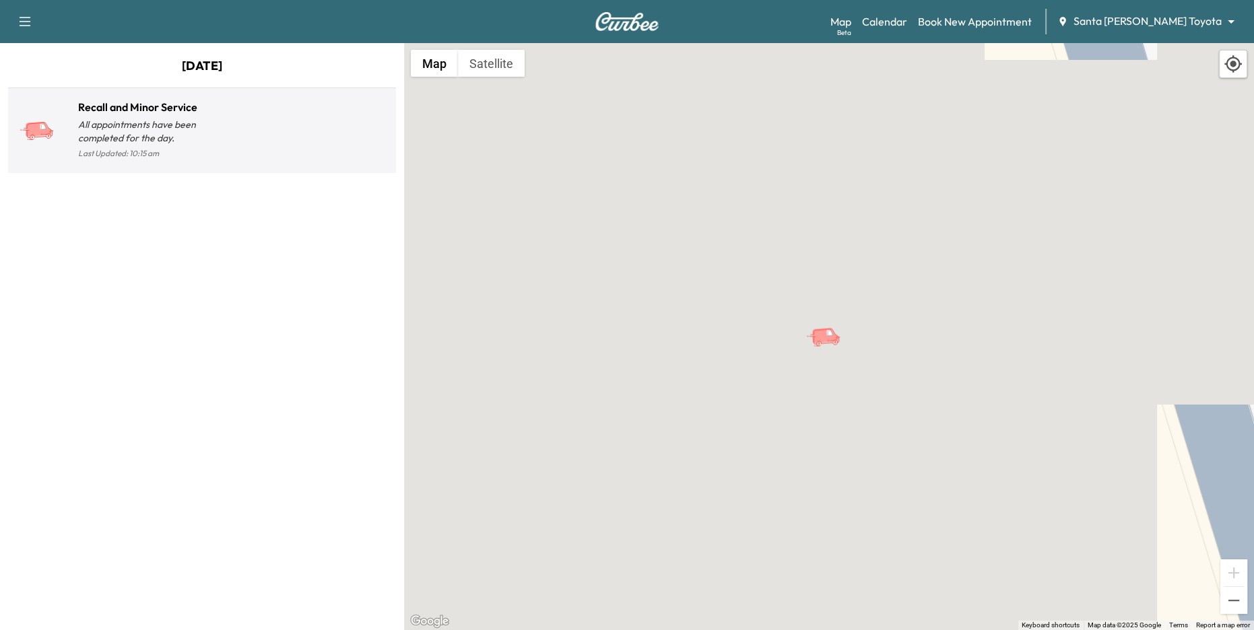
click at [302, 152] on div at bounding box center [296, 136] width 189 height 53
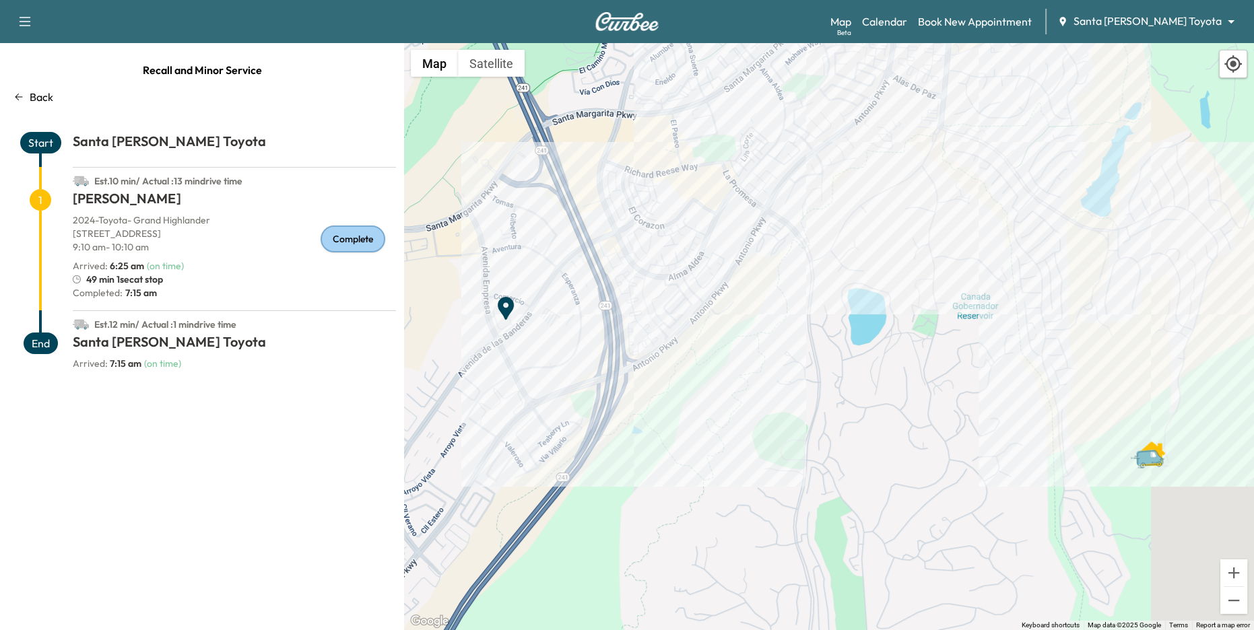
drag, startPoint x: 766, startPoint y: 252, endPoint x: 766, endPoint y: 307, distance: 55.2
click at [766, 307] on div "To activate drag with keyboard, press Alt + Enter. Once in keyboard drag state,…" at bounding box center [829, 336] width 850 height 587
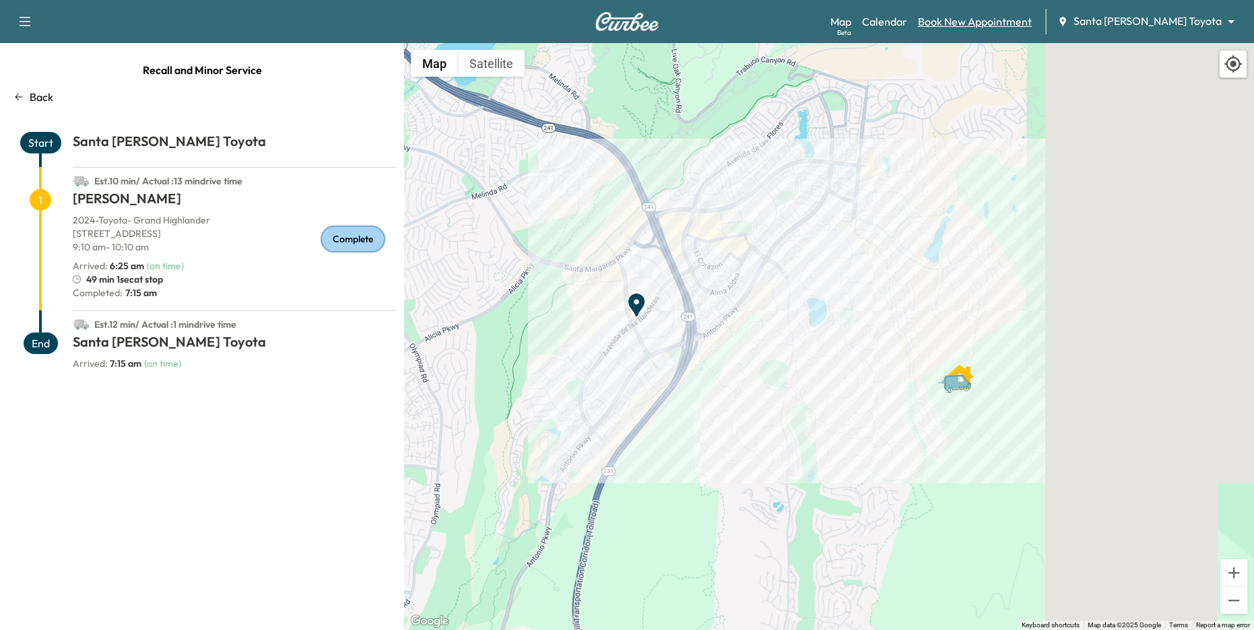
click at [1001, 21] on link "Book New Appointment" at bounding box center [975, 21] width 114 height 16
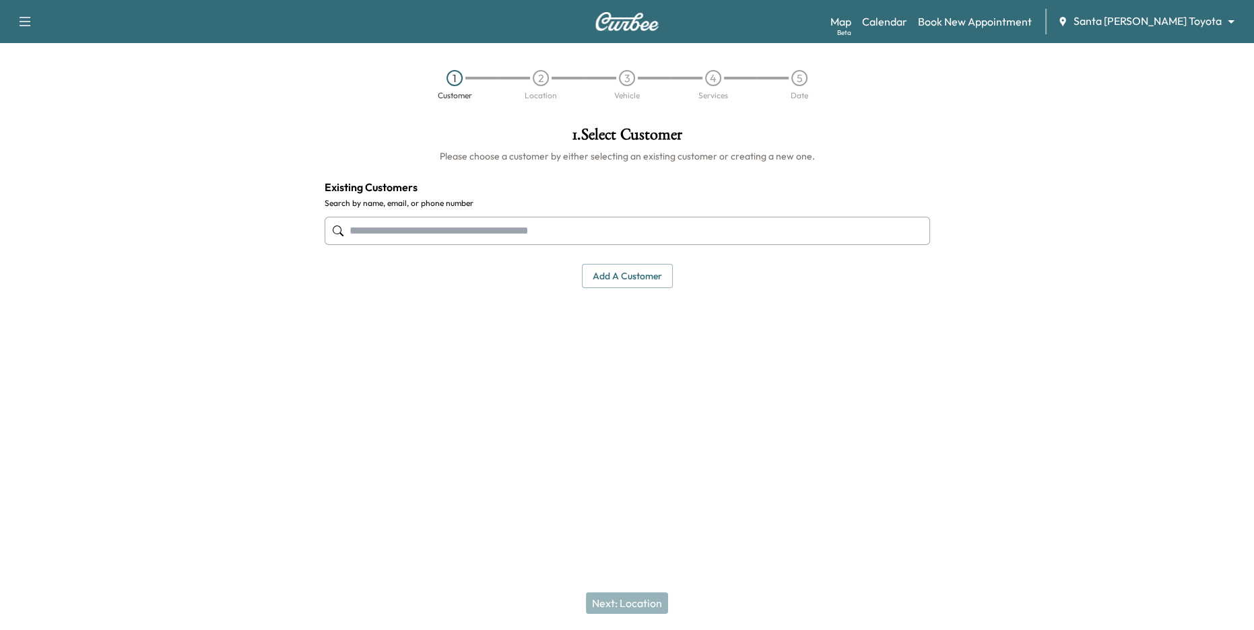
click at [1140, 11] on div "Map Beta Calendar Book New Appointment Santa Margarita Toyota ******** ​" at bounding box center [1036, 22] width 413 height 26
click at [1142, 19] on body "Support Log Out Map Beta Calendar Book New Appointment Santa Margarita Toyota *…" at bounding box center [627, 315] width 1254 height 630
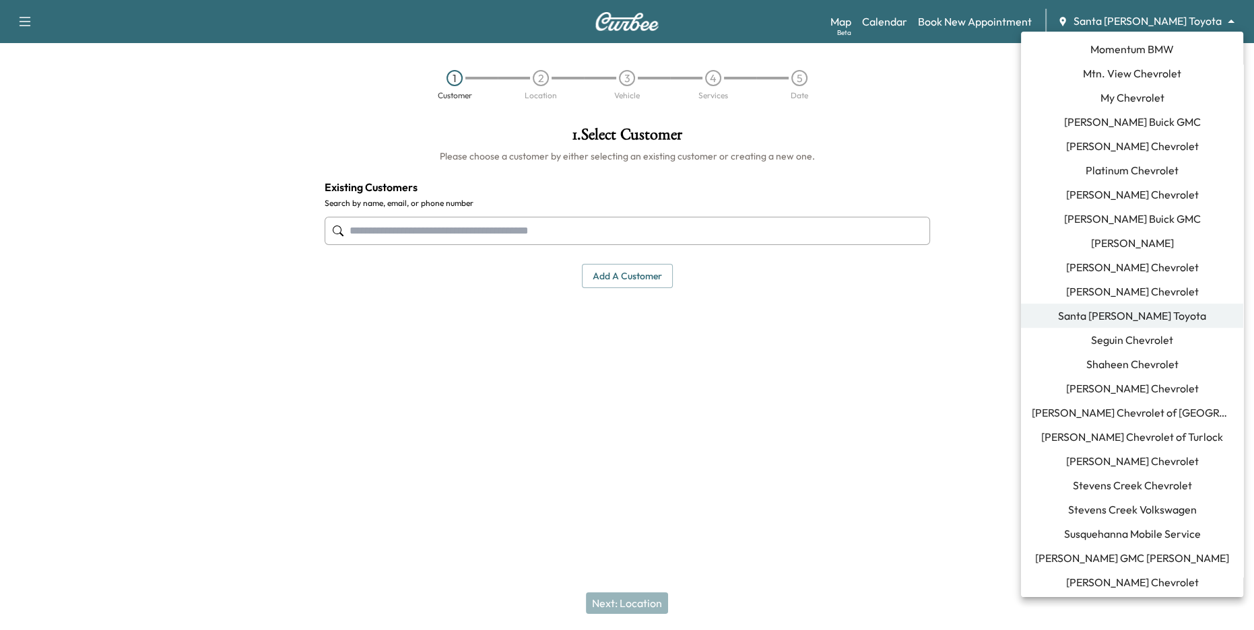
scroll to position [1044, 0]
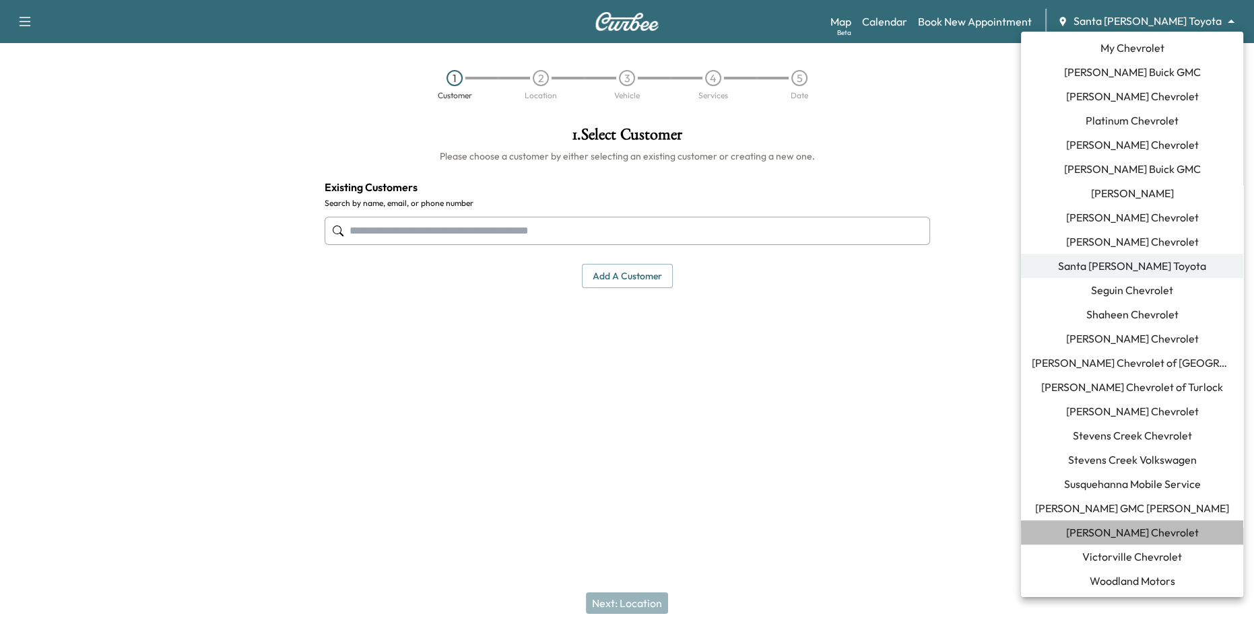
click at [1168, 538] on span "[PERSON_NAME] Chevrolet" at bounding box center [1132, 533] width 133 height 16
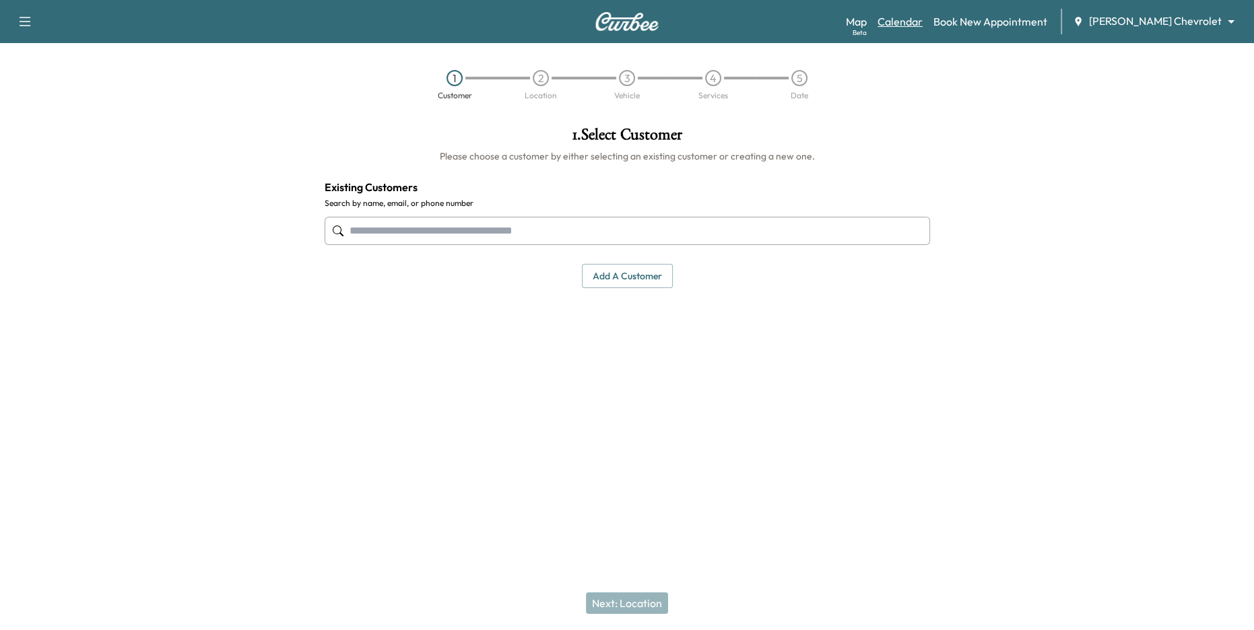
click at [923, 22] on link "Calendar" at bounding box center [900, 21] width 45 height 16
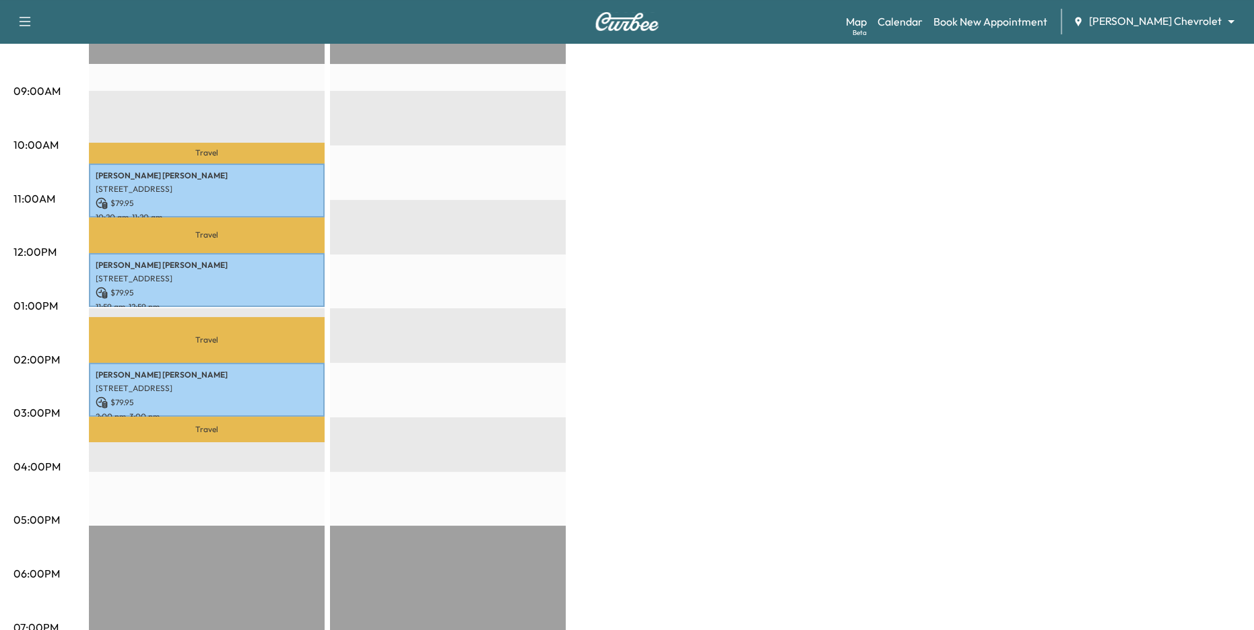
scroll to position [5, 0]
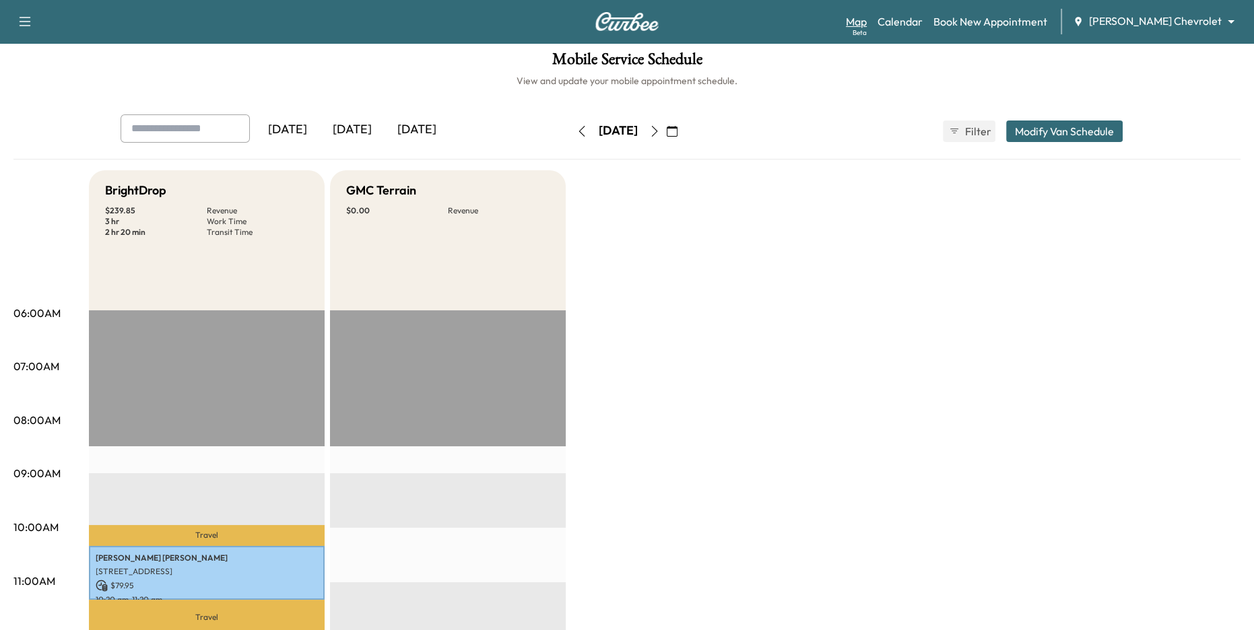
click at [867, 29] on link "Map Beta" at bounding box center [856, 21] width 21 height 16
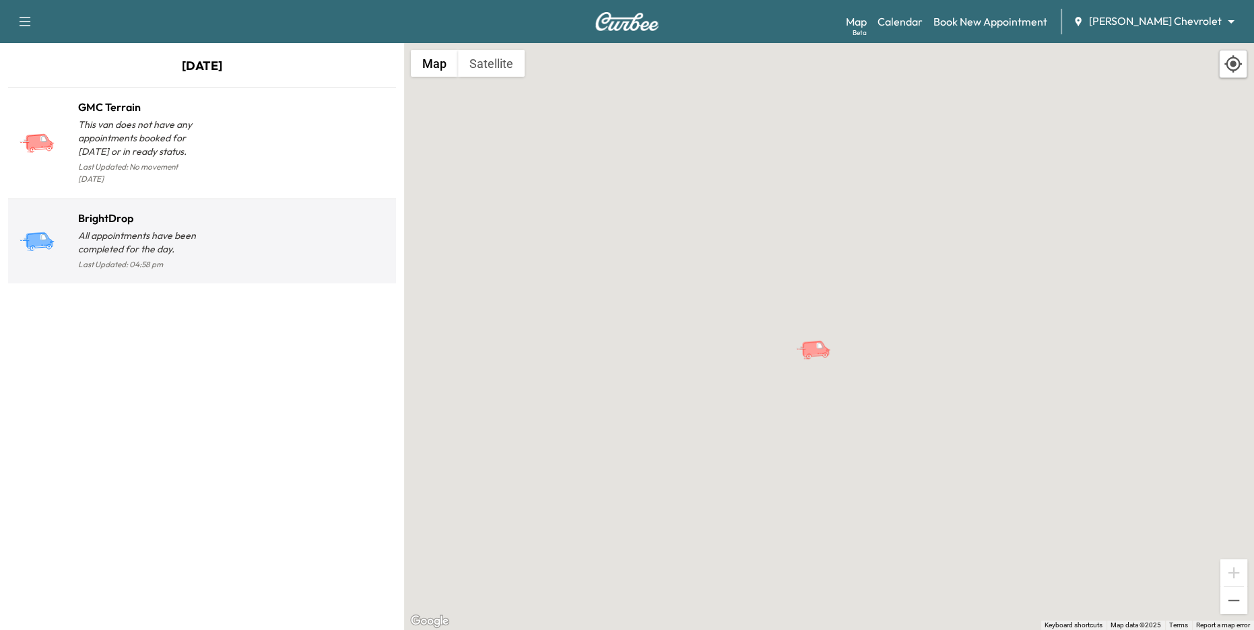
click at [302, 221] on div at bounding box center [296, 247] width 189 height 53
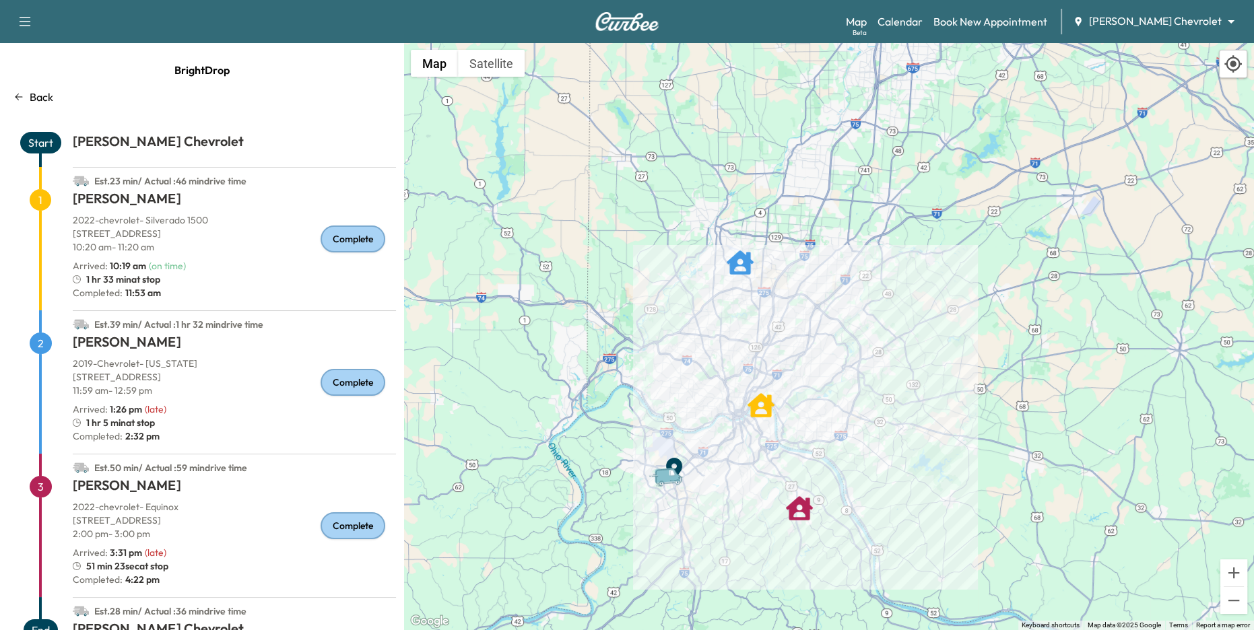
scroll to position [50, 0]
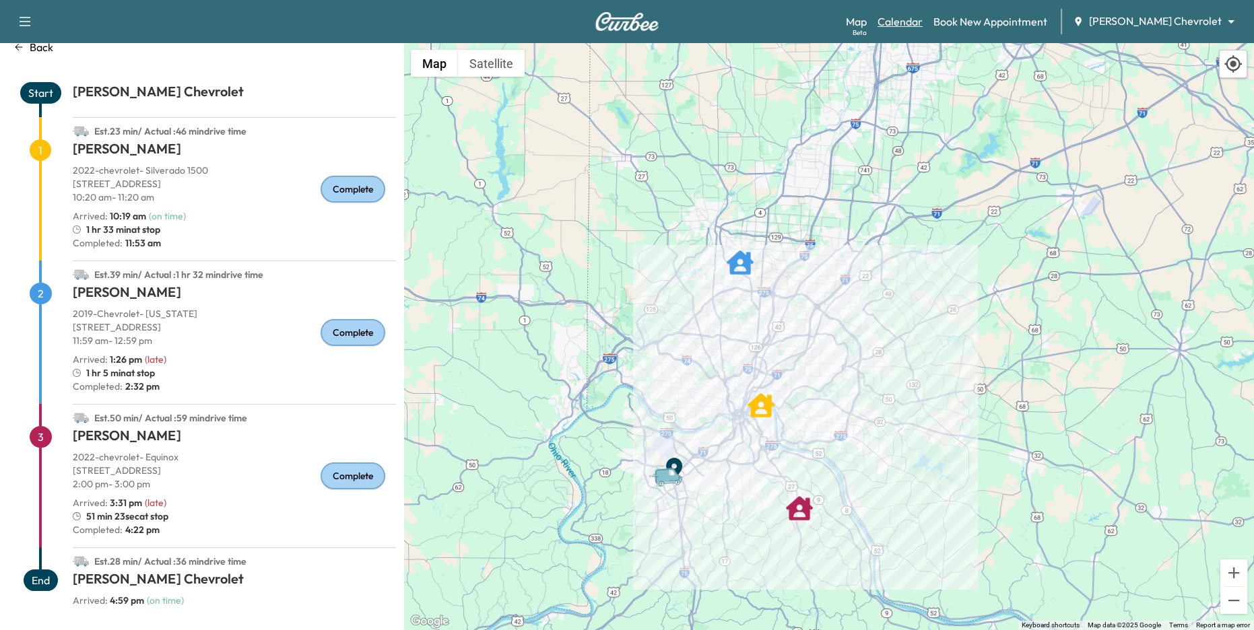
click at [923, 23] on link "Calendar" at bounding box center [900, 21] width 45 height 16
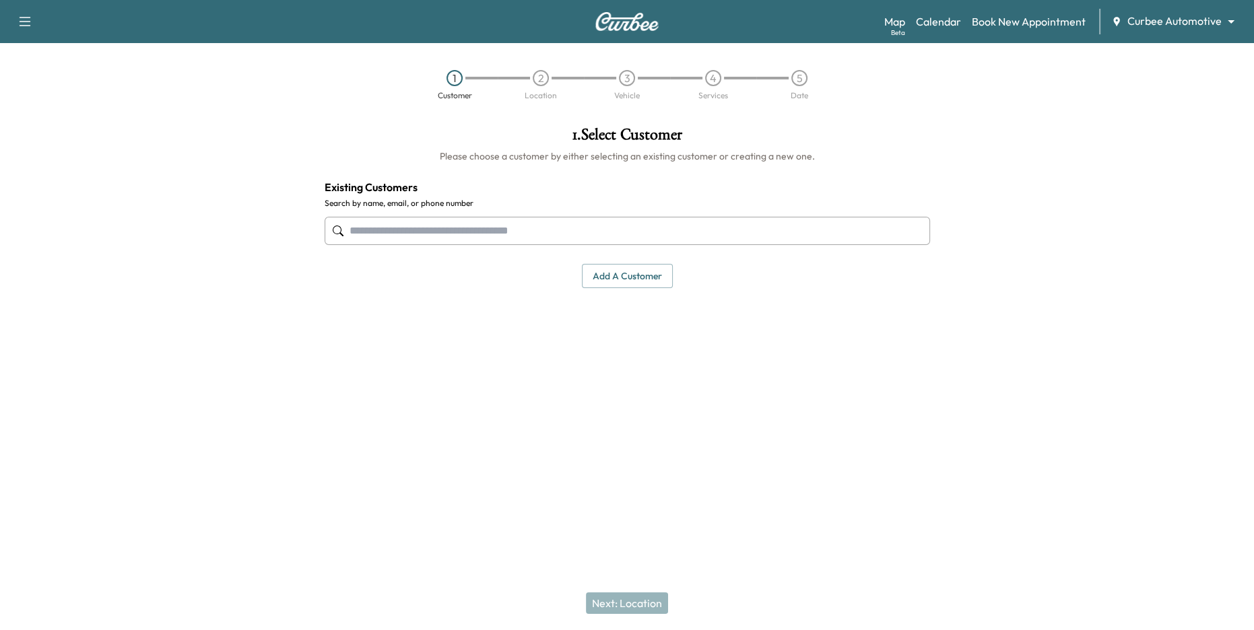
click at [696, 232] on input "text" at bounding box center [627, 231] width 605 height 28
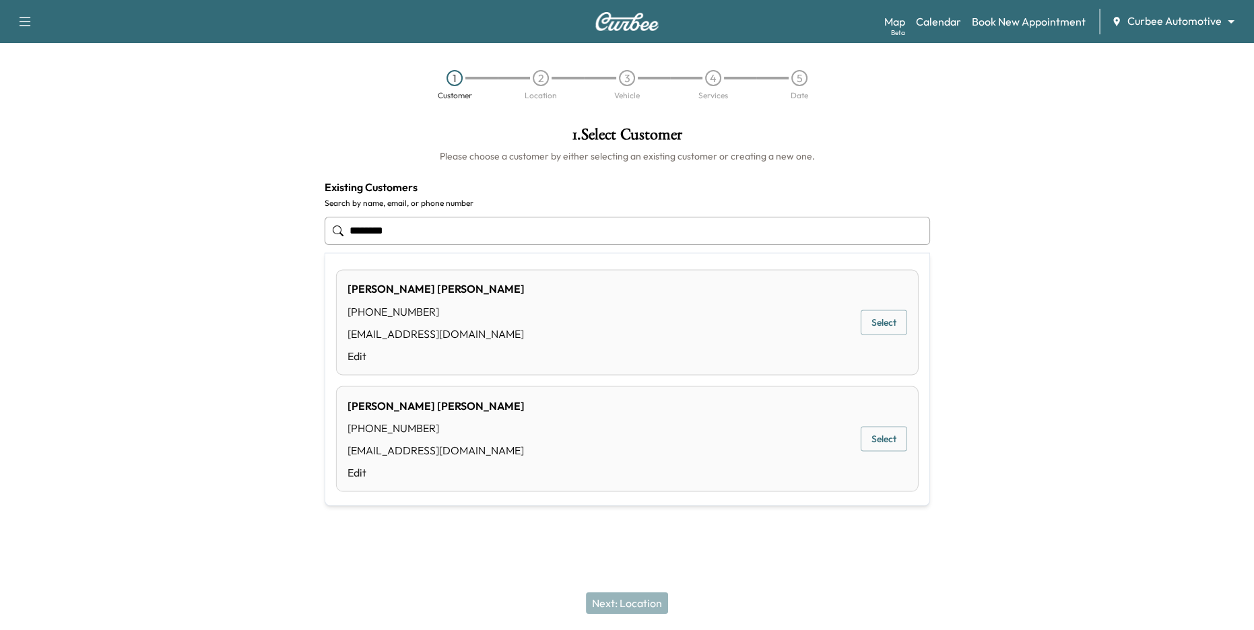
click at [884, 430] on button "Select" at bounding box center [884, 439] width 46 height 25
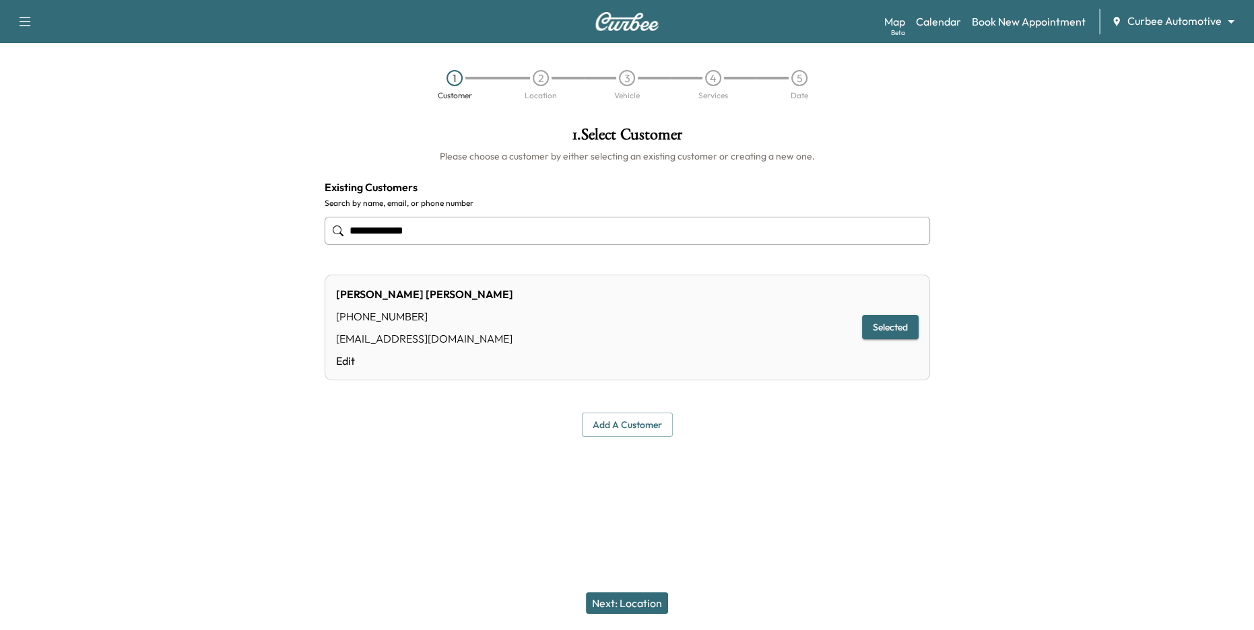
type input "**********"
click at [649, 608] on button "Next: Location" at bounding box center [627, 604] width 82 height 22
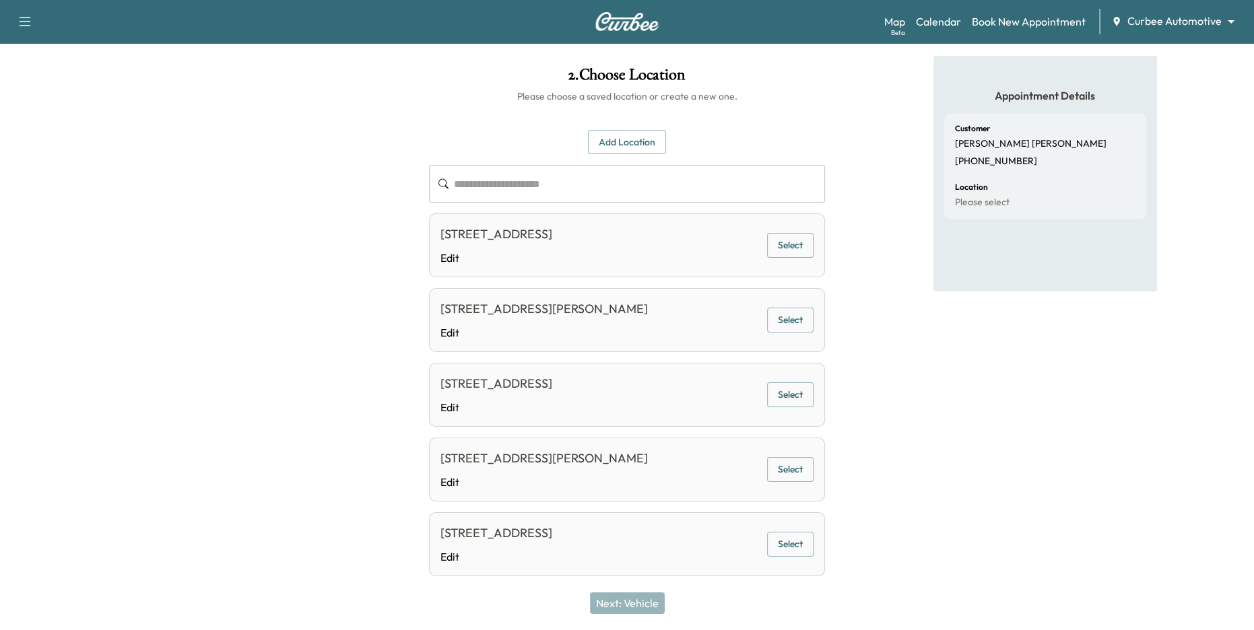
scroll to position [86, 0]
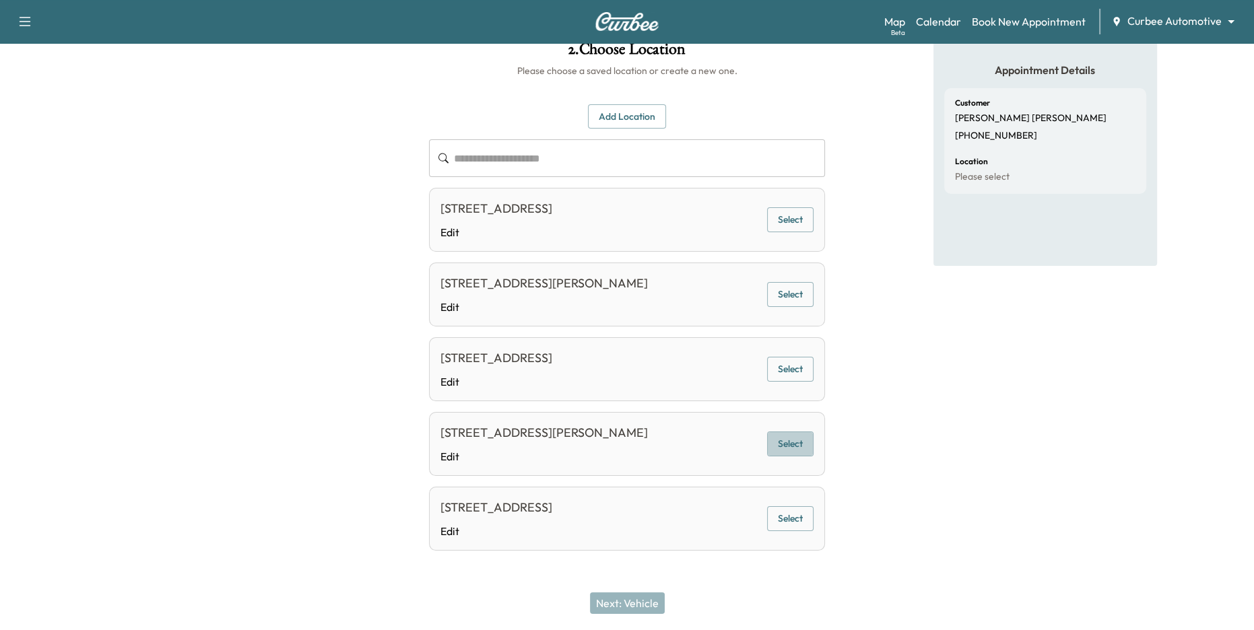
click at [784, 448] on button "Select" at bounding box center [790, 444] width 46 height 25
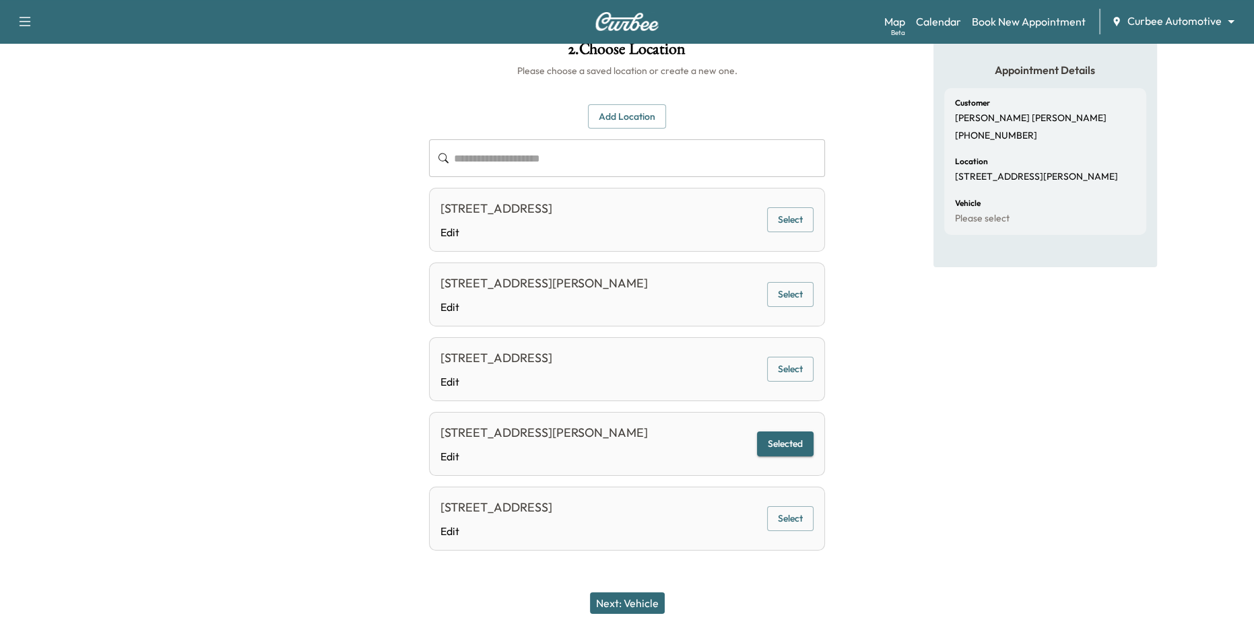
click at [638, 598] on button "Next: Vehicle" at bounding box center [627, 604] width 75 height 22
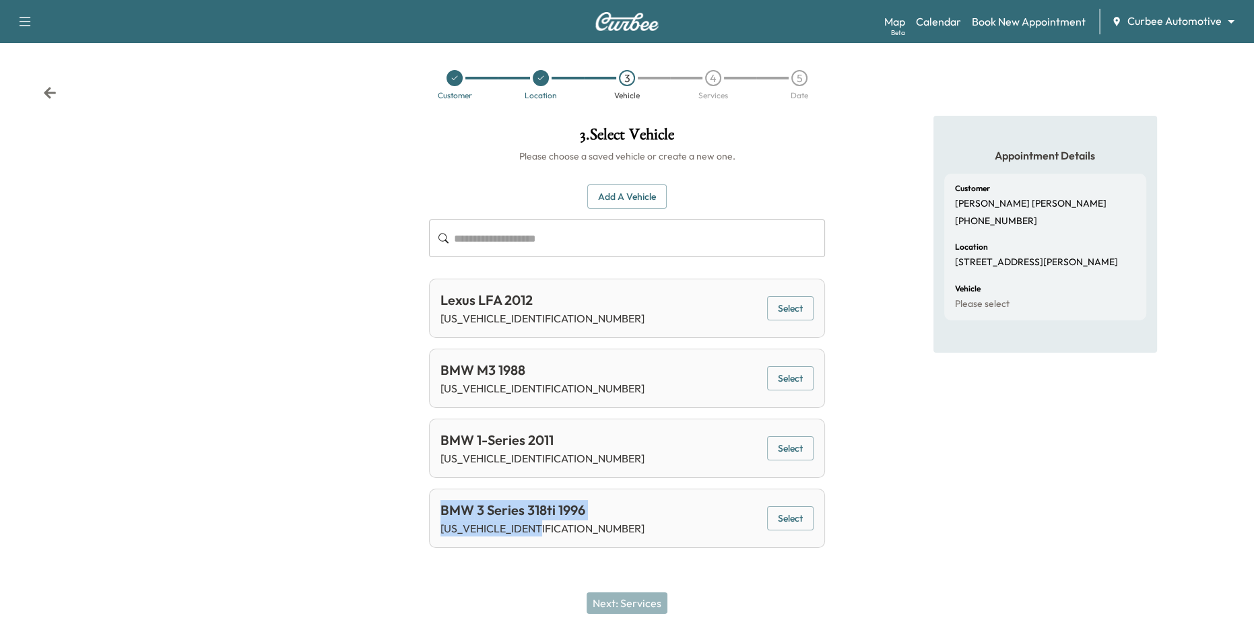
drag, startPoint x: 440, startPoint y: 511, endPoint x: 610, endPoint y: 531, distance: 170.9
click at [608, 529] on div "BMW 3 Series 318ti 1996 WBACG7329TAS96775 Select" at bounding box center [627, 518] width 397 height 59
click at [939, 25] on link "Calendar" at bounding box center [938, 21] width 45 height 16
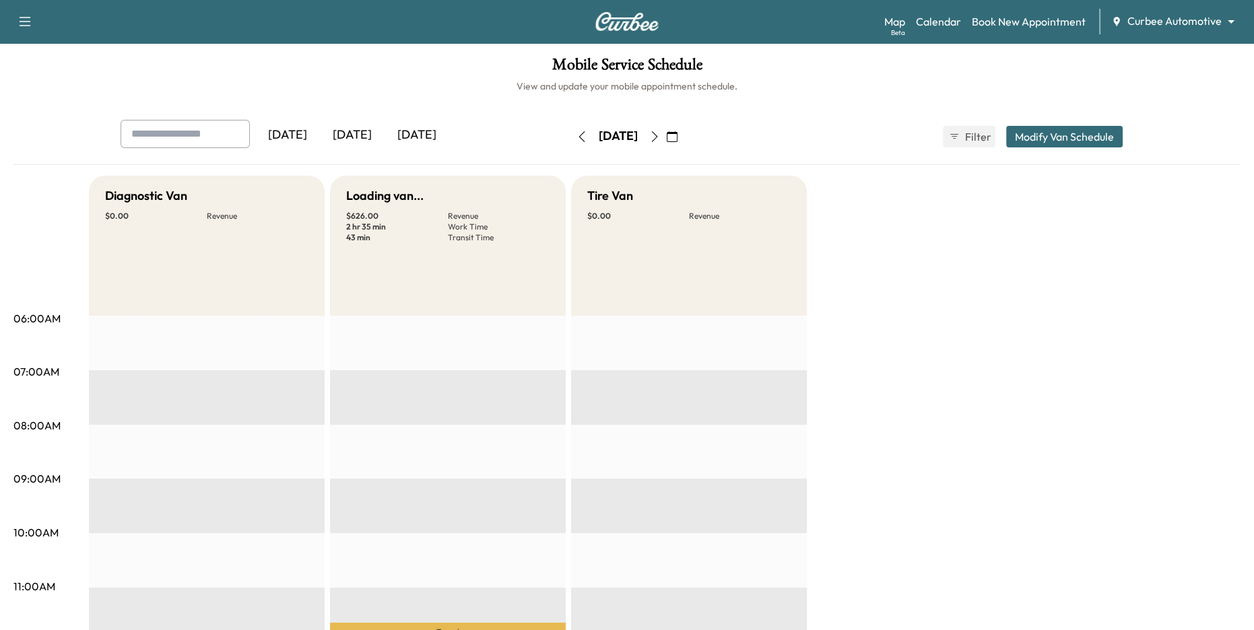
click at [660, 137] on icon "button" at bounding box center [654, 136] width 11 height 11
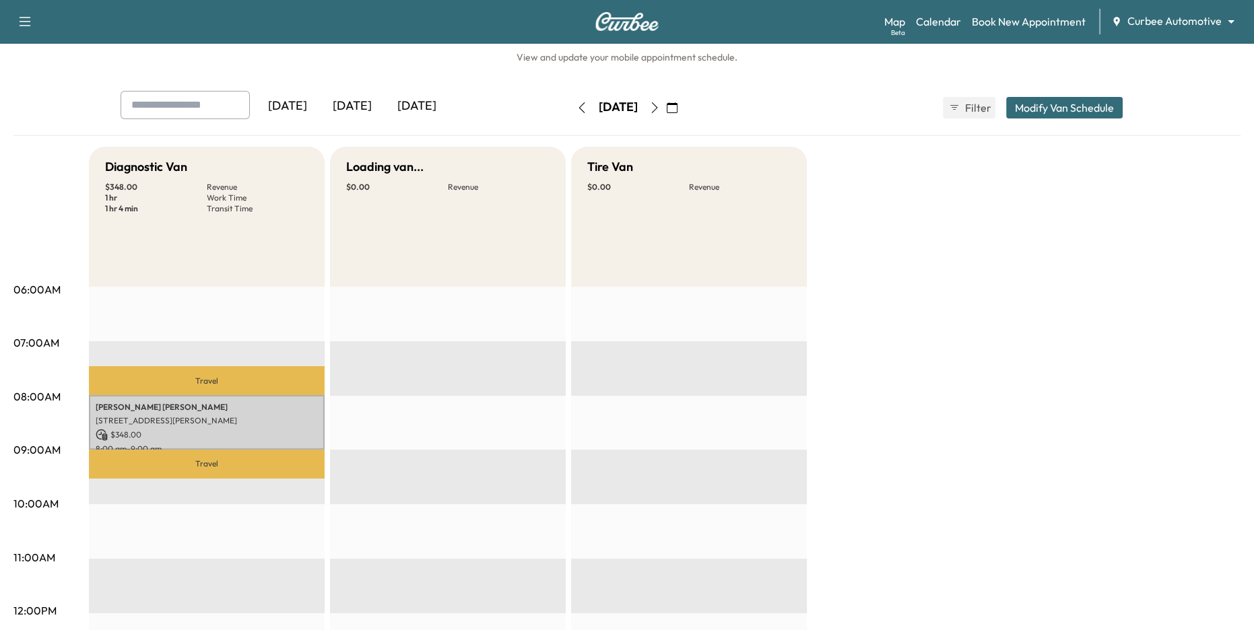
scroll to position [32, 0]
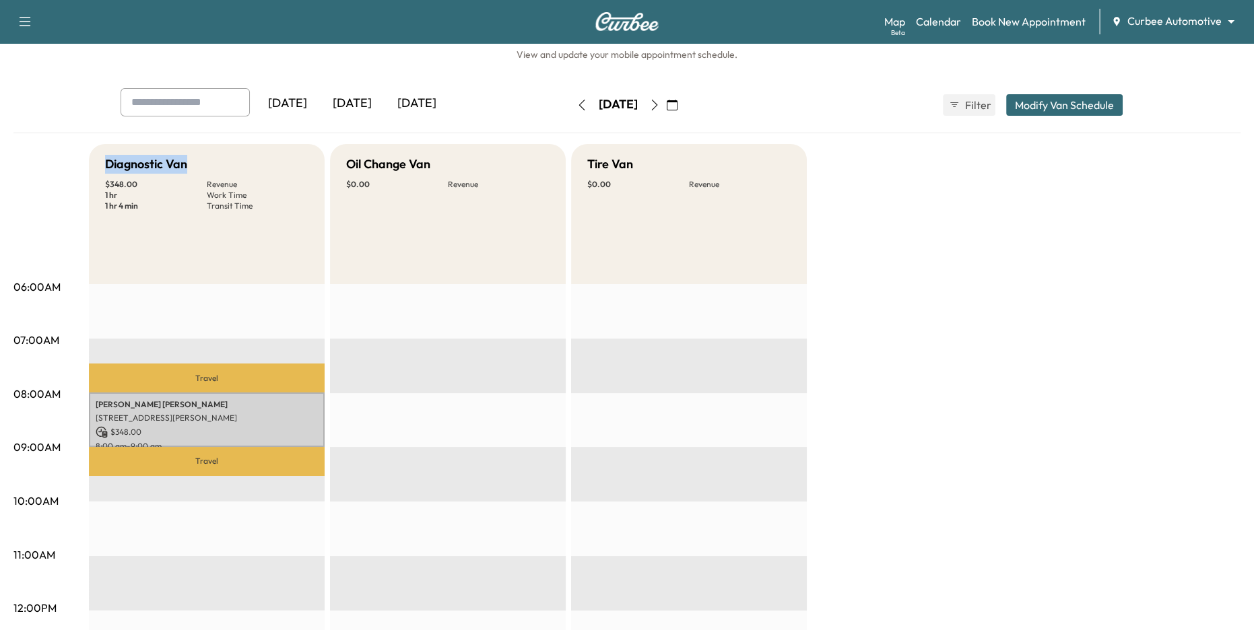
drag, startPoint x: 100, startPoint y: 167, endPoint x: 302, endPoint y: 176, distance: 202.2
click at [286, 176] on div "Diagnostic Van $ 348.00 Revenue 1 hr Work Time 1 hr 4 min Transit Time" at bounding box center [207, 214] width 236 height 140
click at [141, 203] on p "1 hr 4 min" at bounding box center [156, 206] width 102 height 11
drag, startPoint x: 103, startPoint y: 162, endPoint x: 188, endPoint y: 214, distance: 99.5
click at [184, 209] on div "Diagnostic Van $ 348.00 Revenue 1 hr Work Time 1 hr 4 min Transit Time" at bounding box center [207, 214] width 236 height 140
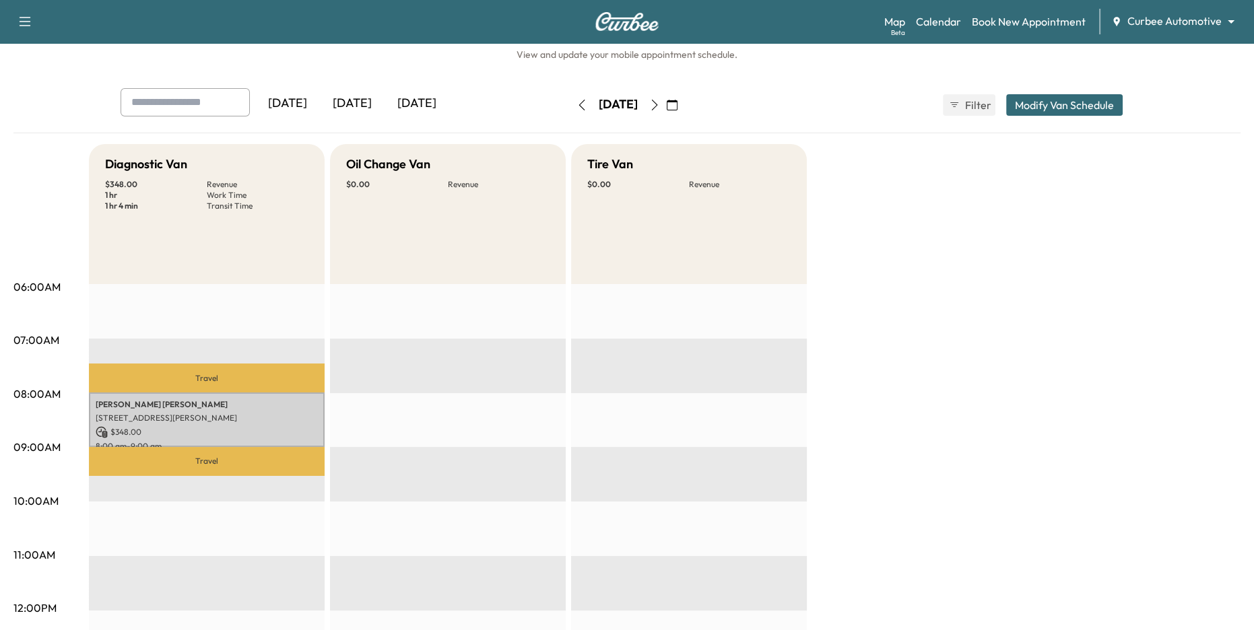
click at [259, 205] on p "Transit Time" at bounding box center [258, 206] width 102 height 11
drag, startPoint x: 341, startPoint y: 160, endPoint x: 418, endPoint y: 195, distance: 84.1
click at [416, 194] on div "Oil Change Van $ 0.00 Revenue" at bounding box center [448, 214] width 236 height 140
drag, startPoint x: 583, startPoint y: 154, endPoint x: 622, endPoint y: 218, distance: 75.0
click at [622, 218] on div "Tire Van $ 0.00 Revenue" at bounding box center [689, 214] width 236 height 140
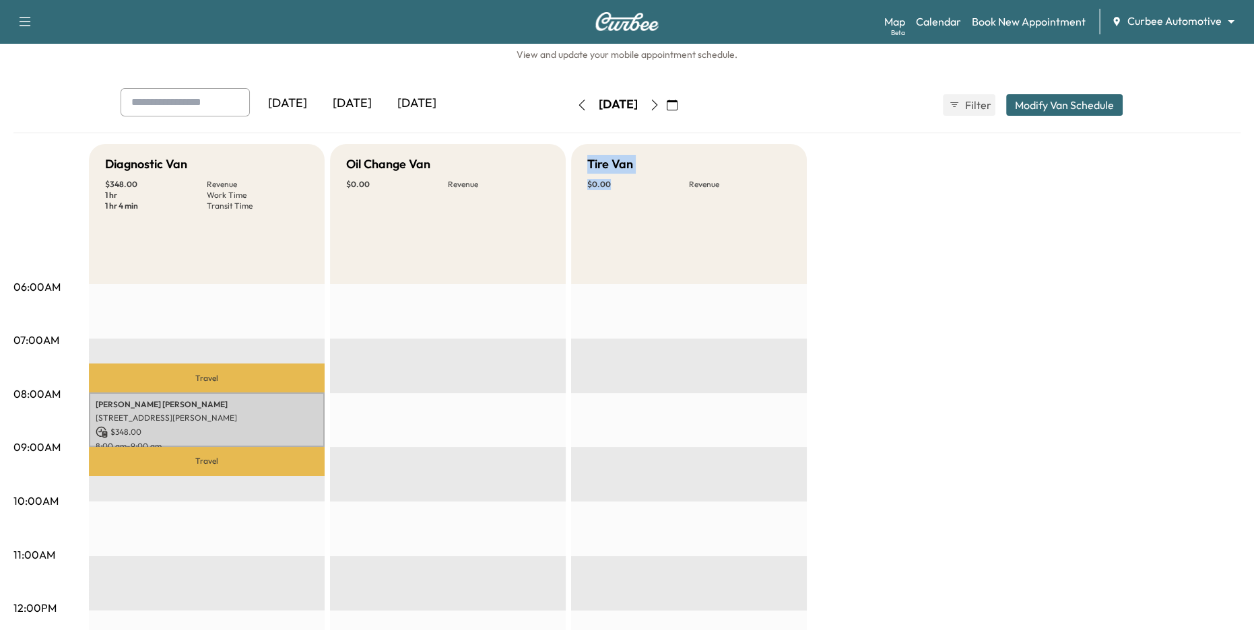
click at [632, 267] on div "Tire Van $ 0.00 Revenue" at bounding box center [689, 214] width 236 height 140
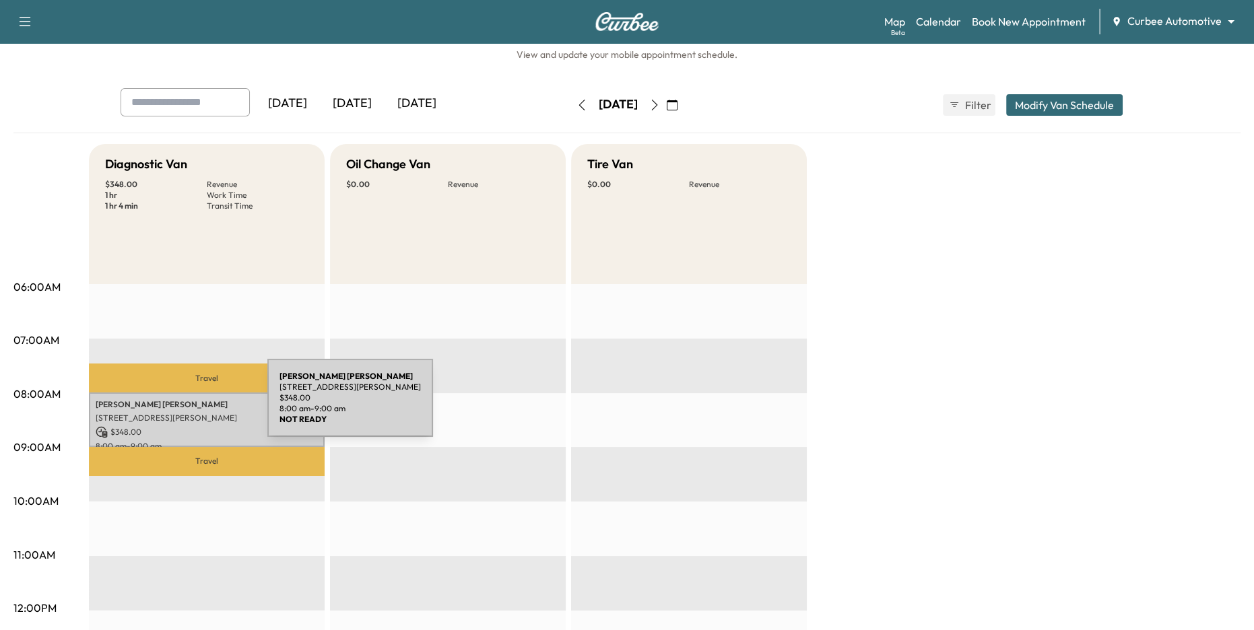
click at [166, 406] on p "Matt Schwartz" at bounding box center [207, 404] width 222 height 11
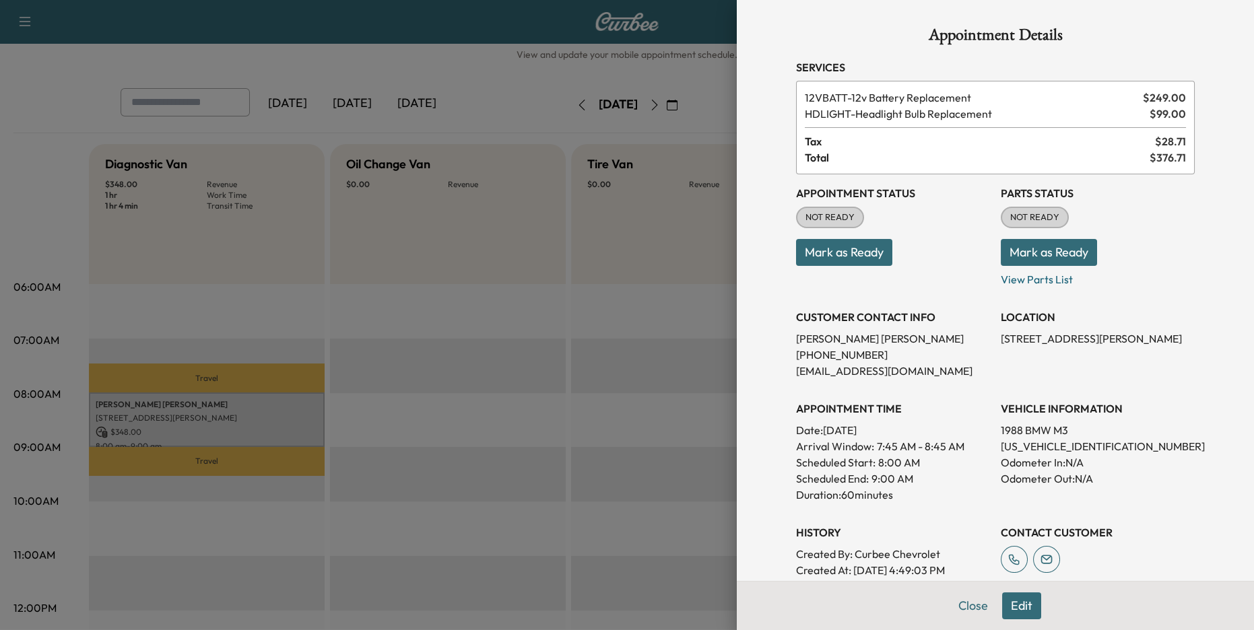
click at [365, 266] on div at bounding box center [627, 315] width 1254 height 630
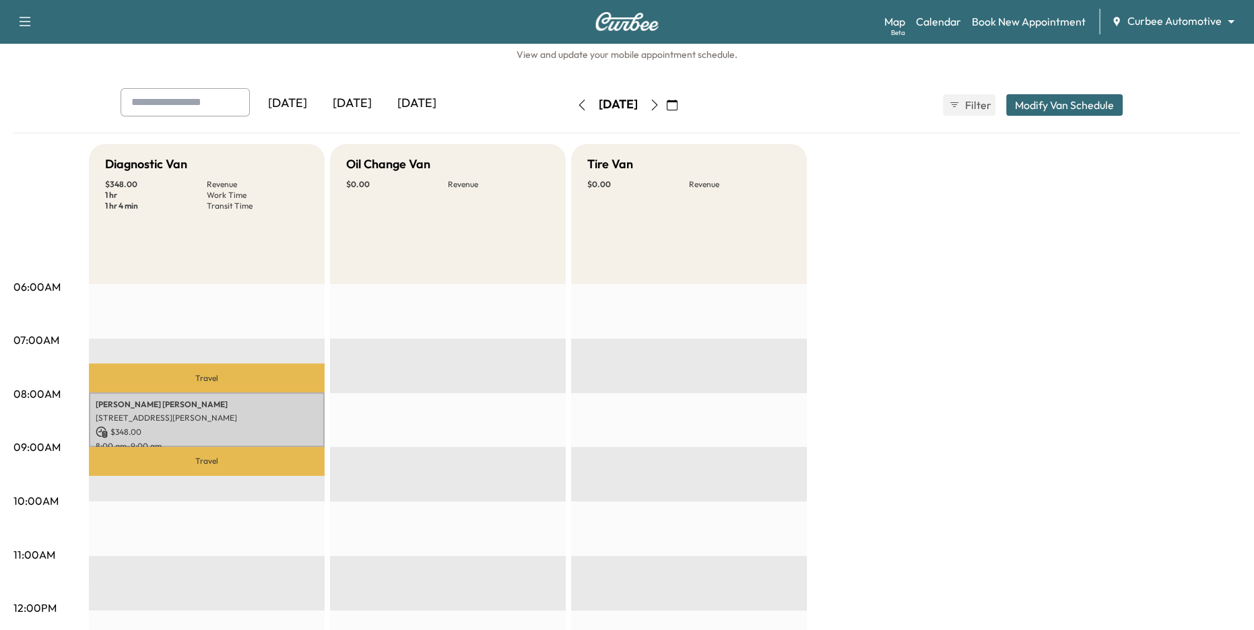
click at [660, 104] on icon "button" at bounding box center [654, 105] width 11 height 11
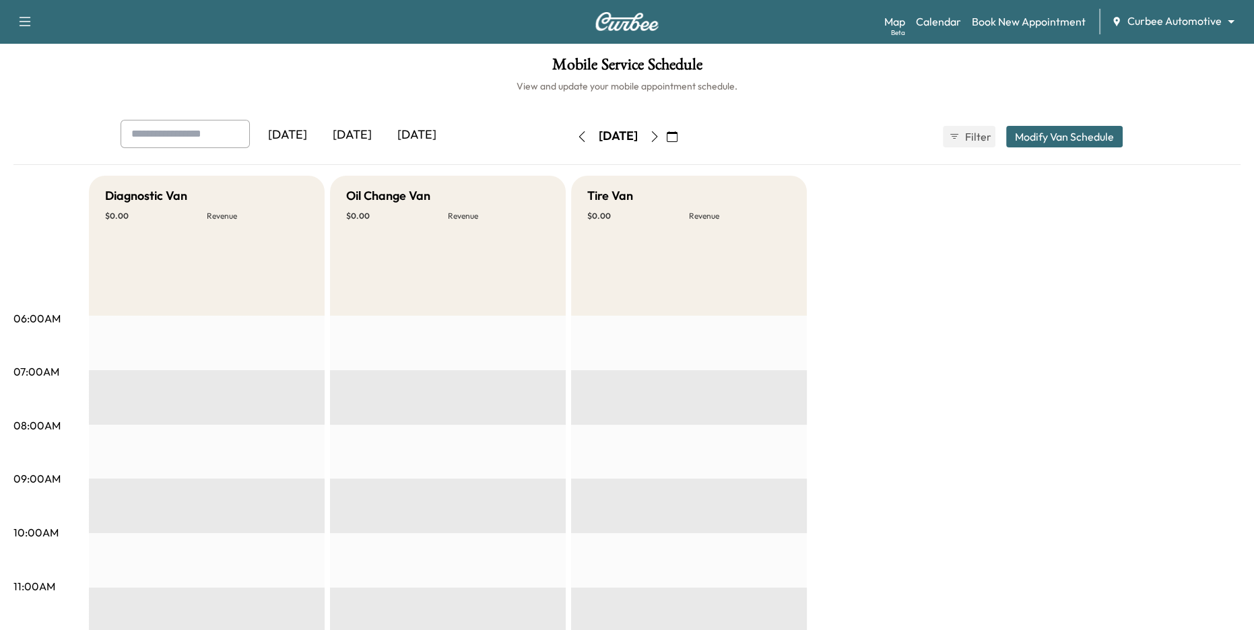
click at [579, 137] on icon "button" at bounding box center [582, 136] width 6 height 11
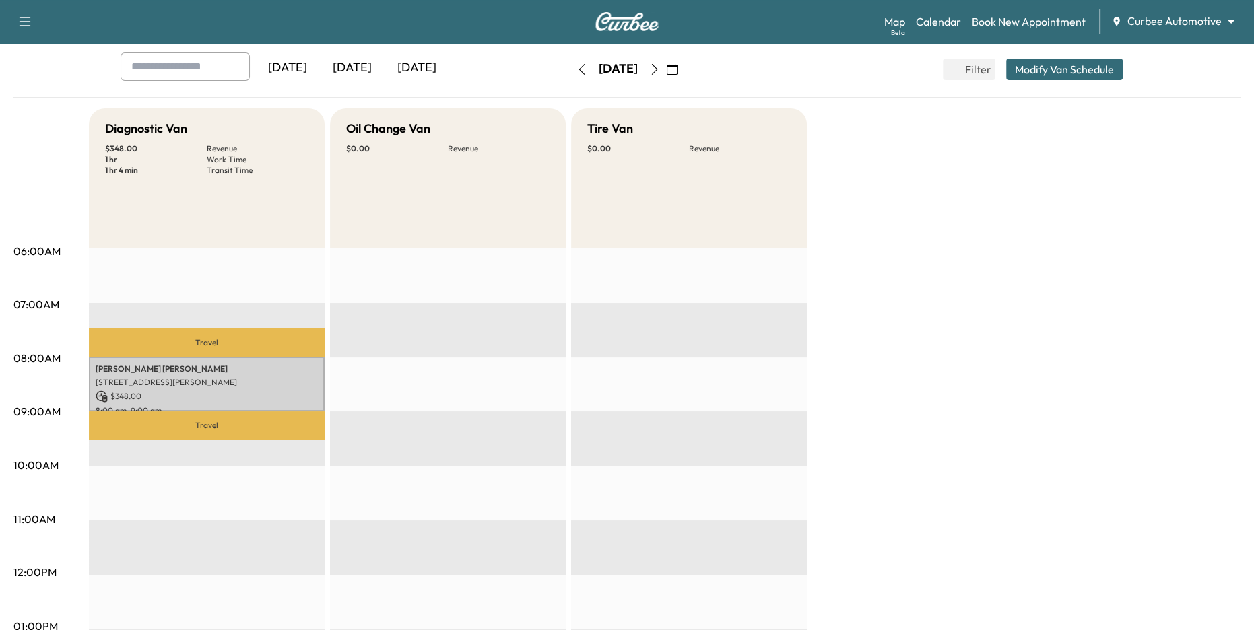
scroll to position [66, 0]
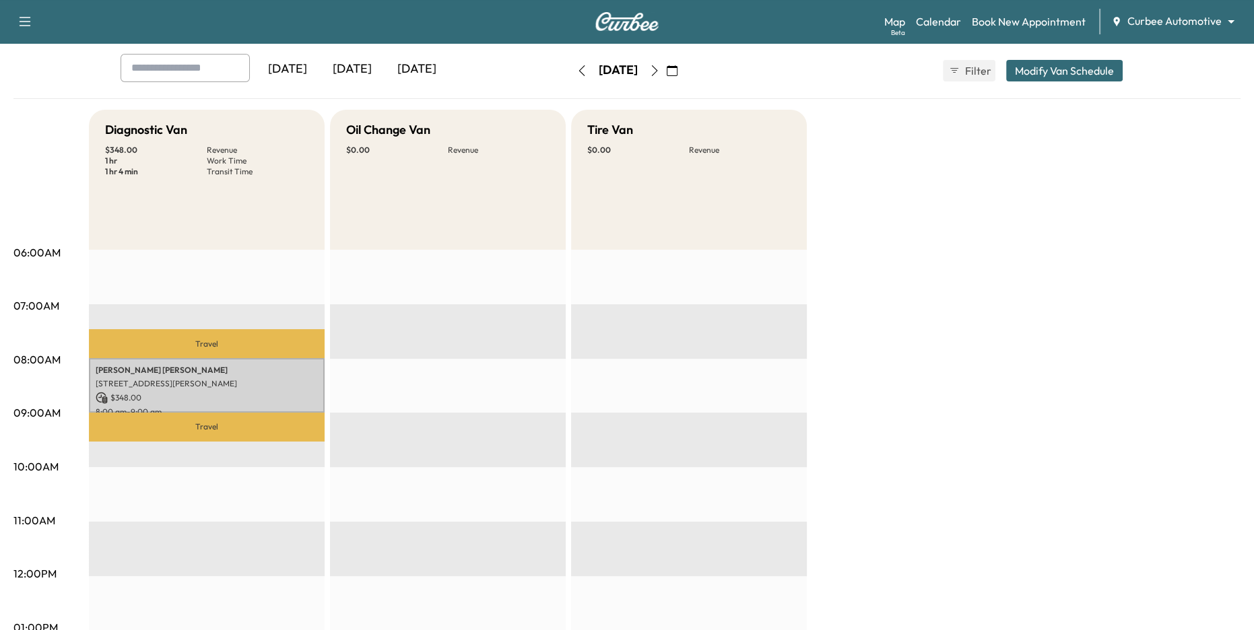
click at [1162, 24] on body "Support Log Out Map Beta Calendar Book New Appointment Curbee Automotive ******…" at bounding box center [627, 249] width 1254 height 630
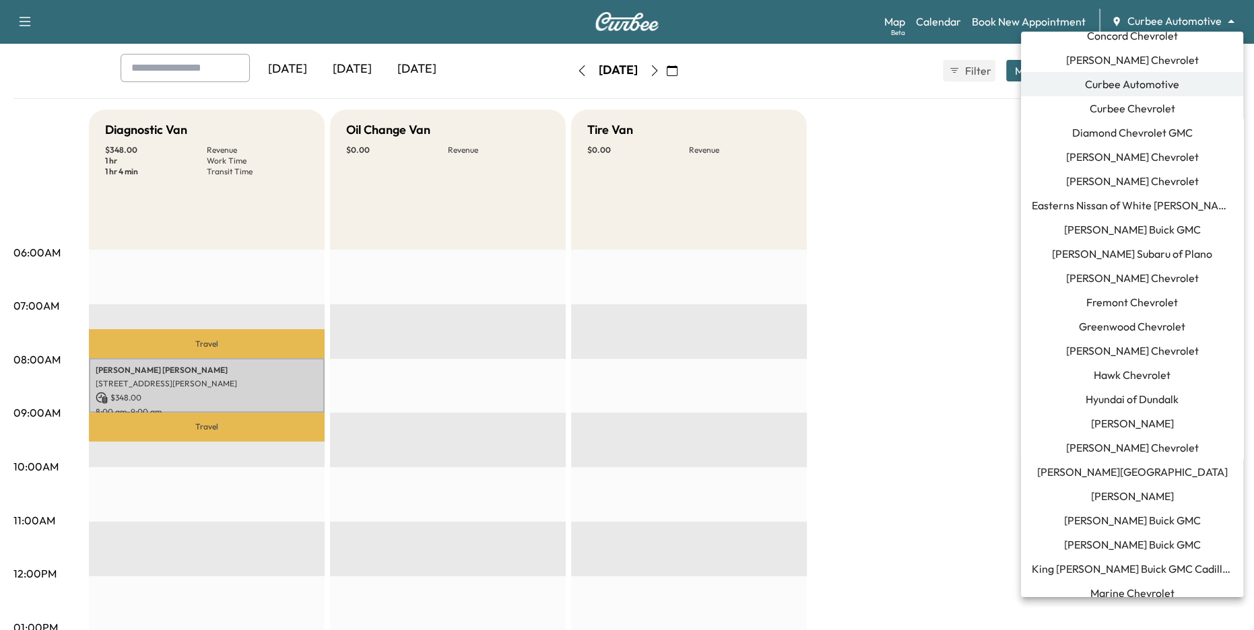
scroll to position [513, 0]
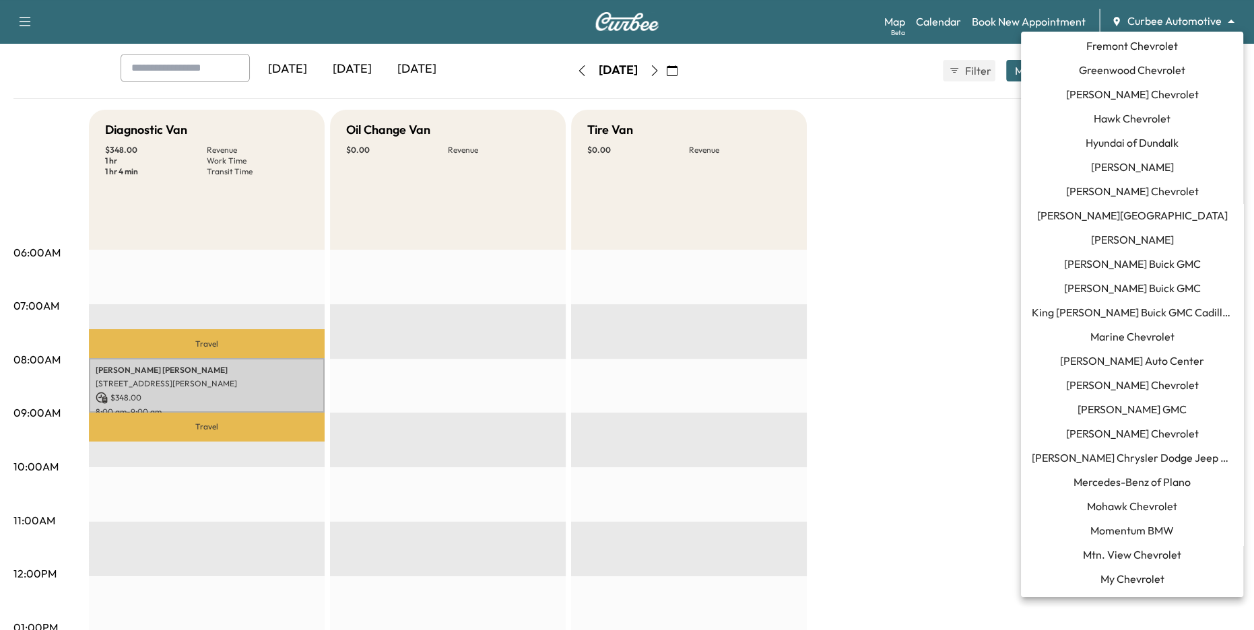
click at [1152, 240] on span "Jim Ellis Ford" at bounding box center [1132, 240] width 83 height 16
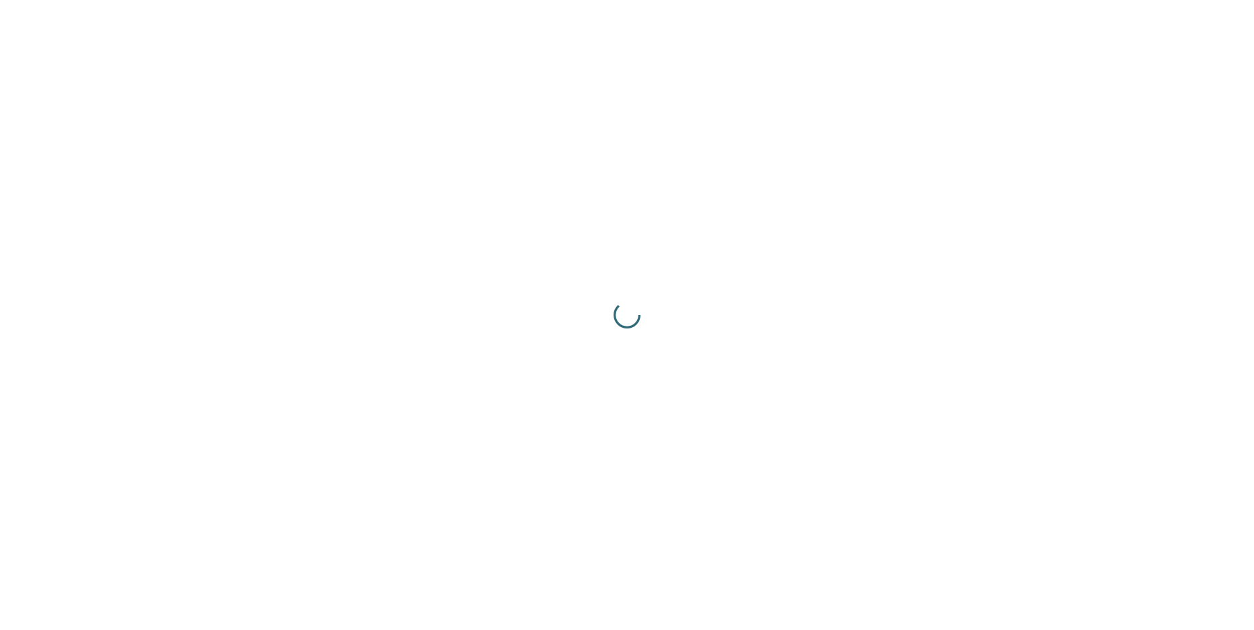
scroll to position [0, 0]
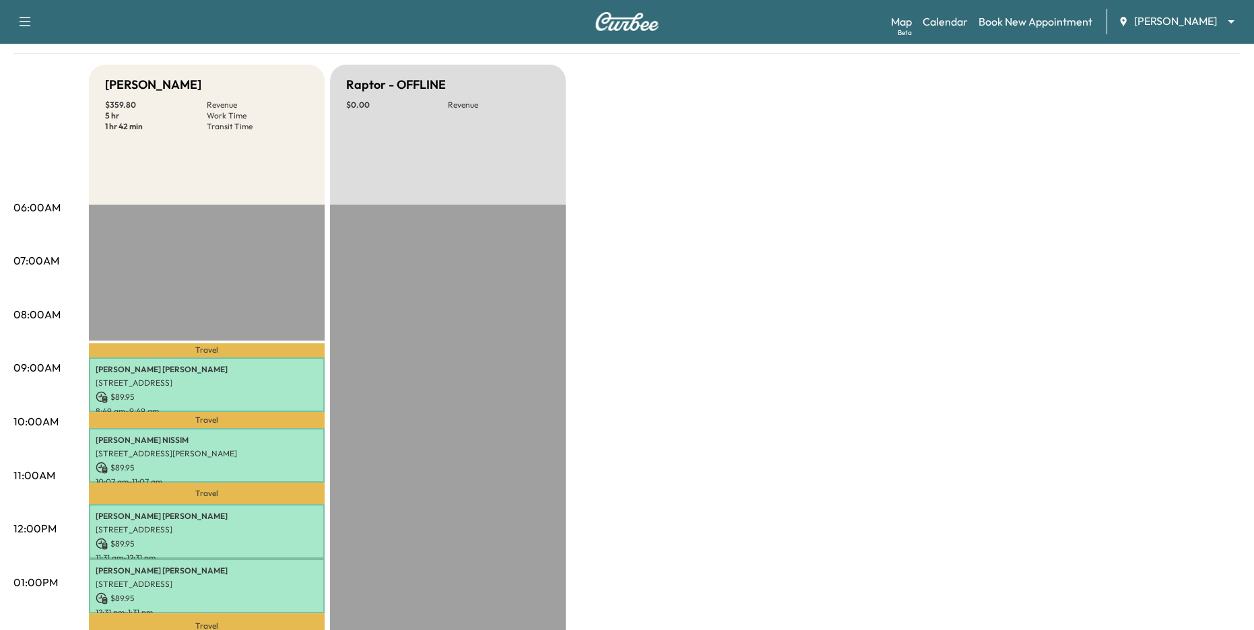
scroll to position [242, 0]
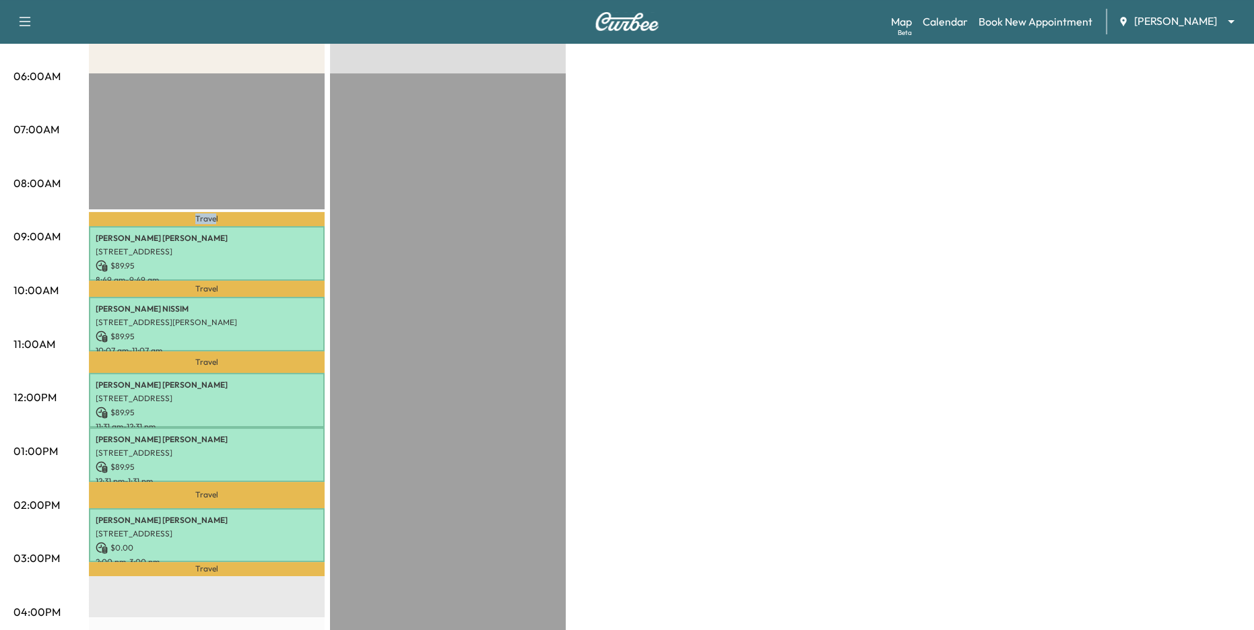
drag, startPoint x: 183, startPoint y: 219, endPoint x: 216, endPoint y: 220, distance: 32.3
click at [216, 220] on p "Travel" at bounding box center [207, 219] width 236 height 15
drag, startPoint x: 169, startPoint y: 493, endPoint x: 232, endPoint y: 493, distance: 62.6
click at [232, 493] on p "Travel" at bounding box center [207, 495] width 236 height 26
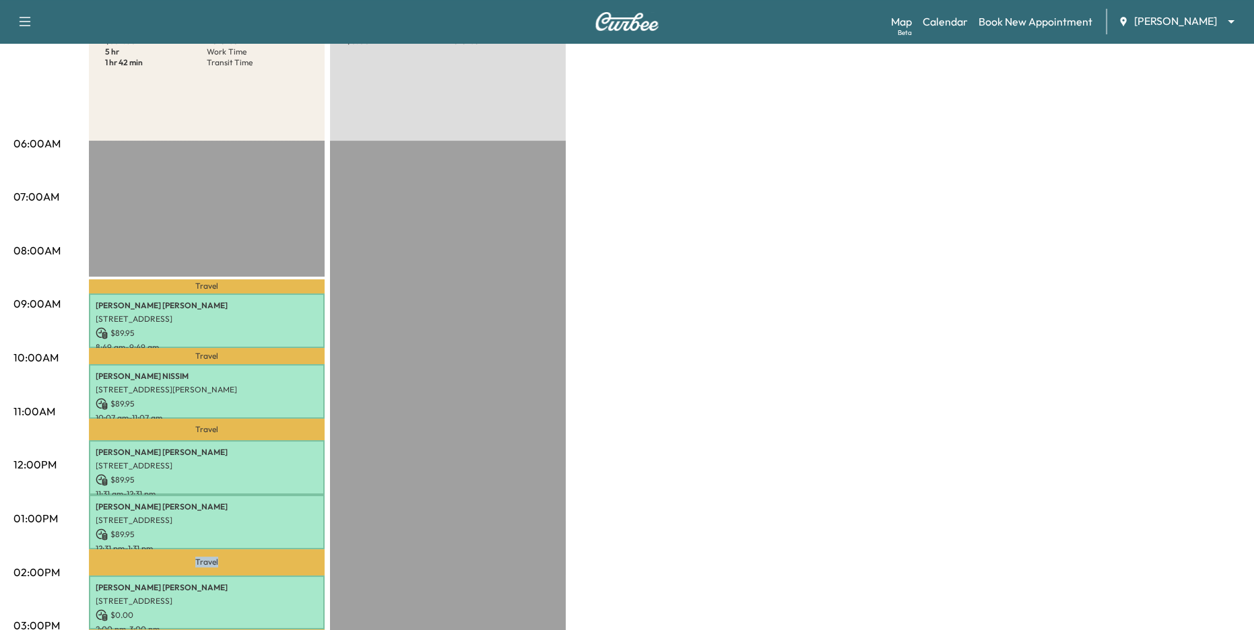
scroll to position [0, 0]
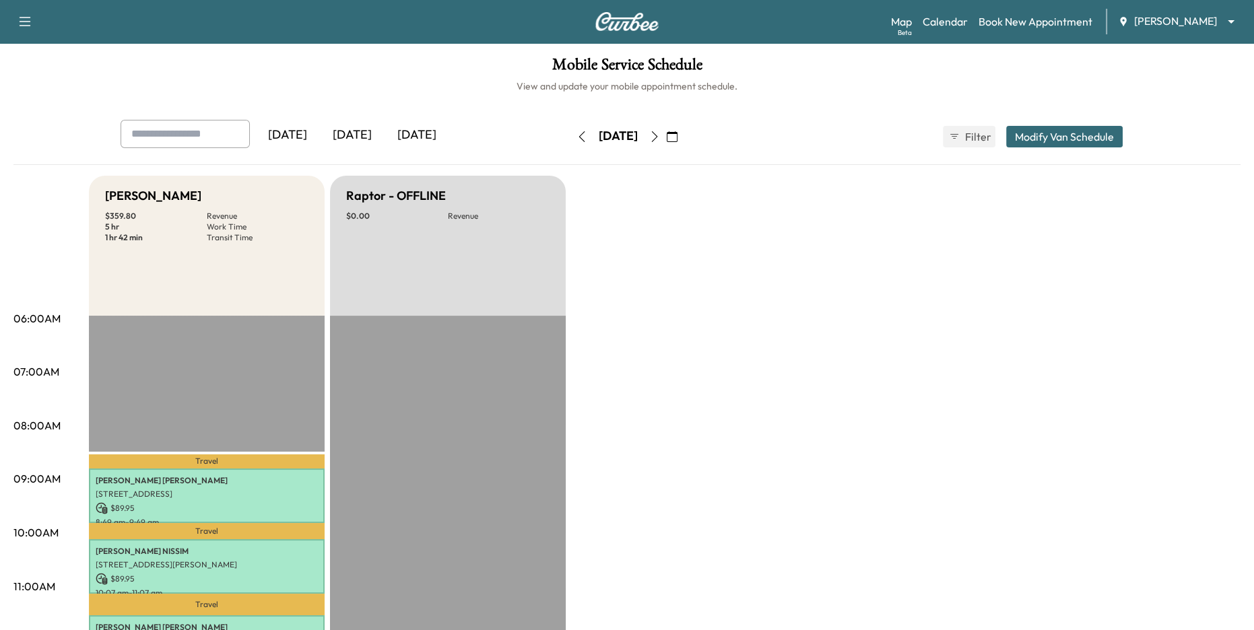
click at [1138, 24] on body "Support Log Out Map Beta Calendar Book New Appointment Jim Ellis Ford ******** …" at bounding box center [627, 315] width 1254 height 630
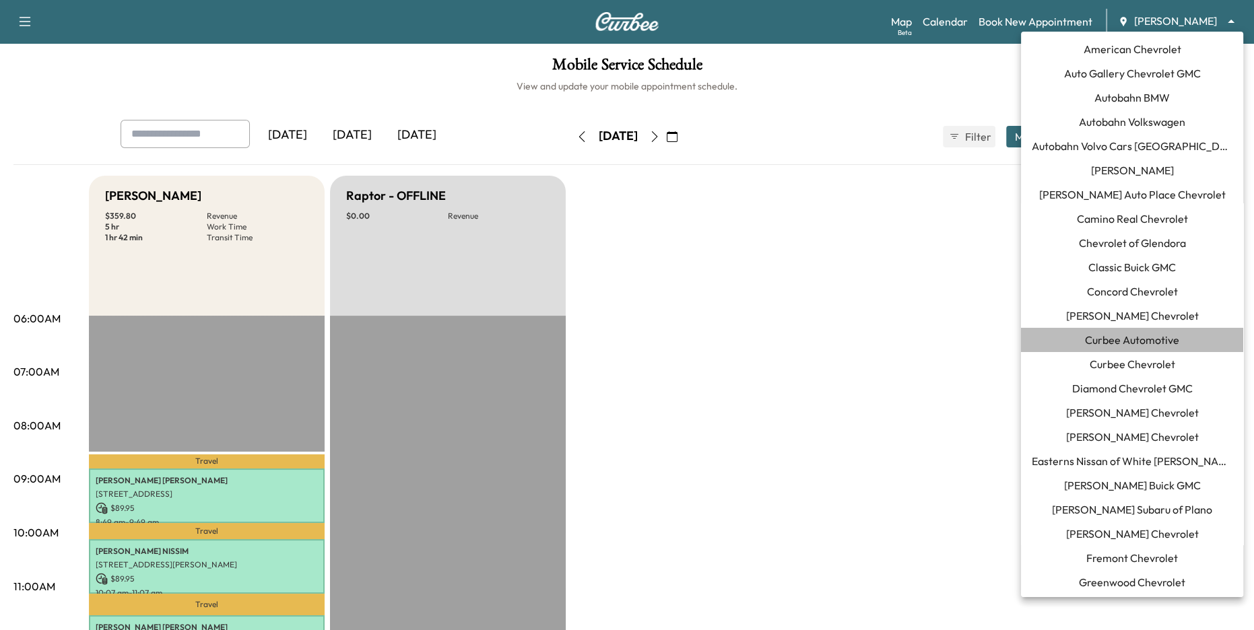
click at [1144, 347] on span "Curbee Automotive" at bounding box center [1132, 340] width 94 height 16
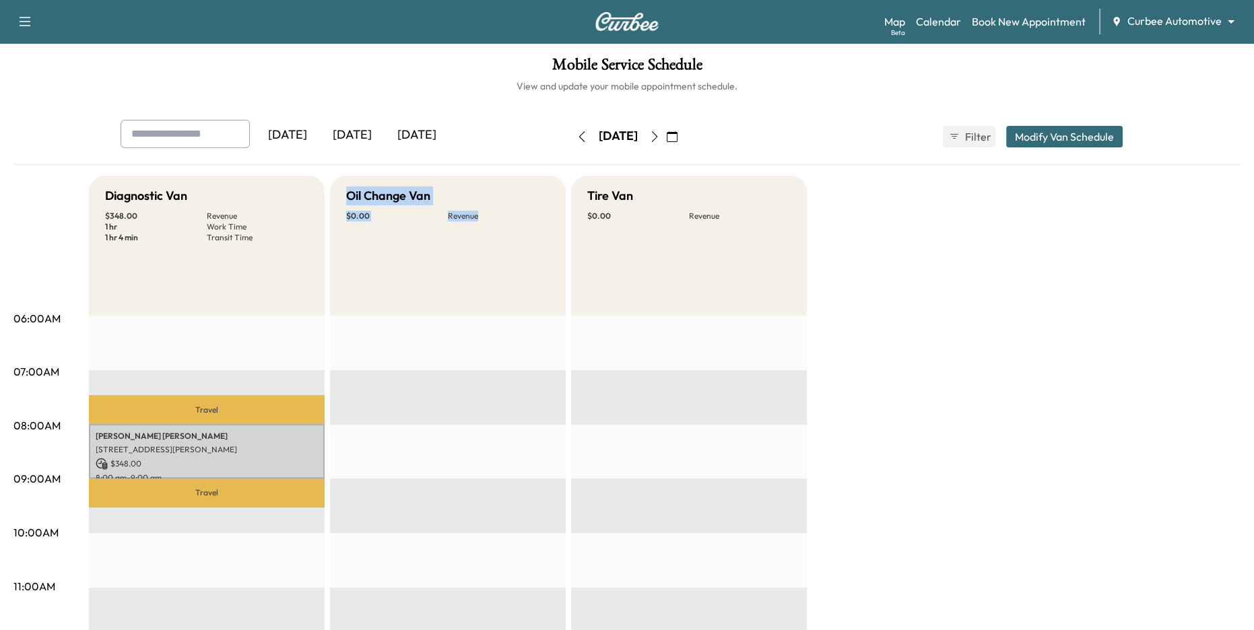
drag, startPoint x: 362, startPoint y: 194, endPoint x: 424, endPoint y: 362, distance: 179.6
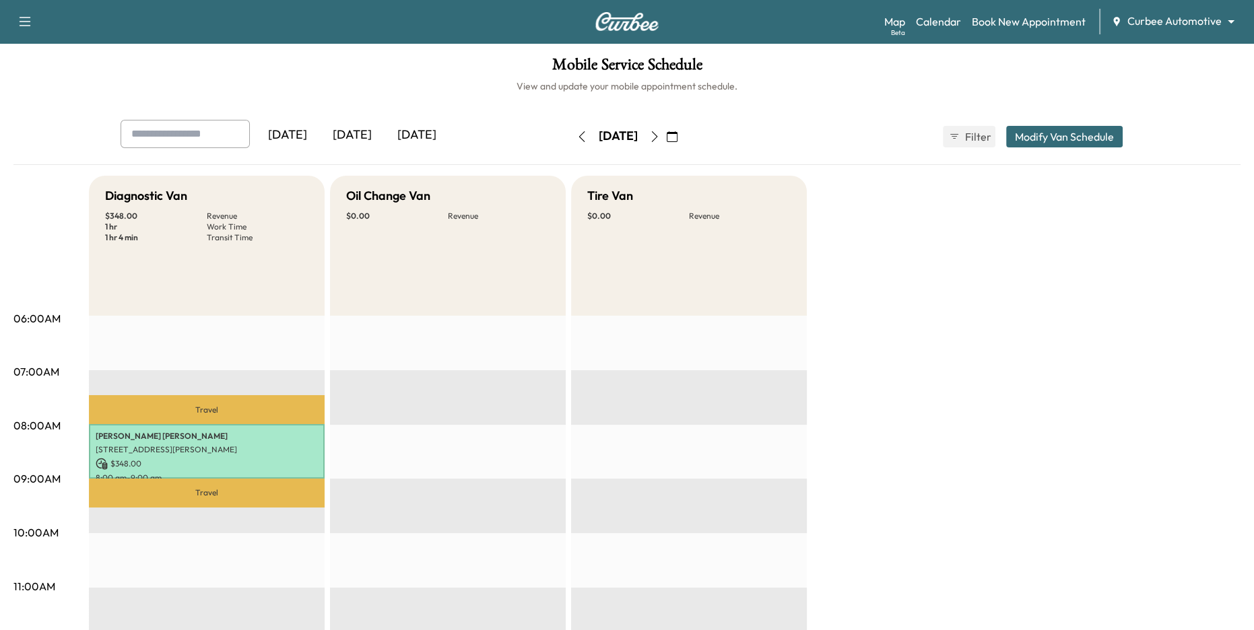
click at [577, 135] on icon "button" at bounding box center [582, 136] width 11 height 11
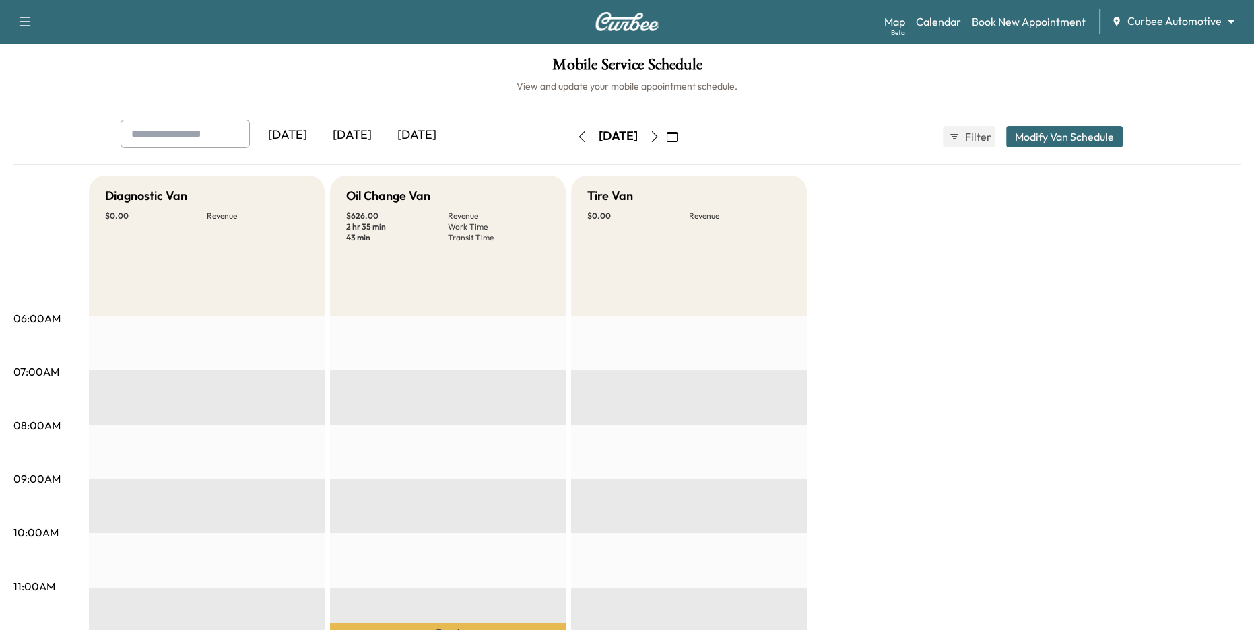
click at [660, 131] on icon "button" at bounding box center [654, 136] width 11 height 11
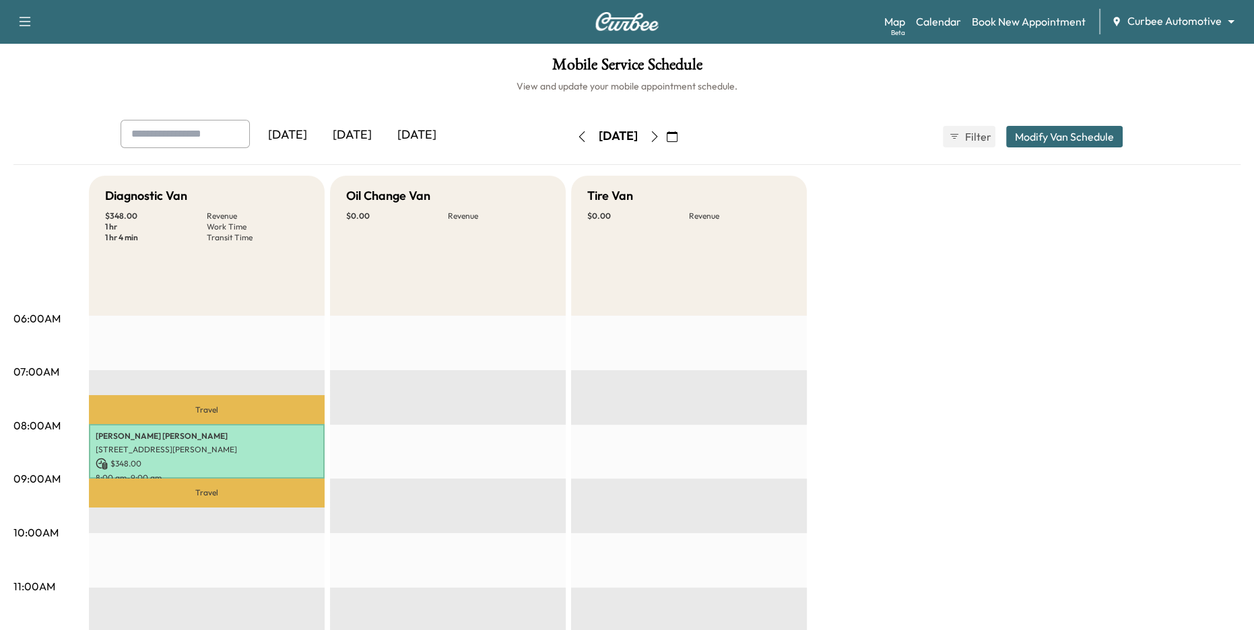
click at [660, 131] on icon "button" at bounding box center [654, 136] width 11 height 11
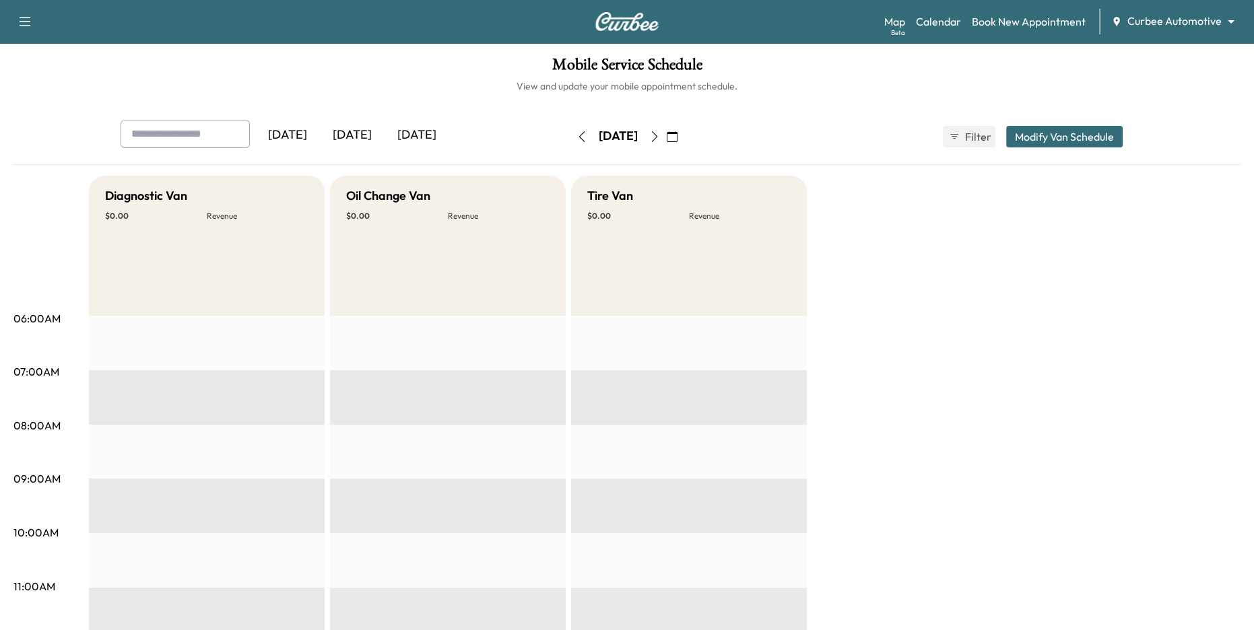
click at [570, 126] on div "Wednesday, September 10" at bounding box center [618, 137] width 96 height 22
click at [570, 127] on button "button" at bounding box center [581, 137] width 23 height 22
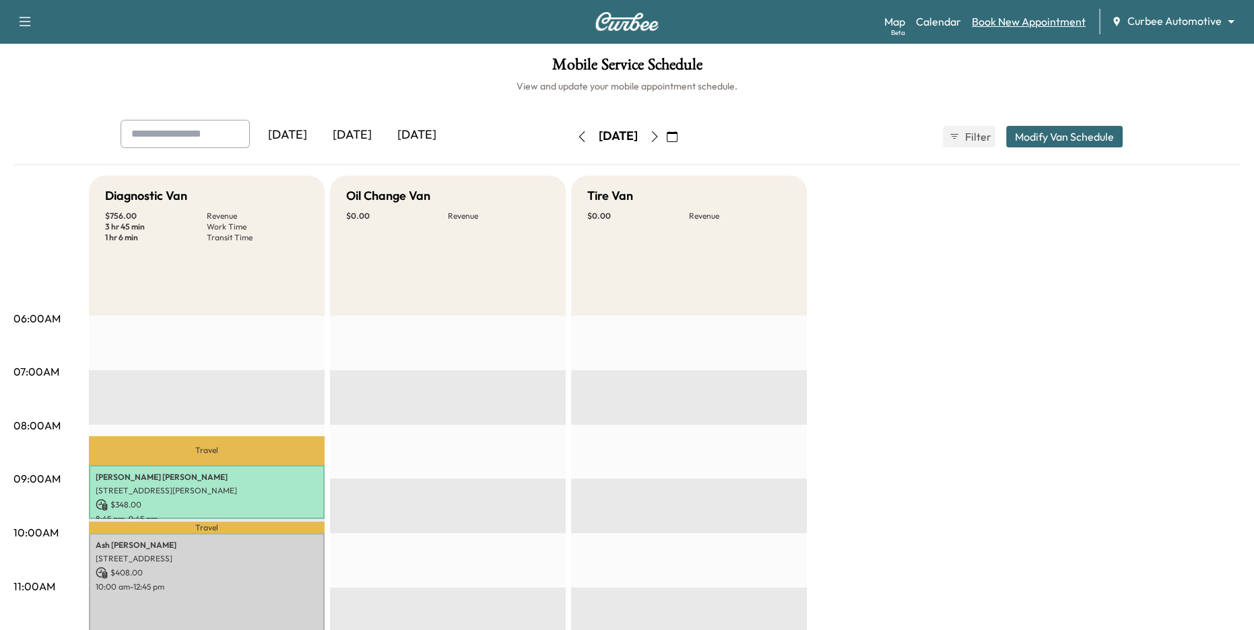
click at [991, 22] on link "Book New Appointment" at bounding box center [1029, 21] width 114 height 16
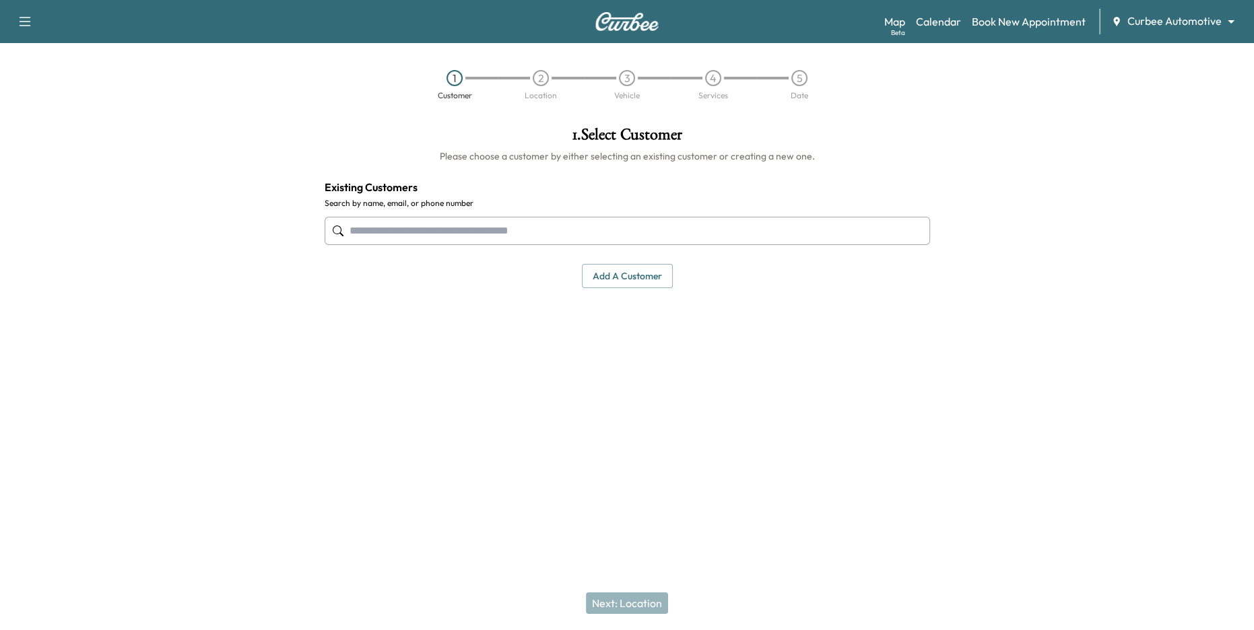
click at [597, 249] on div at bounding box center [627, 231] width 605 height 44
click at [588, 234] on input "text" at bounding box center [627, 231] width 605 height 28
click at [579, 230] on input "text" at bounding box center [627, 231] width 605 height 28
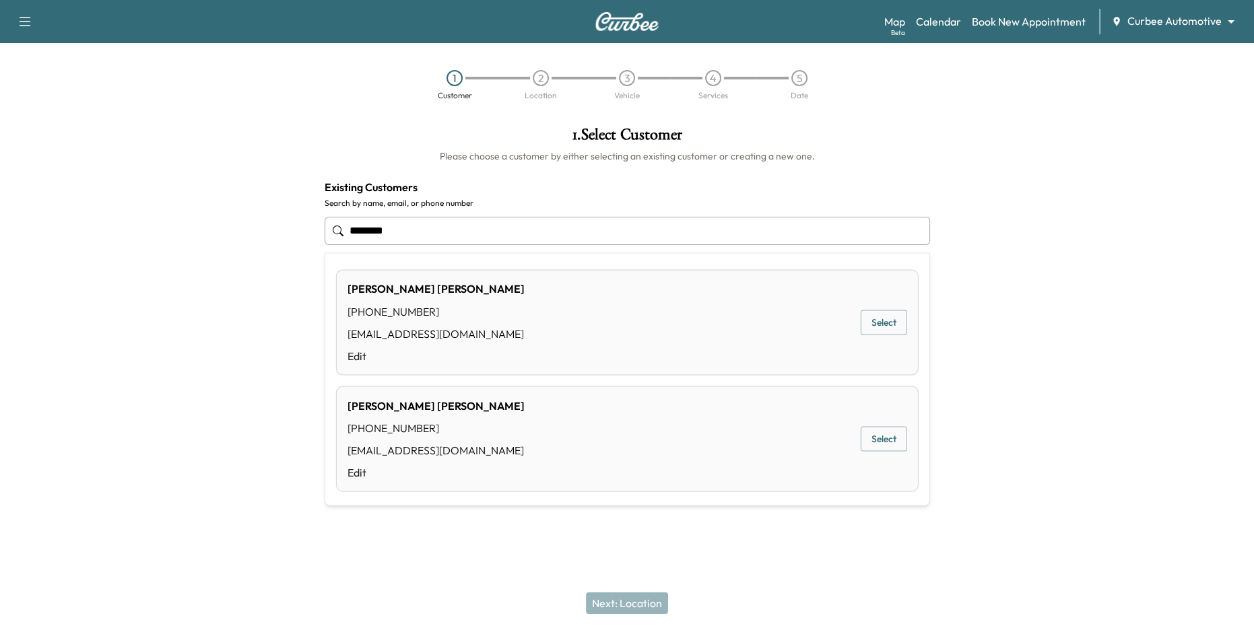
click at [899, 445] on button "Select" at bounding box center [884, 439] width 46 height 25
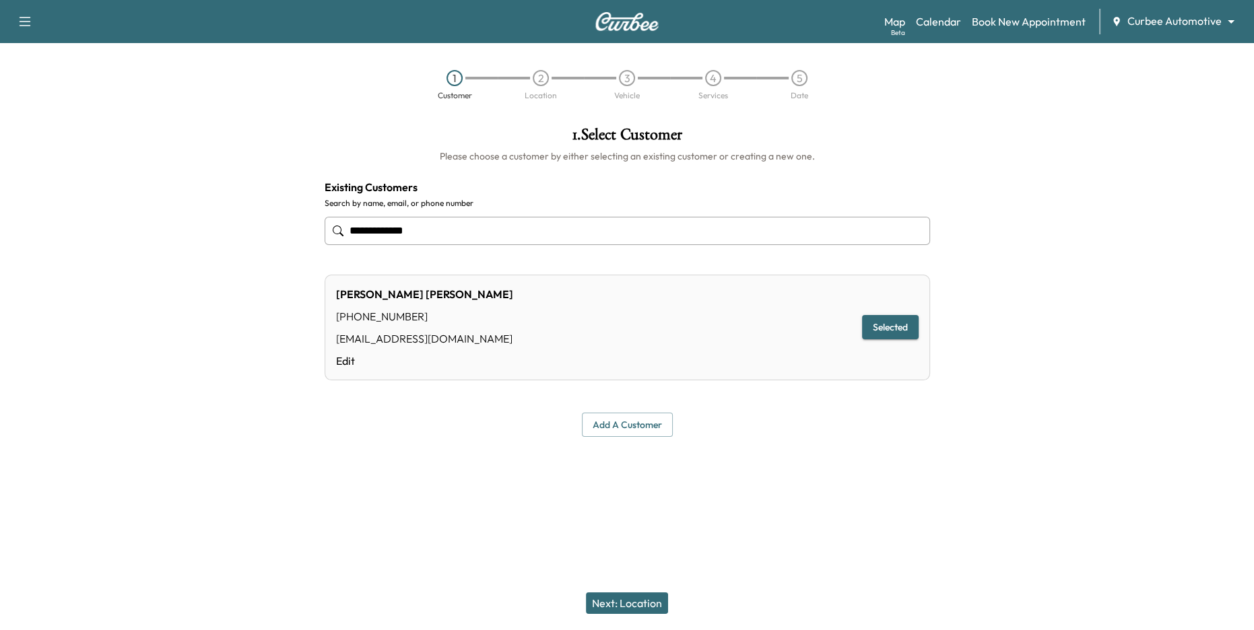
type input "**********"
click at [631, 605] on button "Next: Location" at bounding box center [627, 604] width 82 height 22
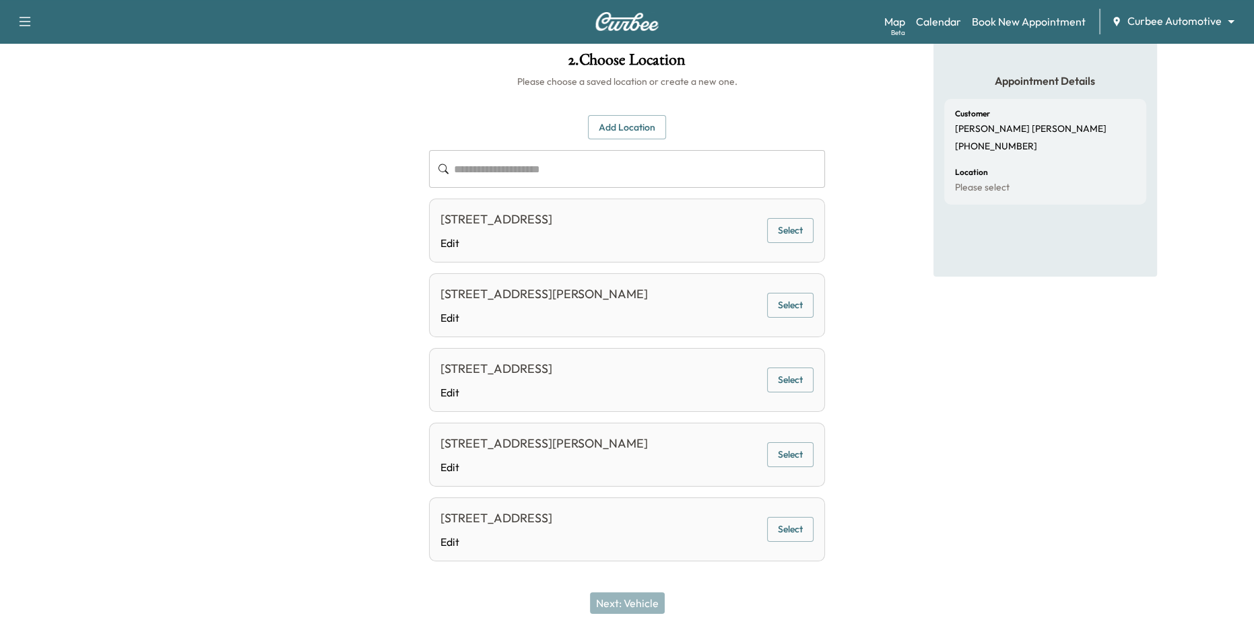
scroll to position [86, 0]
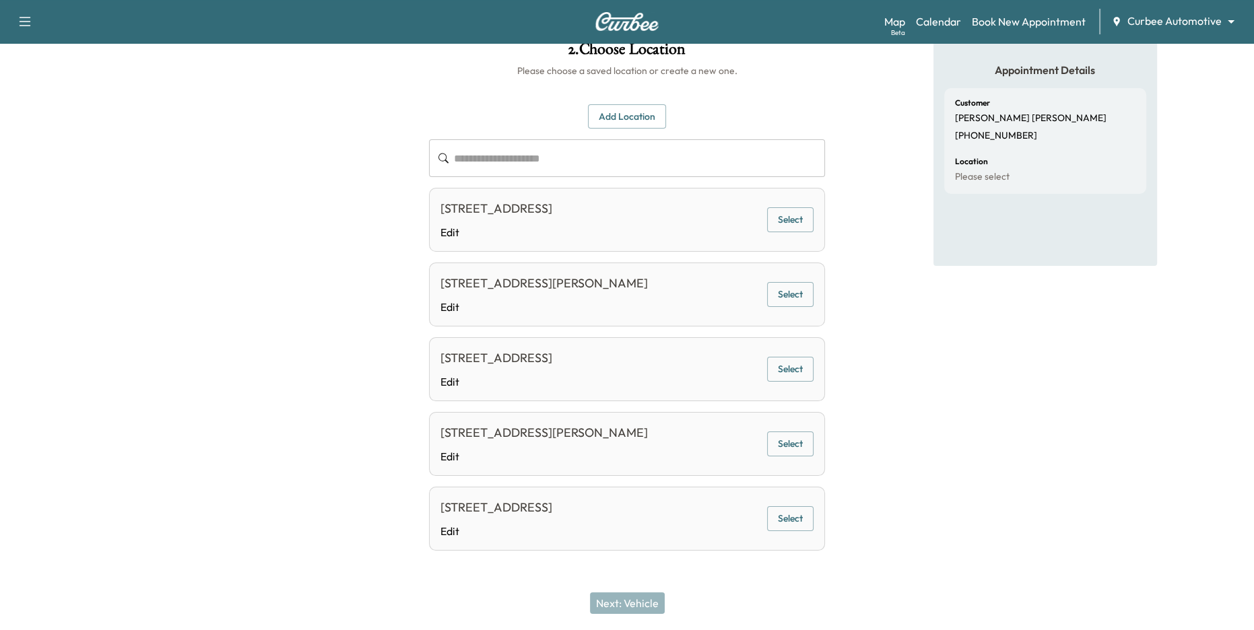
click at [799, 363] on button "Select" at bounding box center [790, 369] width 46 height 25
click at [643, 599] on button "Next: Vehicle" at bounding box center [627, 604] width 75 height 22
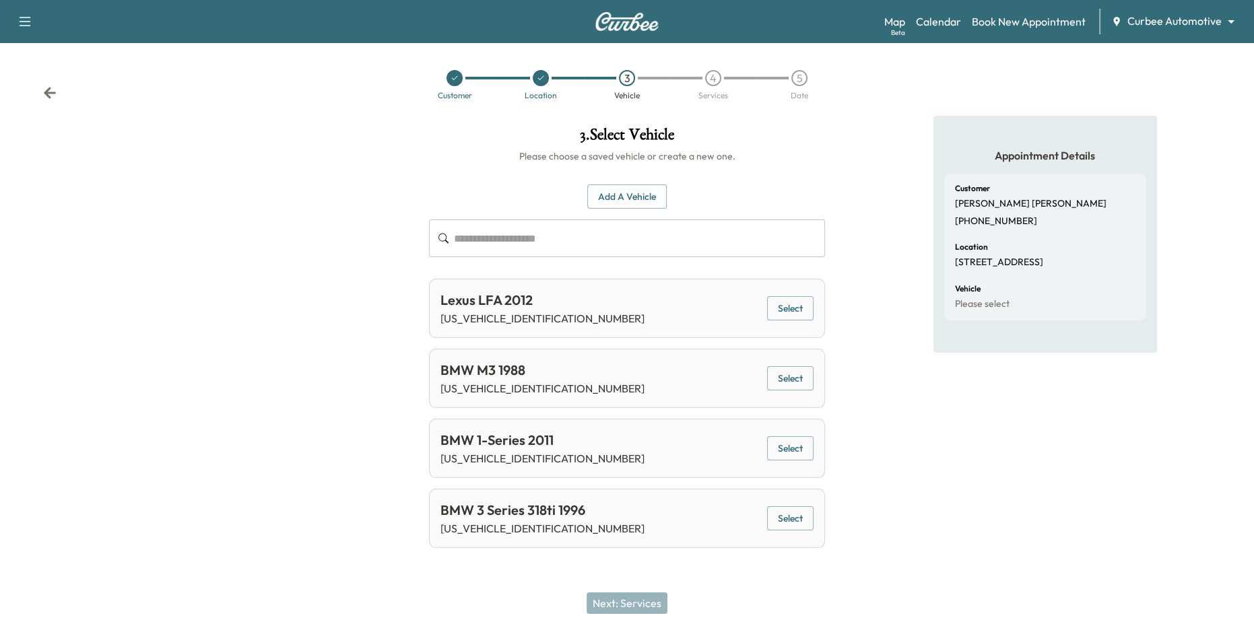
click at [788, 374] on button "Select" at bounding box center [790, 378] width 46 height 25
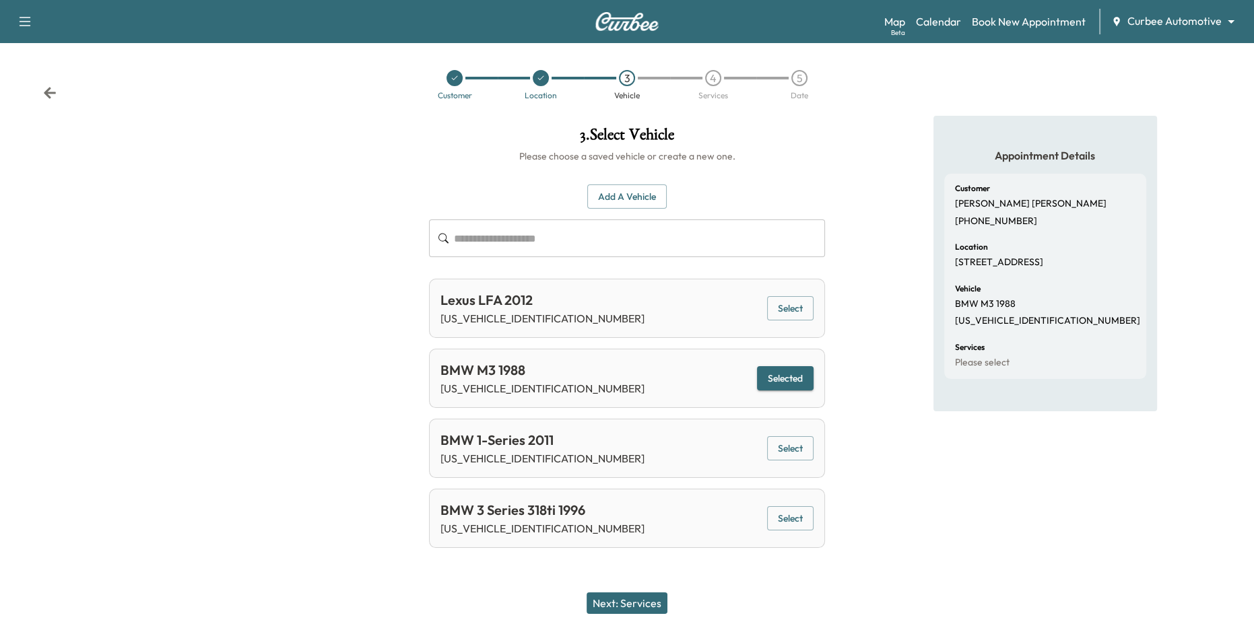
click at [638, 603] on button "Next: Services" at bounding box center [627, 604] width 81 height 22
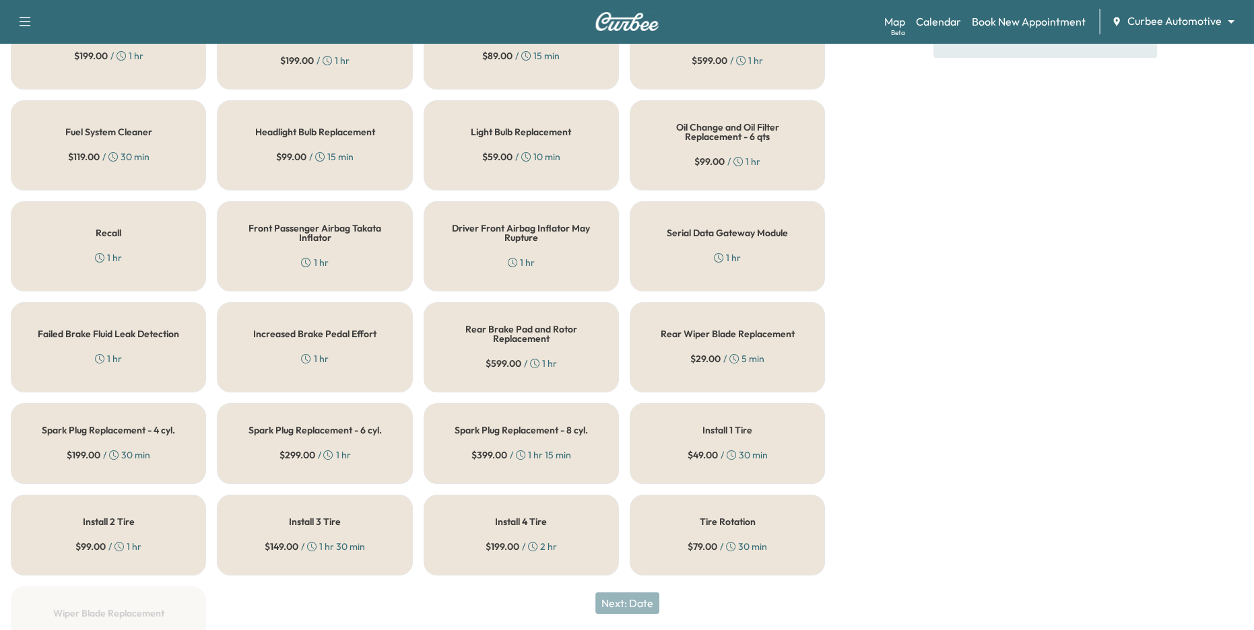
scroll to position [442, 0]
